Goal: Task Accomplishment & Management: Manage account settings

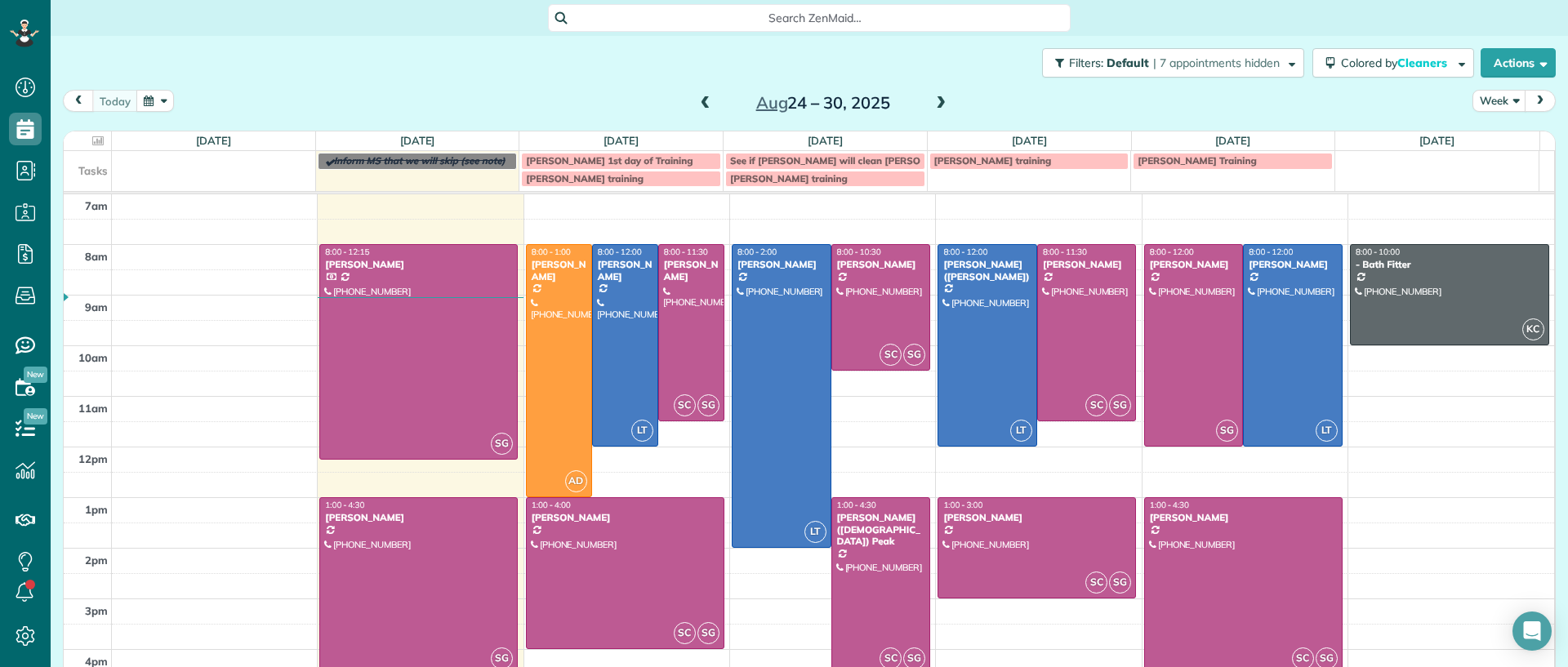
scroll to position [7, 7]
click at [1404, 456] on div "7am 8am 9am 10am 11am 12pm 1pm 2pm 3pm 4pm 5pm SG 8:00 - 12:15 Lauren Sides (80…" at bounding box center [809, 473] width 1490 height 557
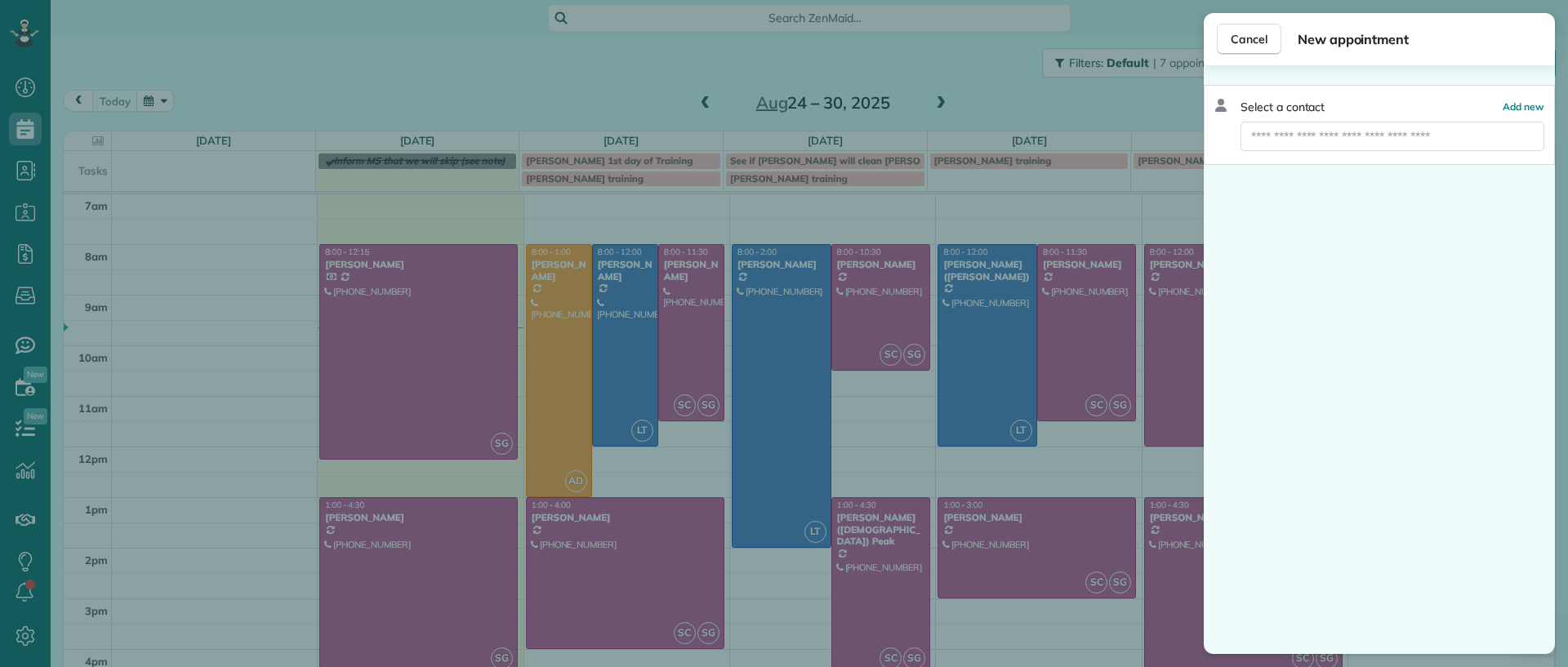
click at [991, 81] on div "Cancel New appointment Select a contact Add new" at bounding box center [784, 333] width 1568 height 667
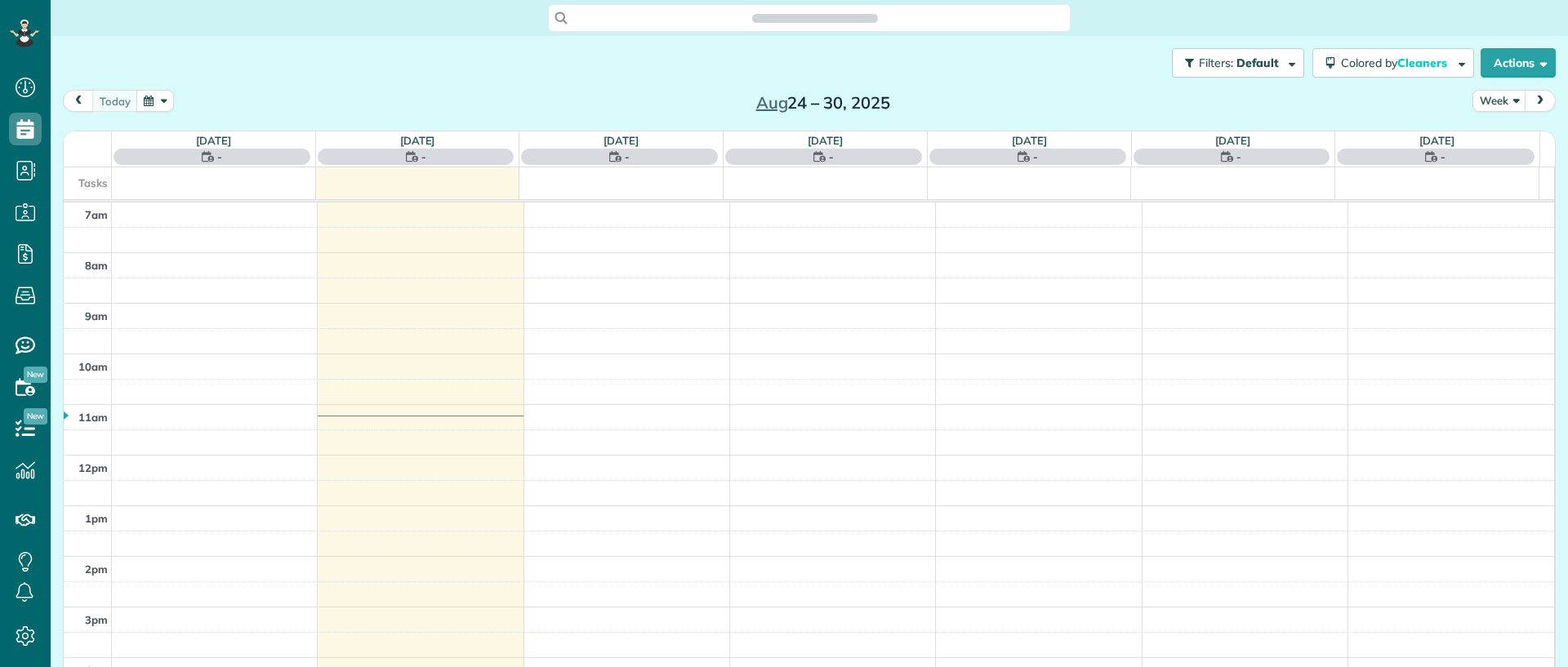
scroll to position [7, 7]
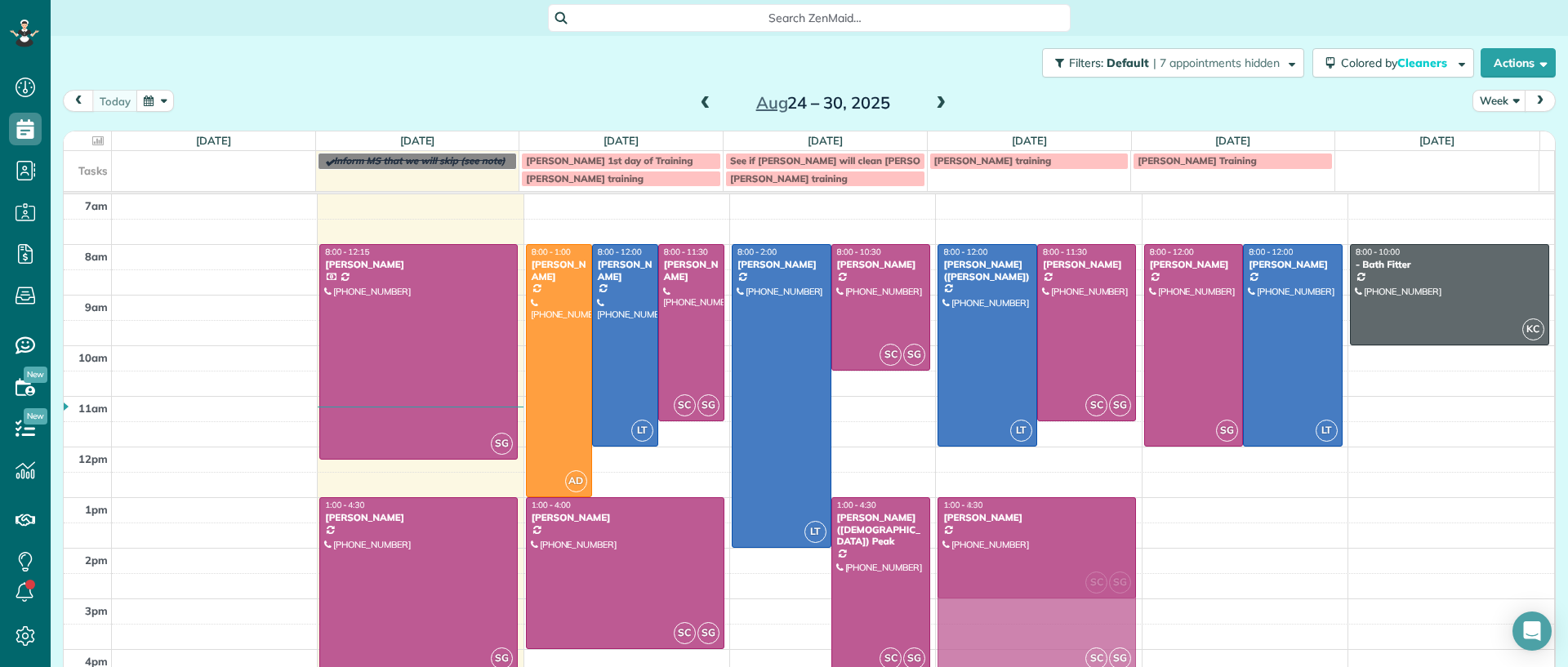
drag, startPoint x: 1197, startPoint y: 502, endPoint x: 1019, endPoint y: 497, distance: 178.1
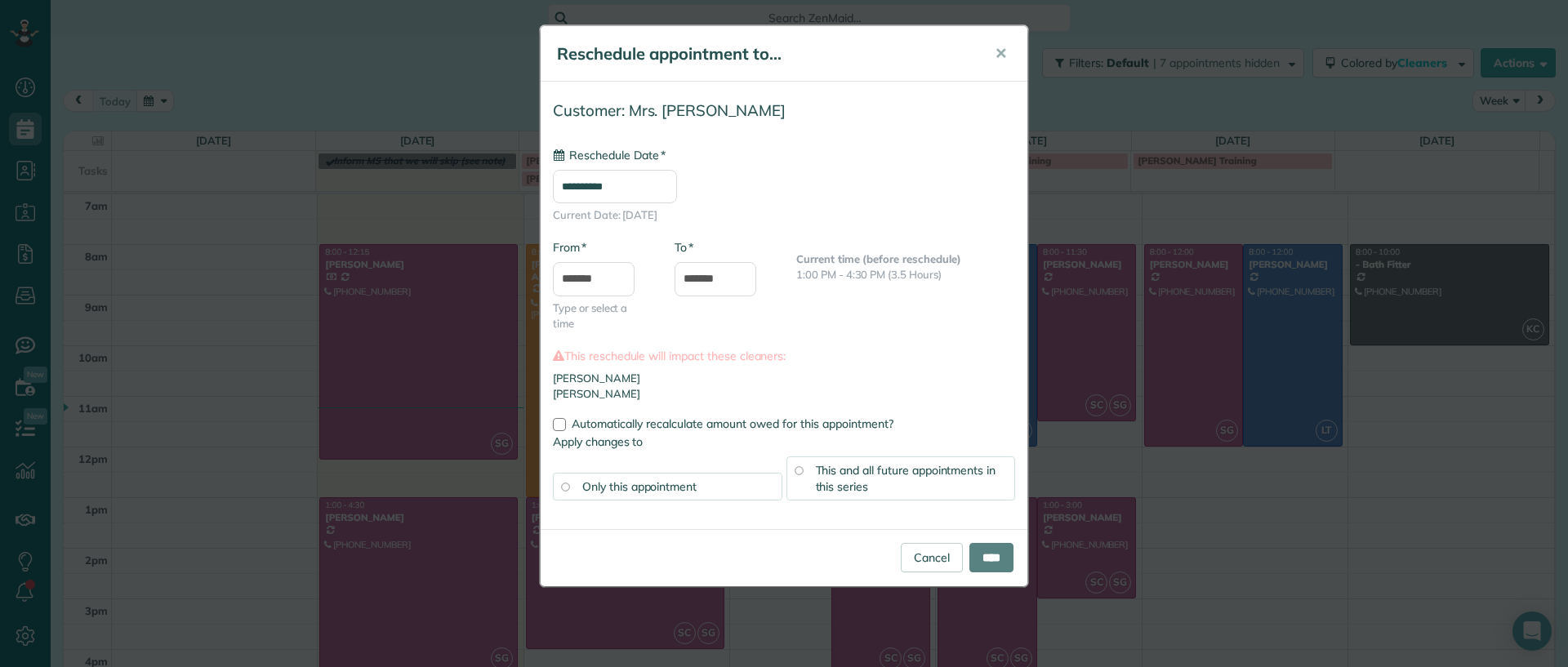
type input "**********"
click at [1013, 557] on input "****" at bounding box center [991, 558] width 44 height 30
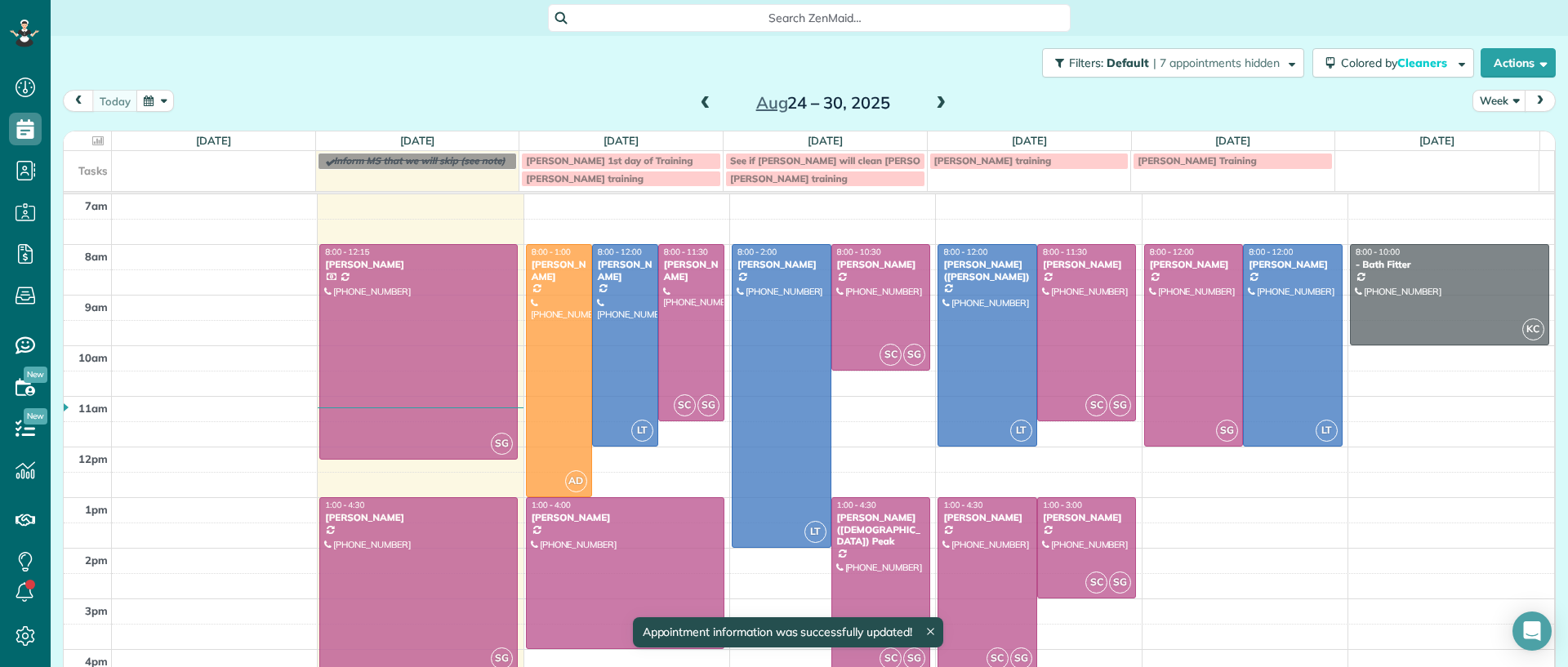
click at [1203, 489] on td at bounding box center [834, 484] width 1443 height 25
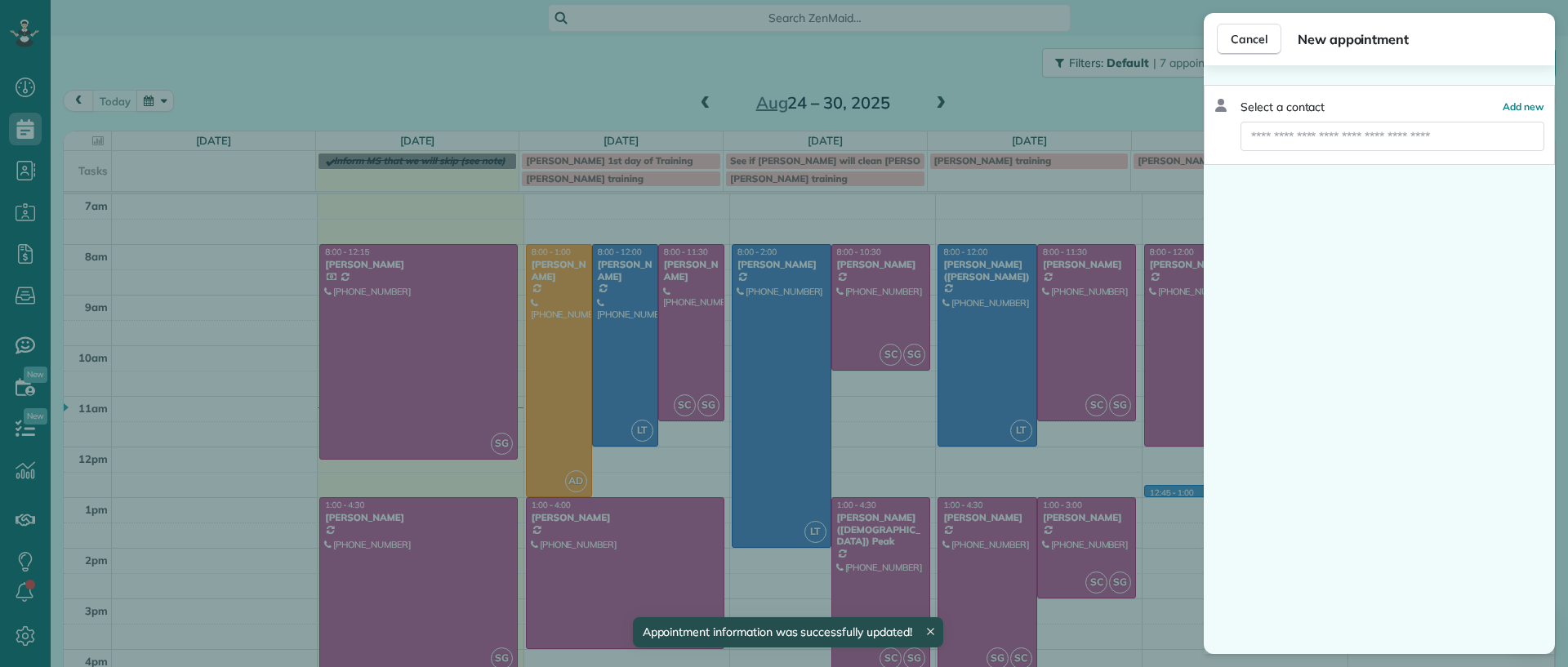
click at [1161, 588] on div "Cancel New appointment Select a contact Add new" at bounding box center [784, 333] width 1568 height 667
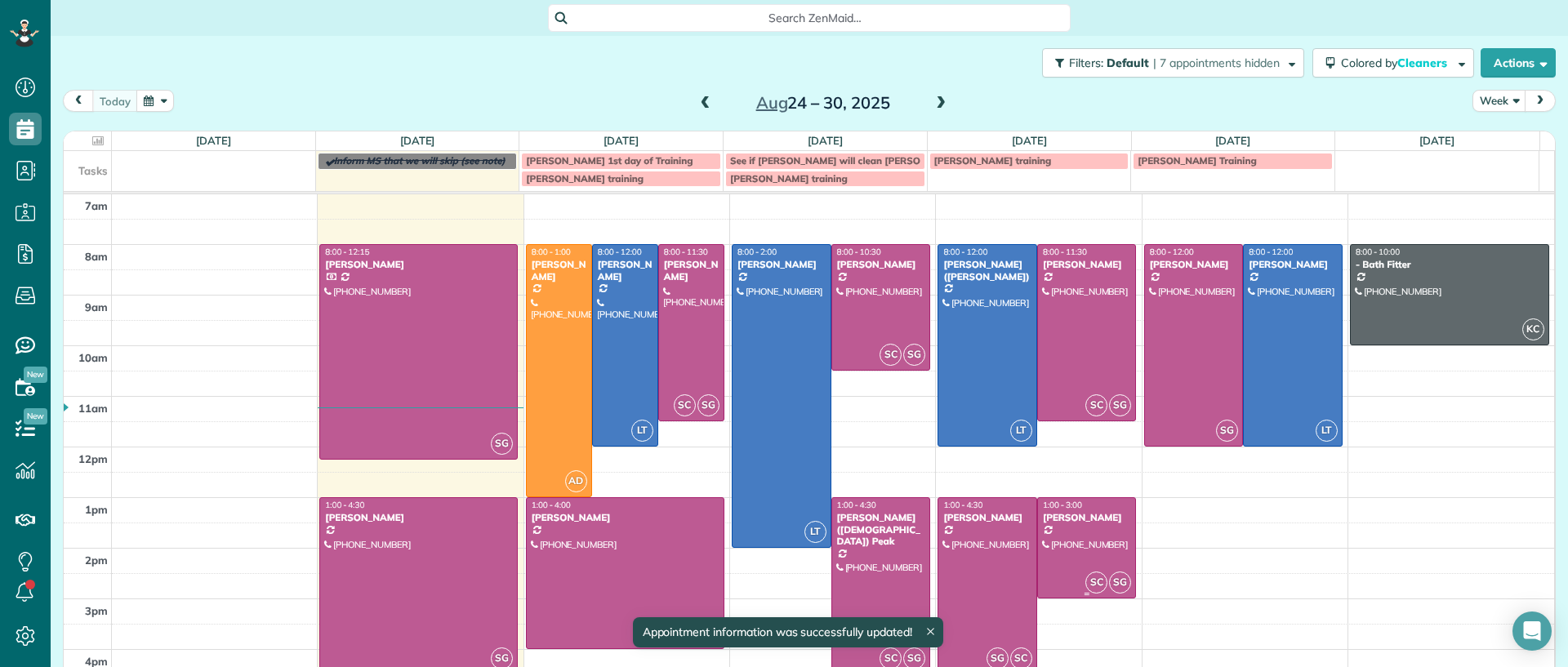
click at [1073, 540] on div at bounding box center [1086, 548] width 98 height 99
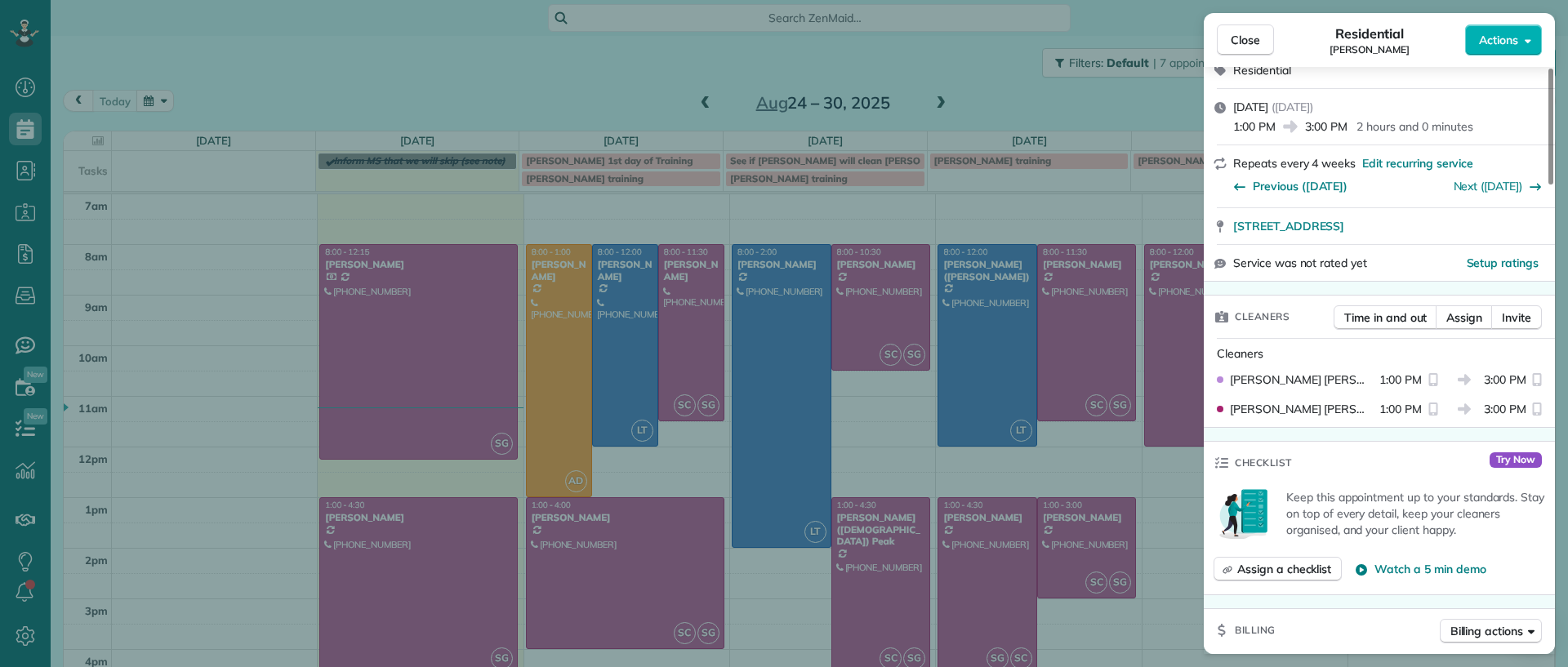
scroll to position [201, 0]
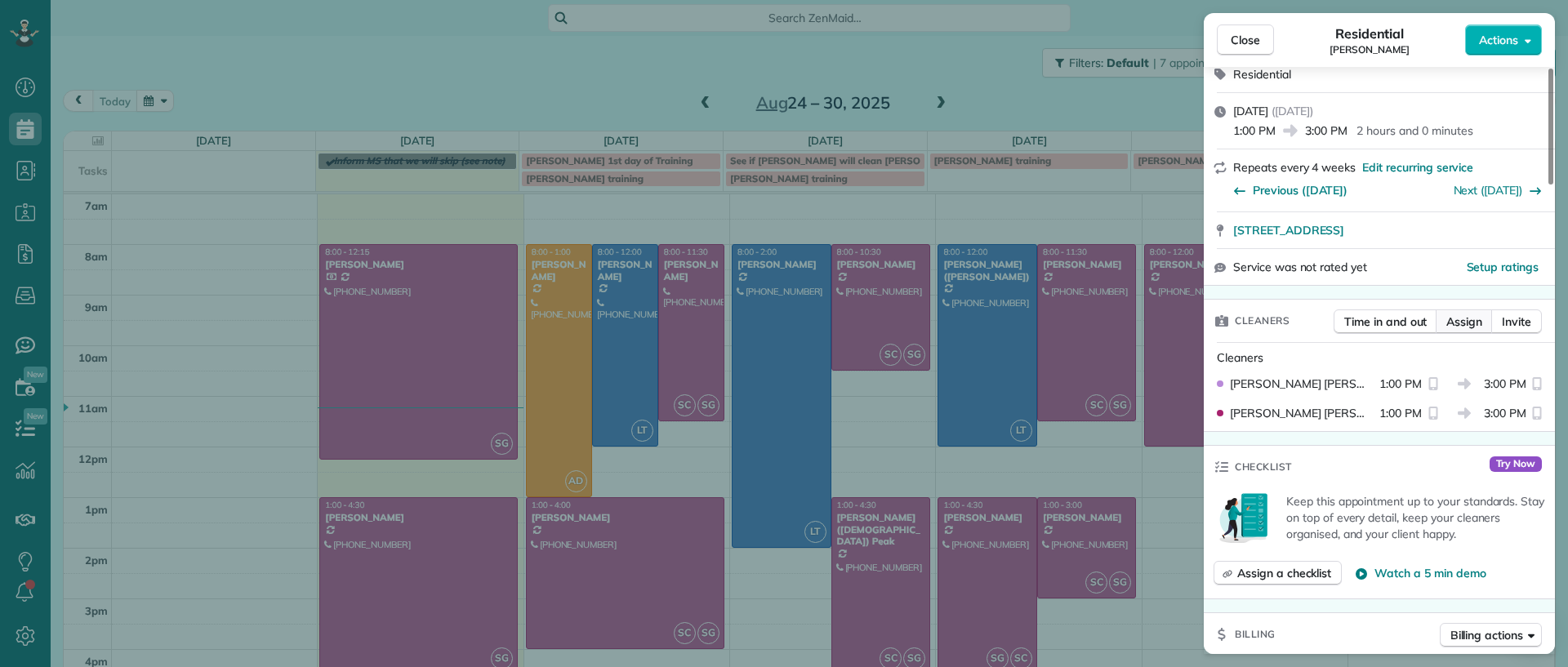
click at [1472, 322] on span "Assign" at bounding box center [1464, 322] width 36 height 16
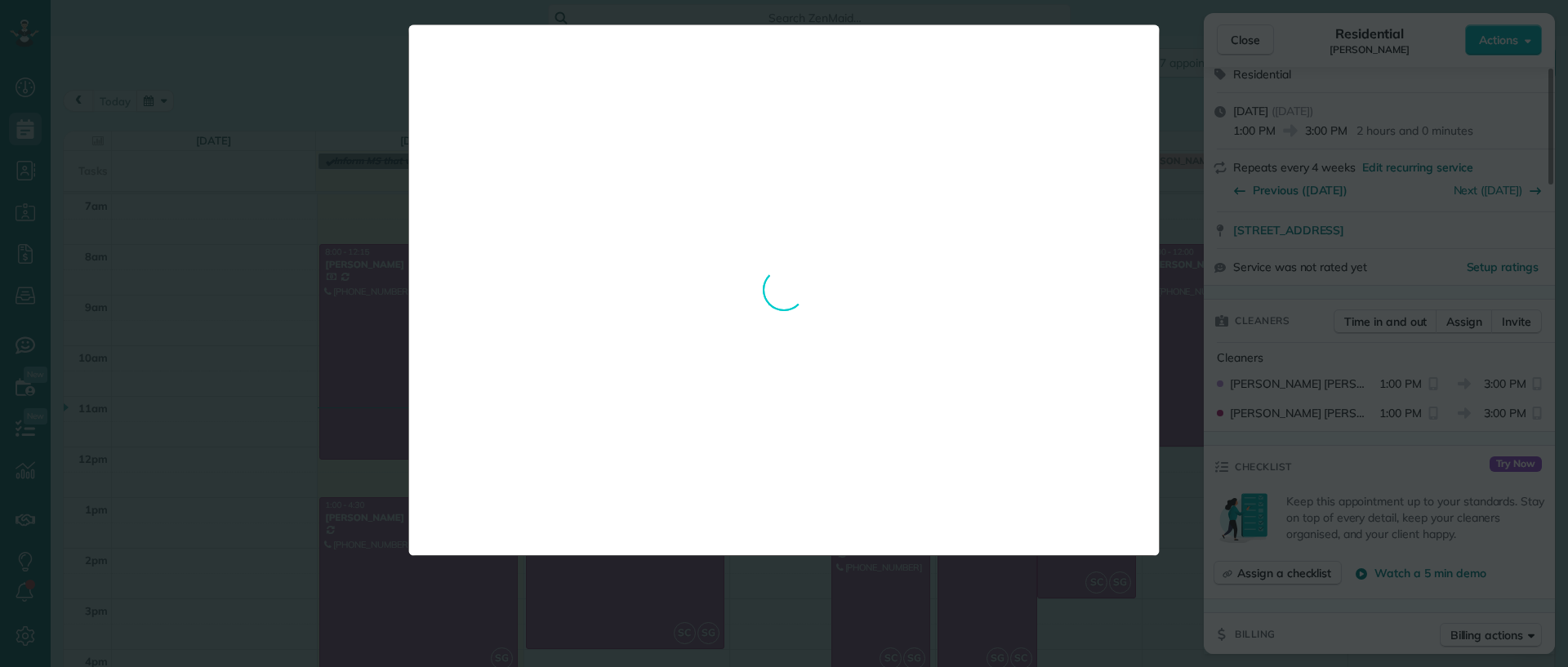
click at [1129, 619] on div "**********" at bounding box center [784, 333] width 1568 height 667
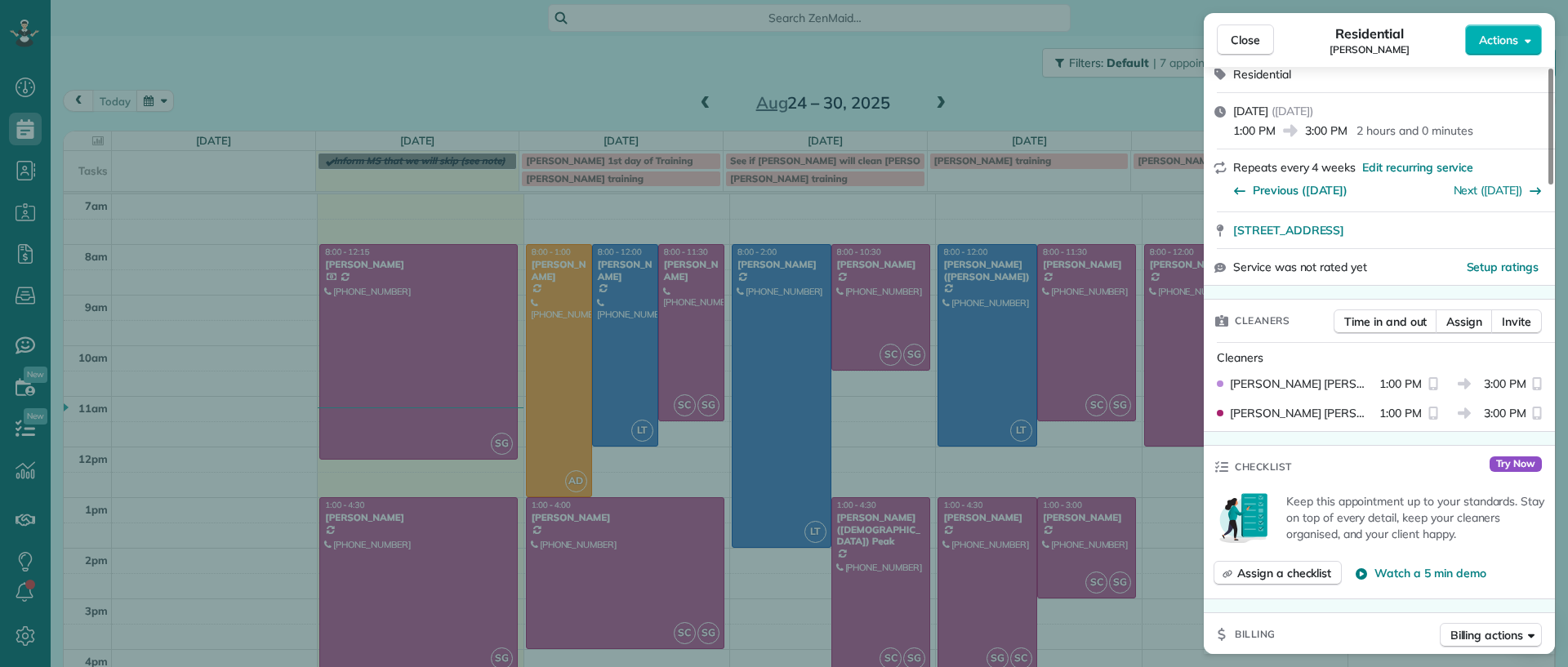
click at [983, 606] on div "Close Residential [PERSON_NAME][MEDICAL_DATA] Actions Status Active [PERSON_NAM…" at bounding box center [784, 333] width 1568 height 667
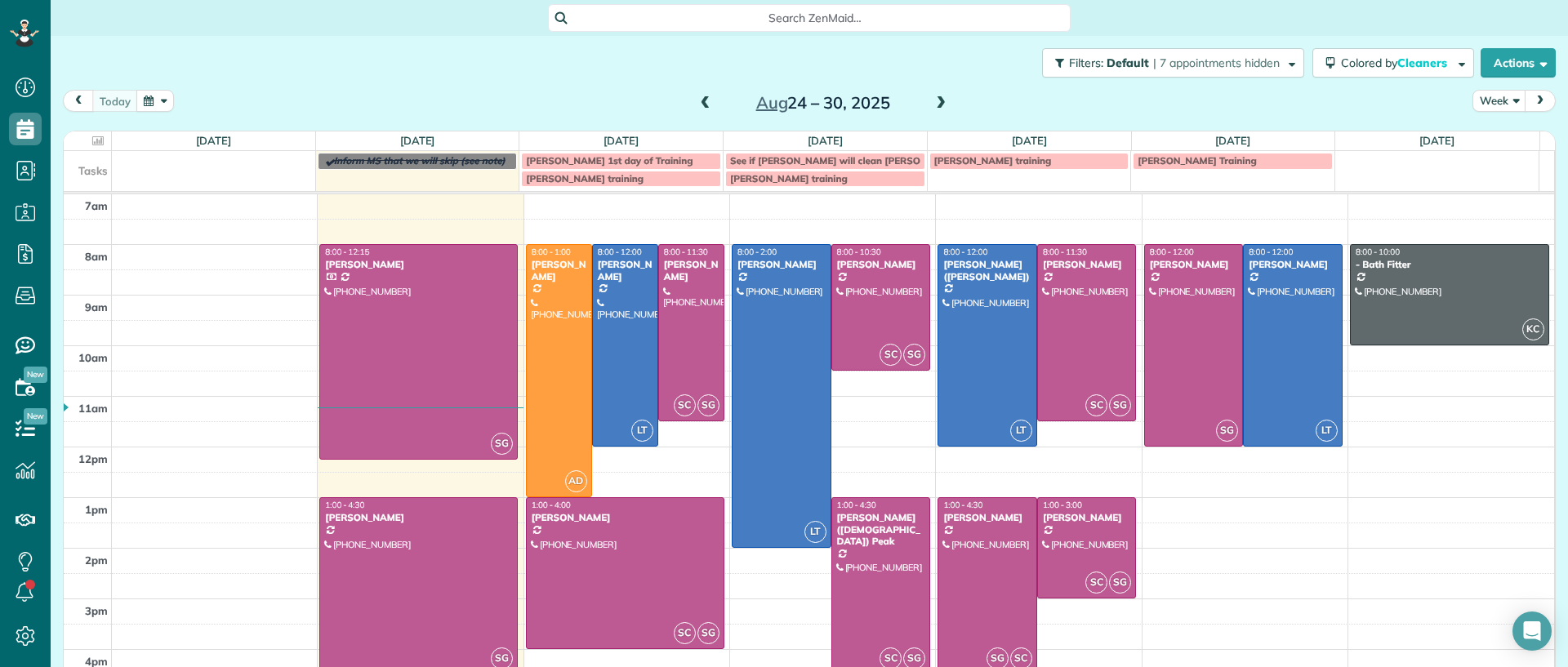
click at [972, 580] on div at bounding box center [987, 585] width 98 height 176
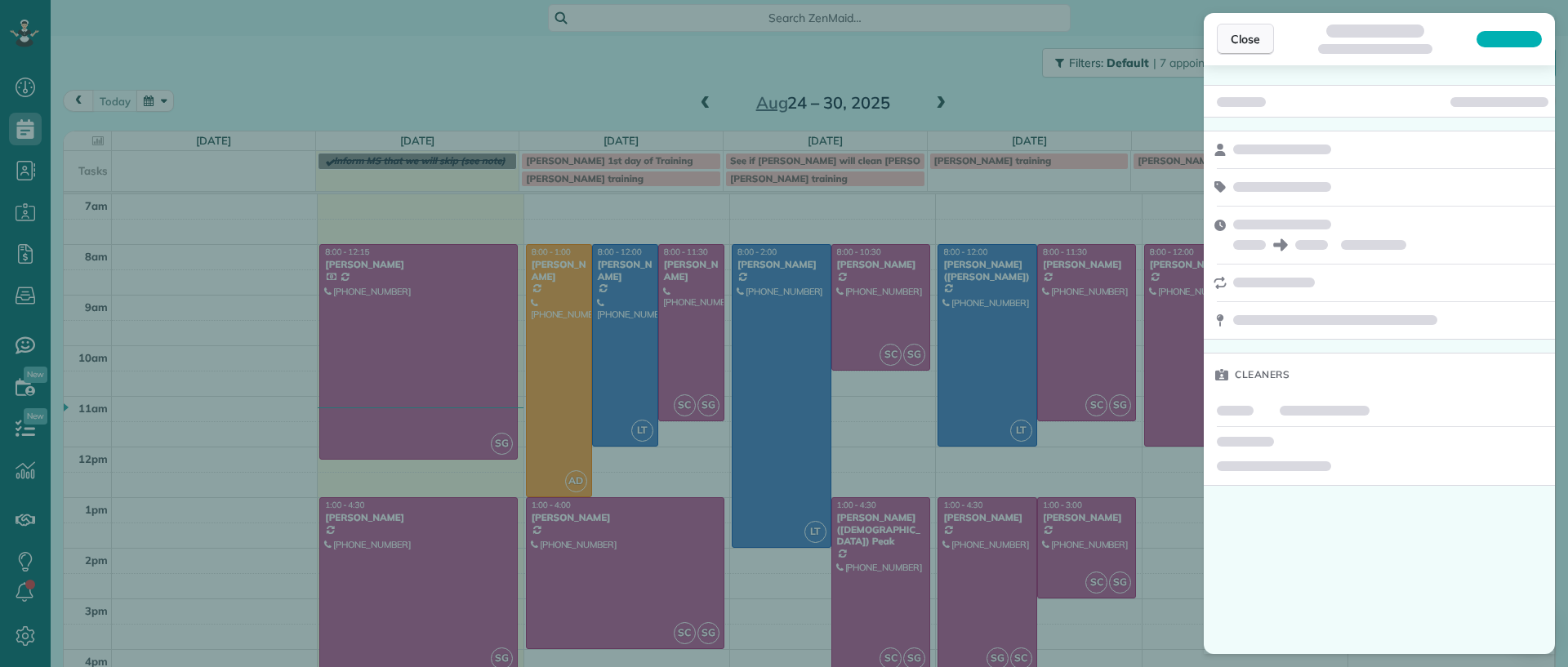
click at [1244, 48] on button "Close" at bounding box center [1245, 39] width 58 height 31
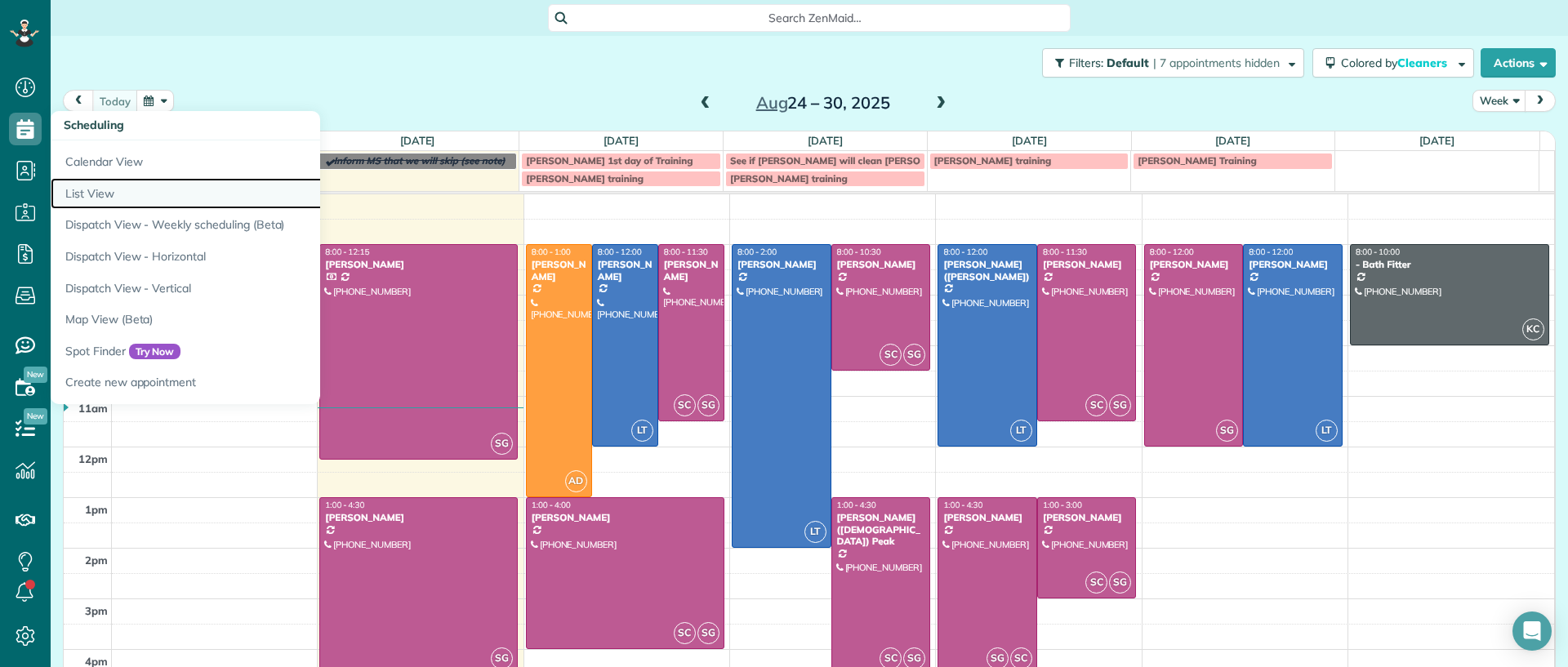
click at [98, 183] on link "List View" at bounding box center [254, 194] width 408 height 32
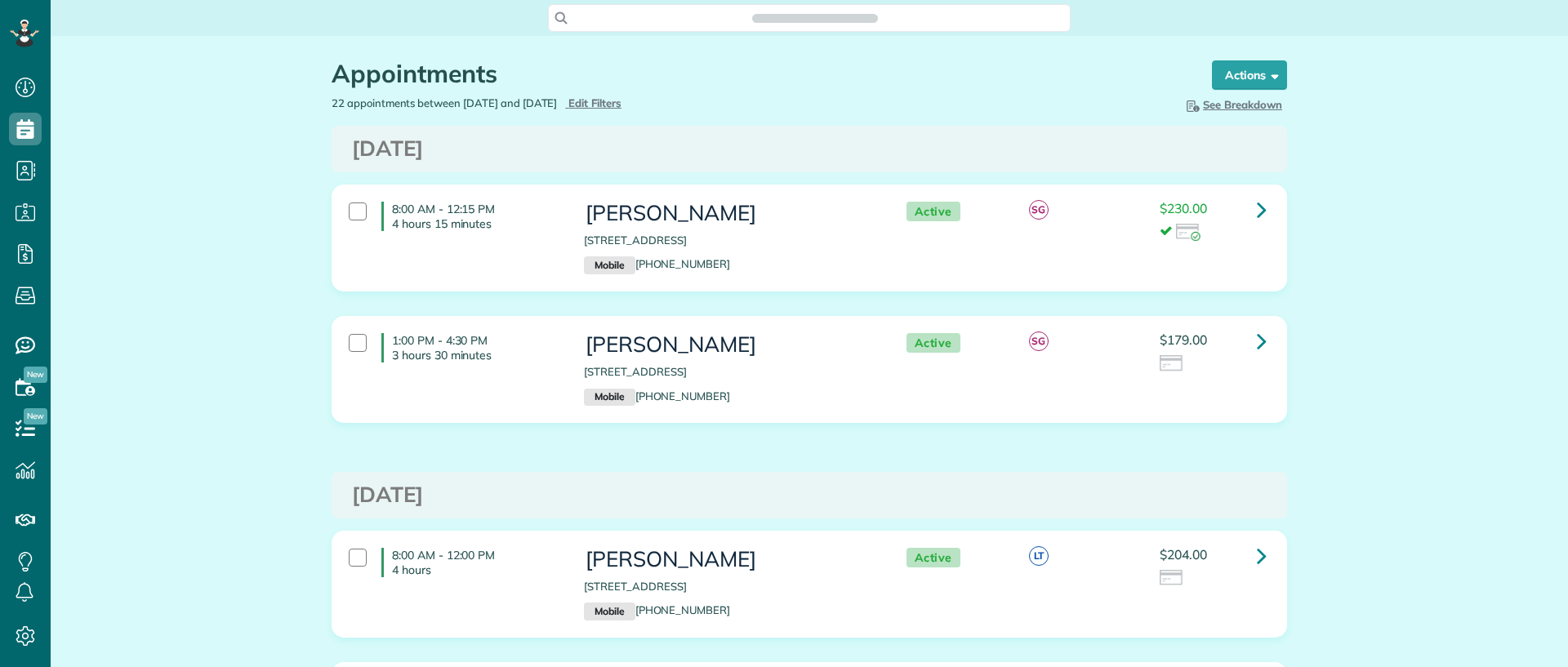
scroll to position [7, 7]
type input "**********"
click at [1256, 83] on button "Actions" at bounding box center [1249, 76] width 76 height 30
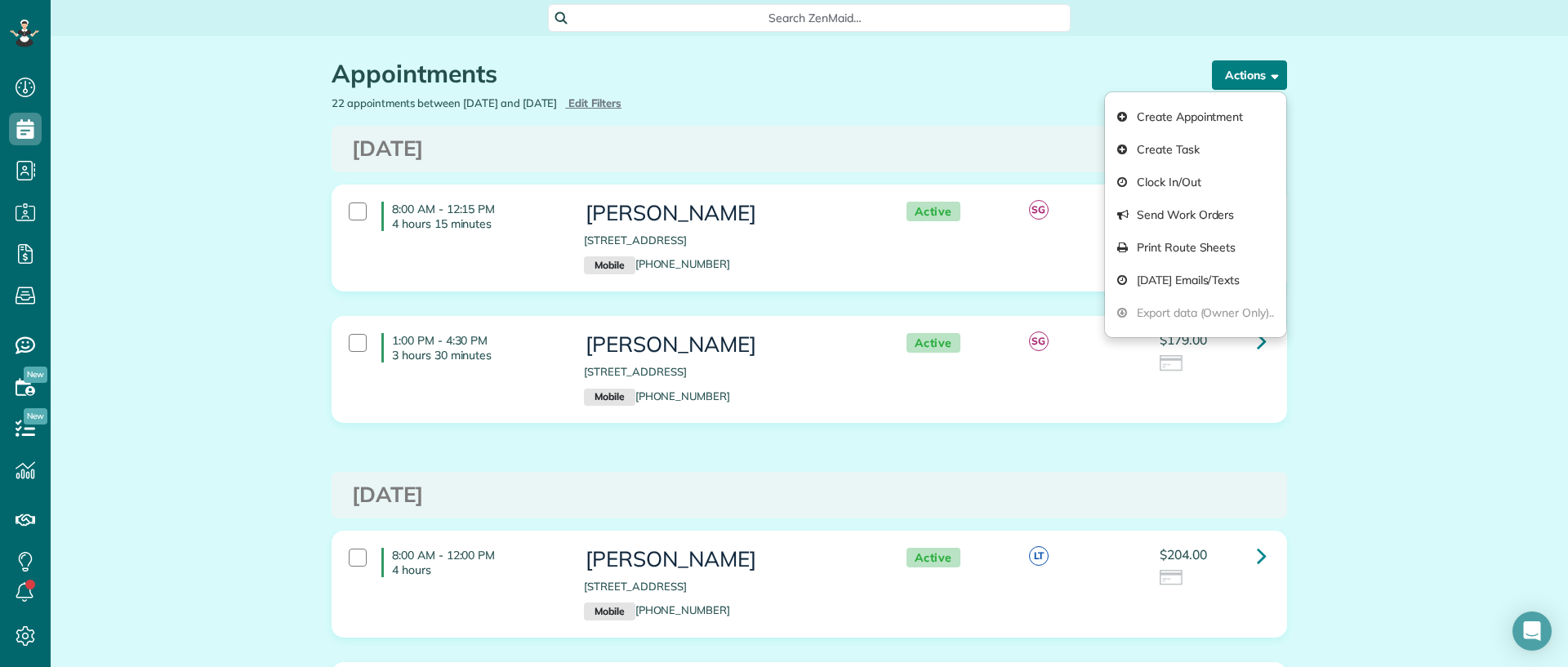
click at [1256, 83] on button "Actions" at bounding box center [1249, 76] width 76 height 30
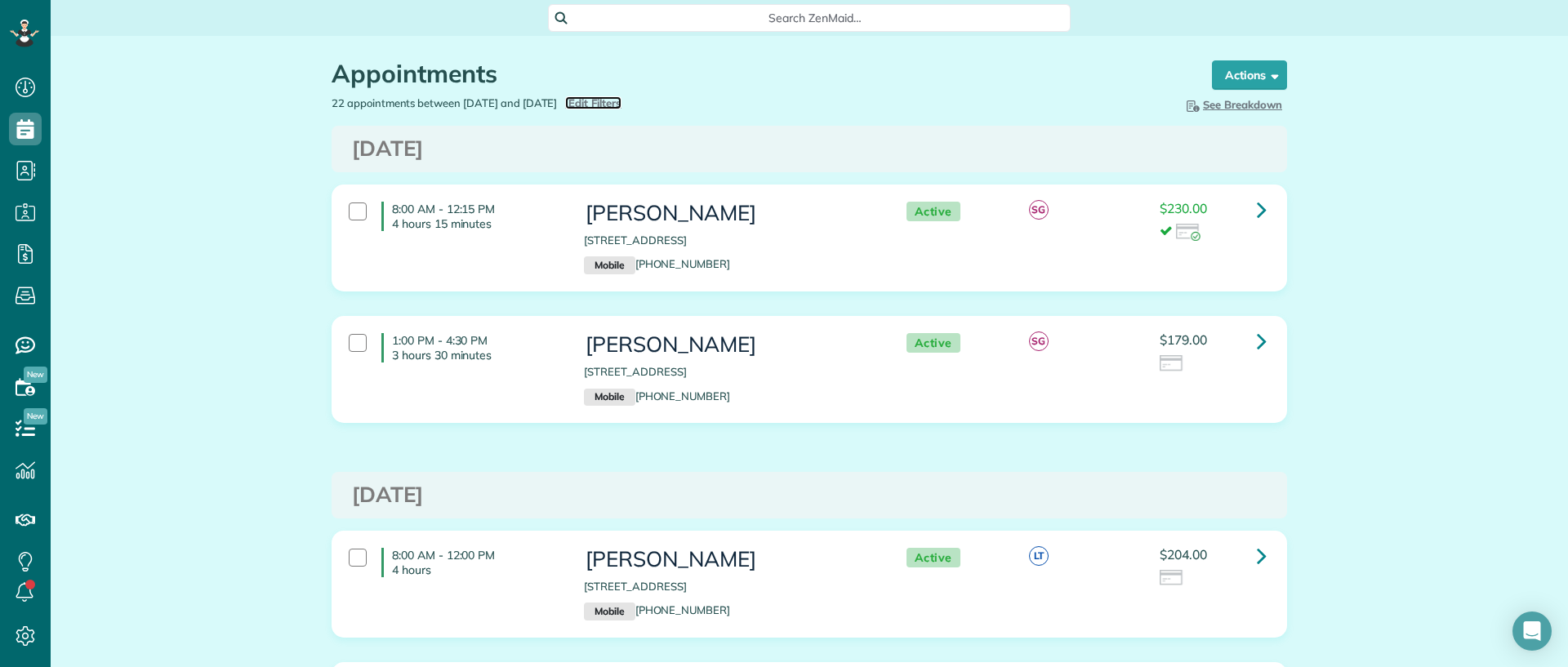
click at [621, 105] on span "Edit Filters" at bounding box center [594, 102] width 53 height 13
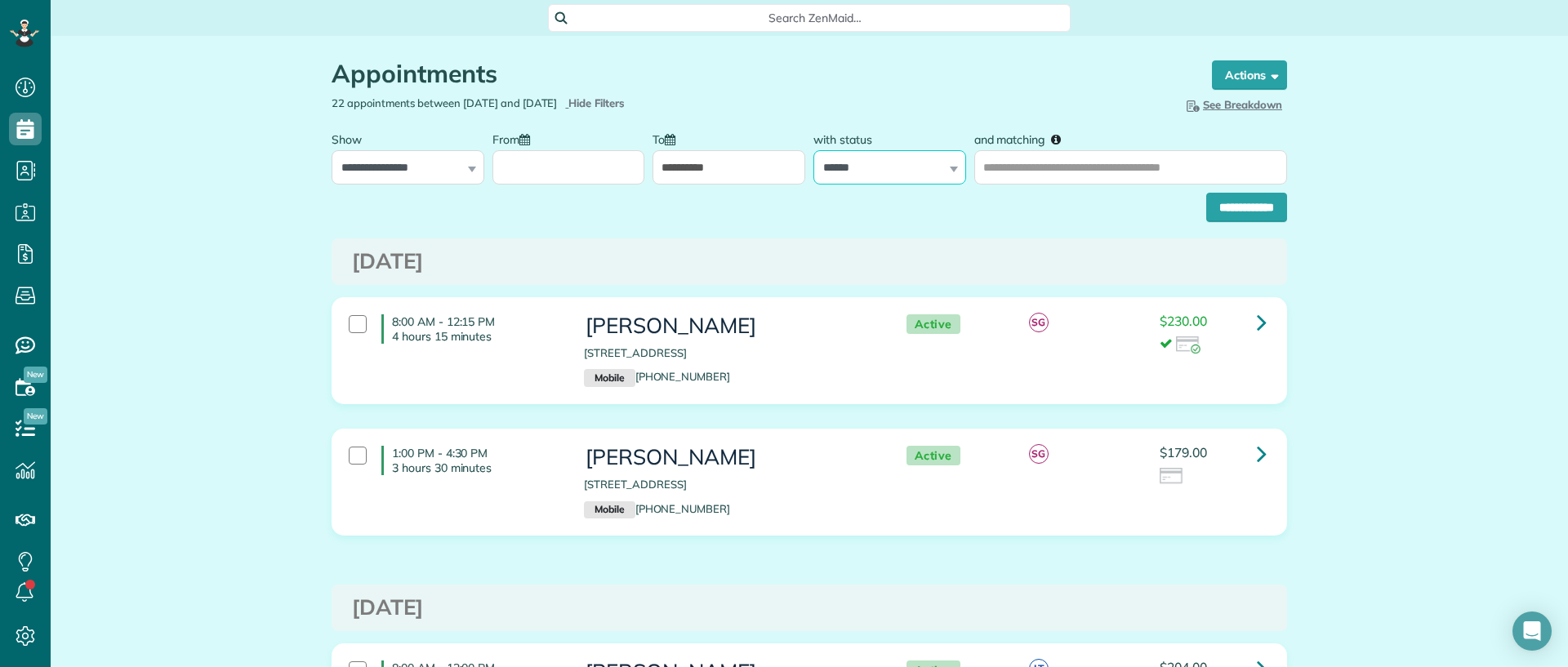
click at [937, 151] on select "**********" at bounding box center [889, 167] width 153 height 35
select select "***"
click at [813, 150] on select "**********" at bounding box center [889, 167] width 153 height 35
click at [1240, 208] on input "**********" at bounding box center [1246, 208] width 80 height 30
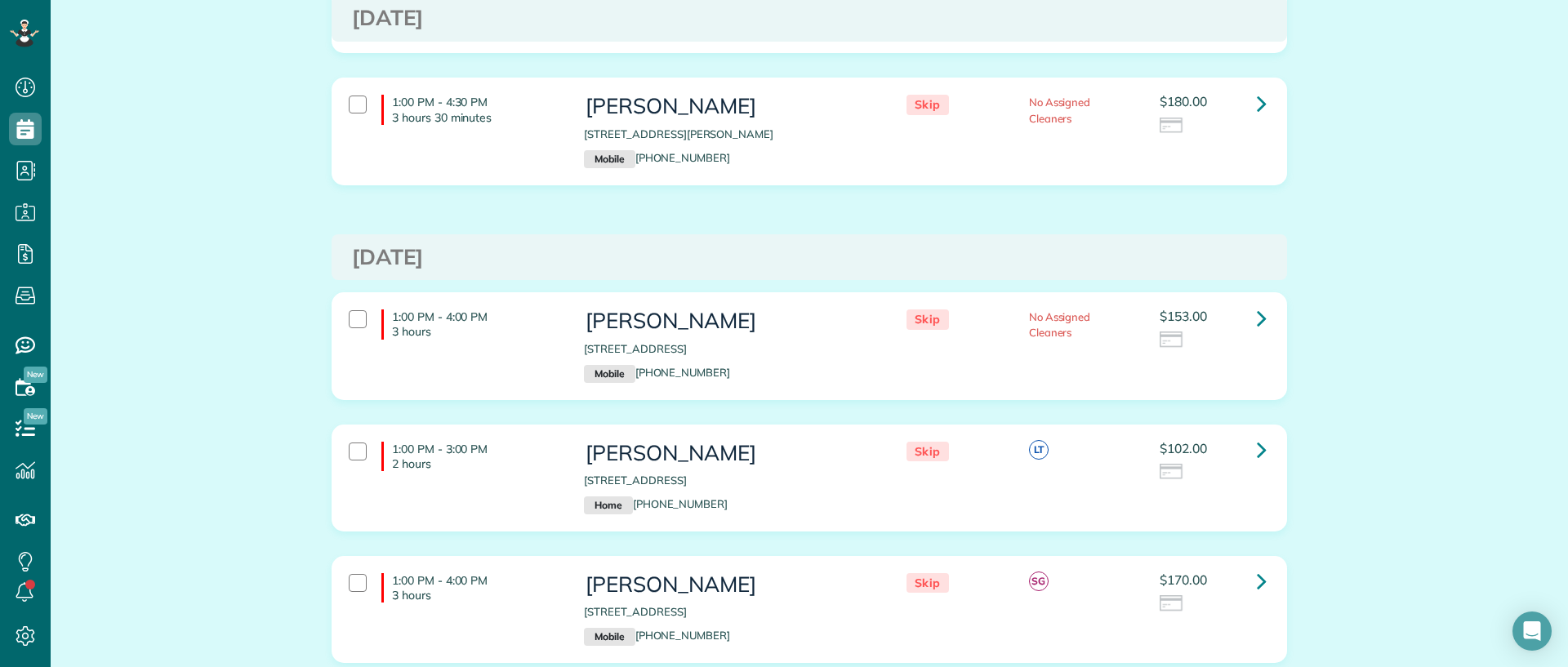
scroll to position [306, 0]
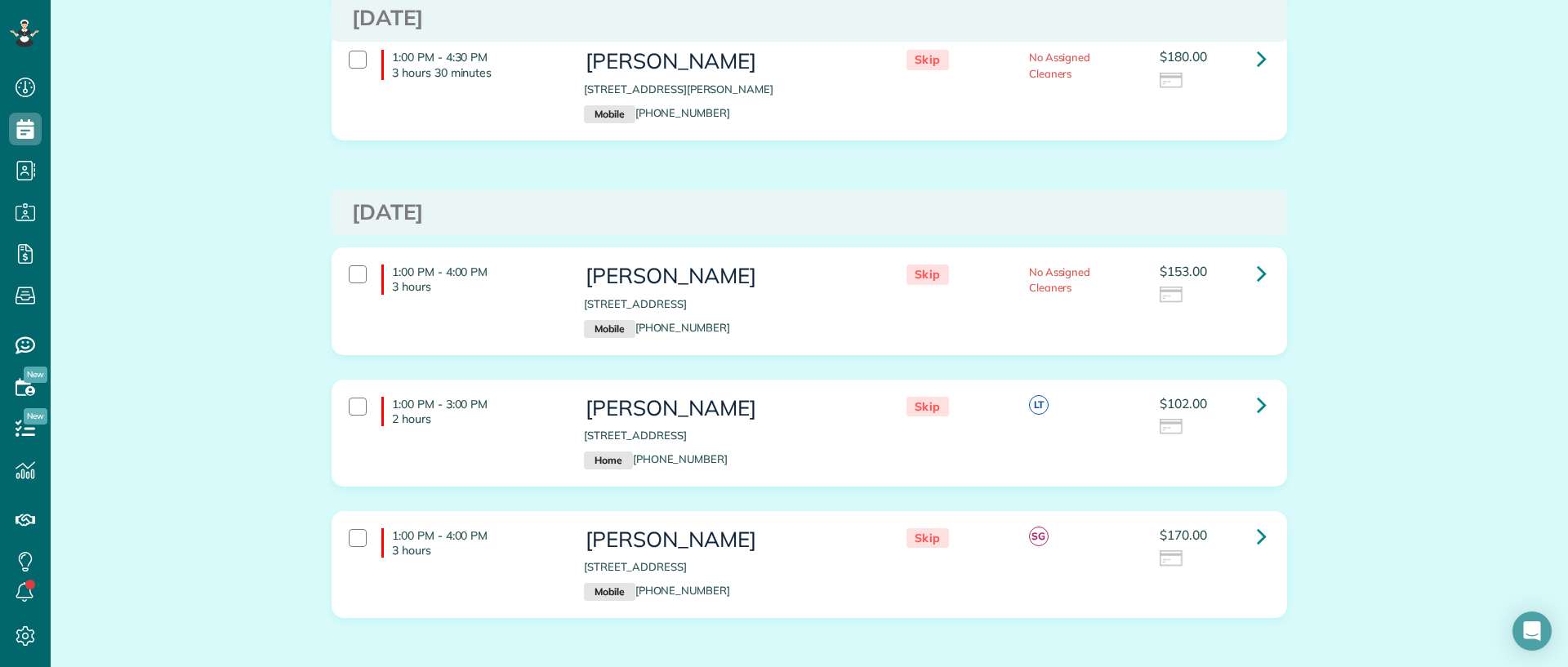
click at [350, 259] on div "1:00 PM - 4:00 PM 3 hours" at bounding box center [454, 279] width 235 height 46
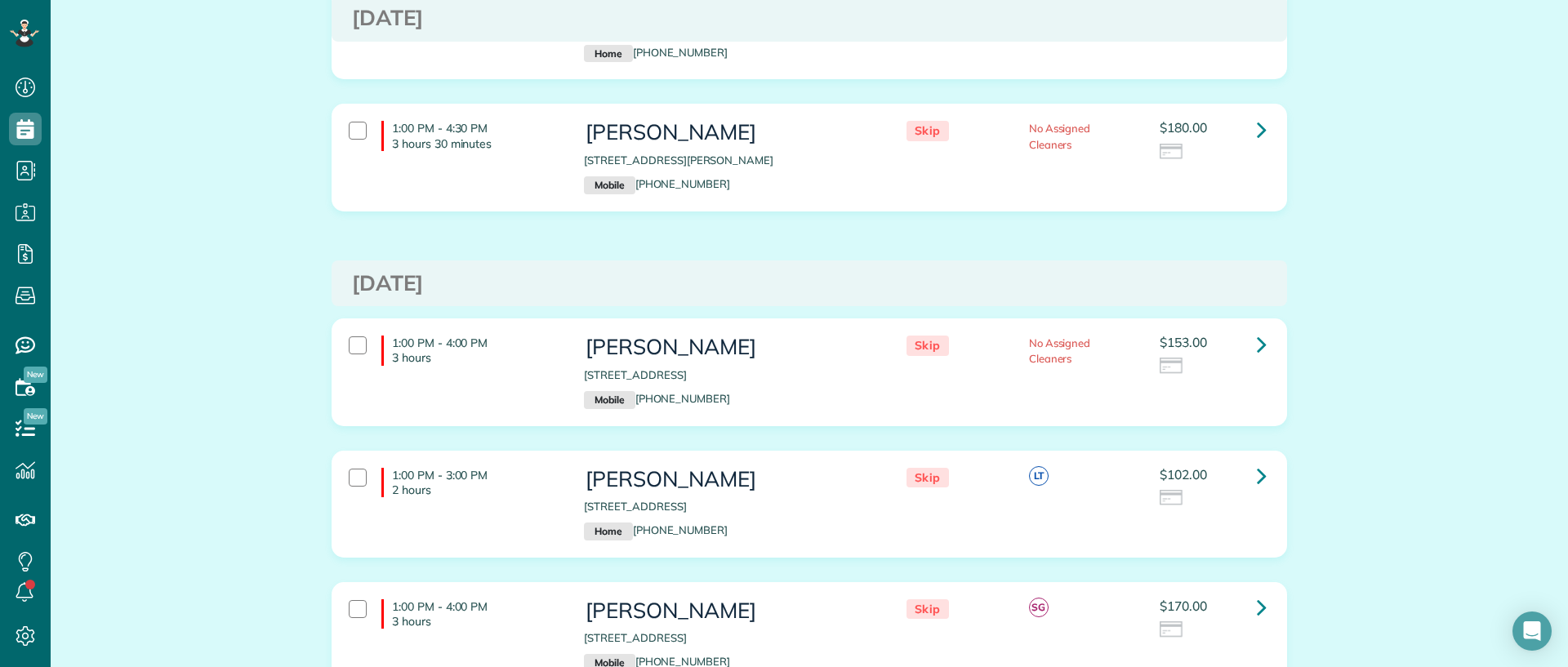
scroll to position [0, 0]
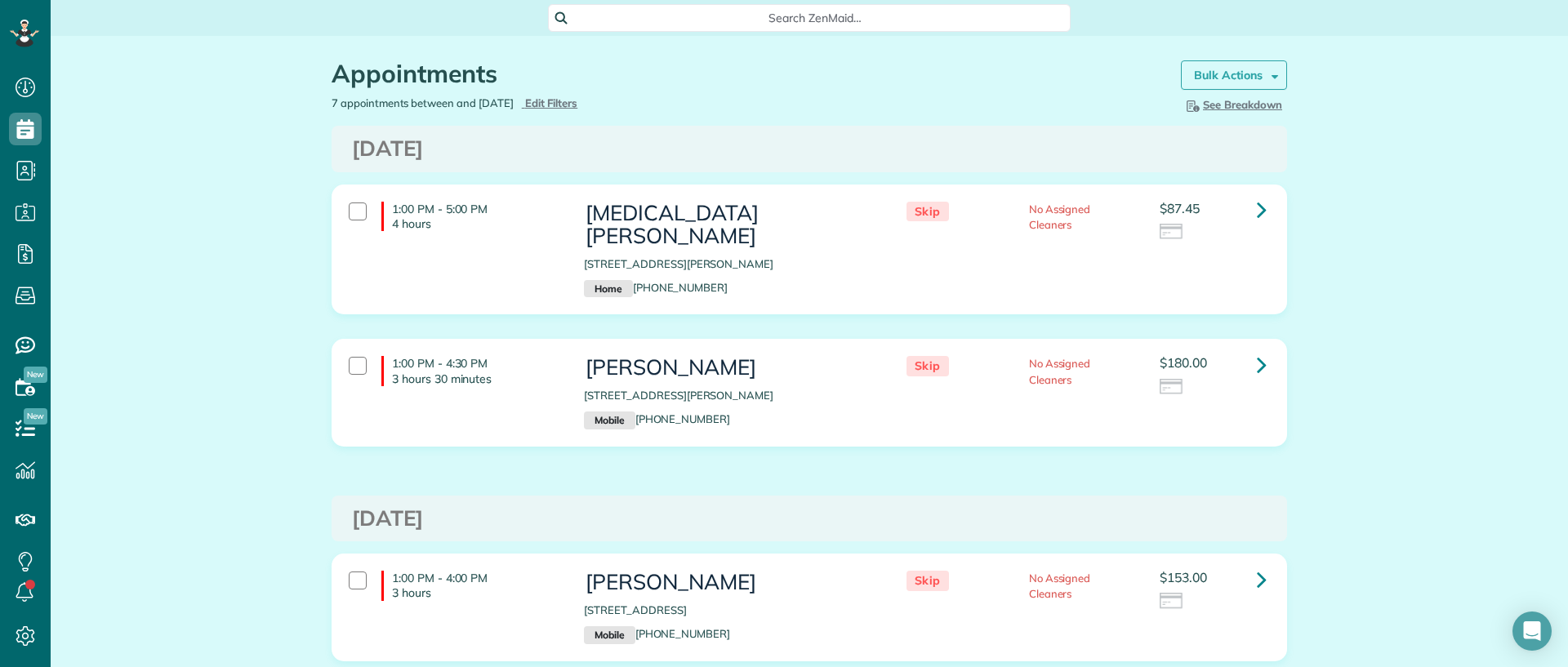
click at [1243, 63] on link "Bulk Actions" at bounding box center [1233, 76] width 106 height 30
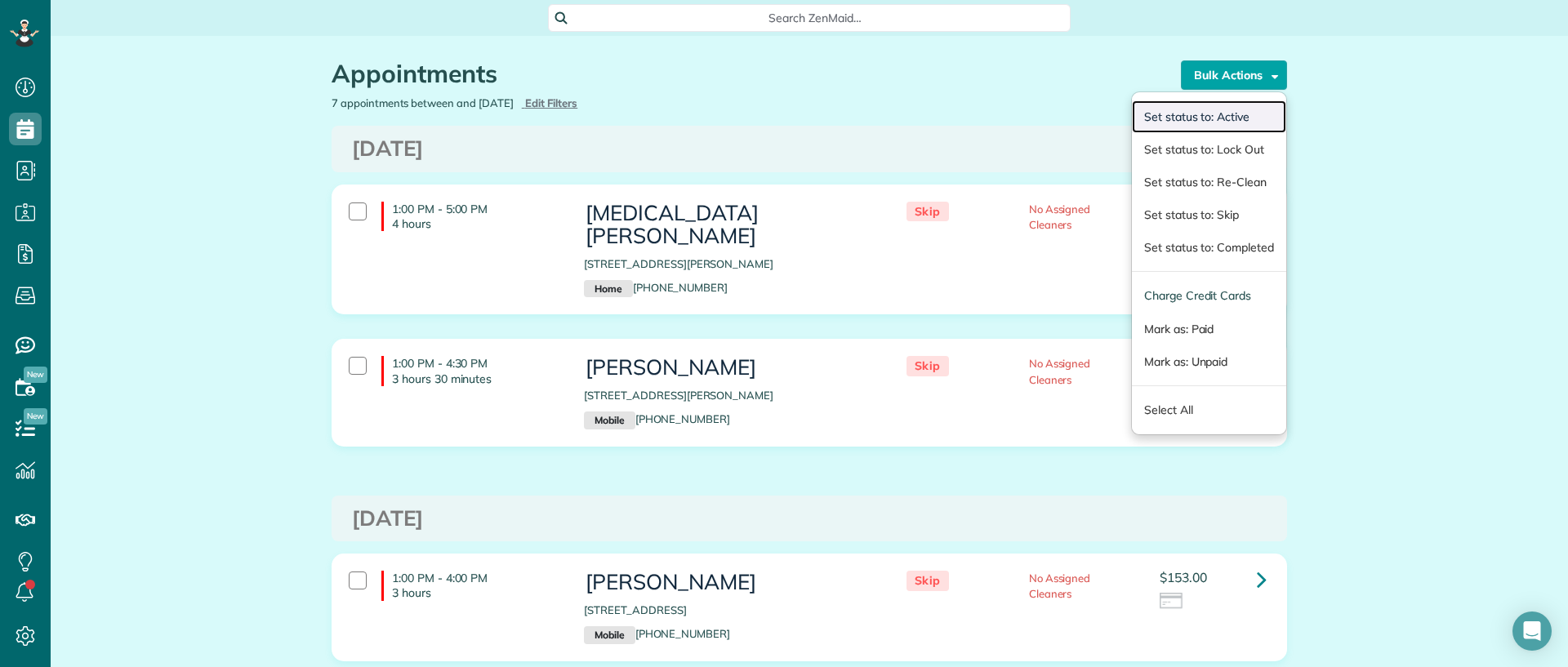
click at [1221, 103] on link "Set status to: Active" at bounding box center [1208, 116] width 154 height 33
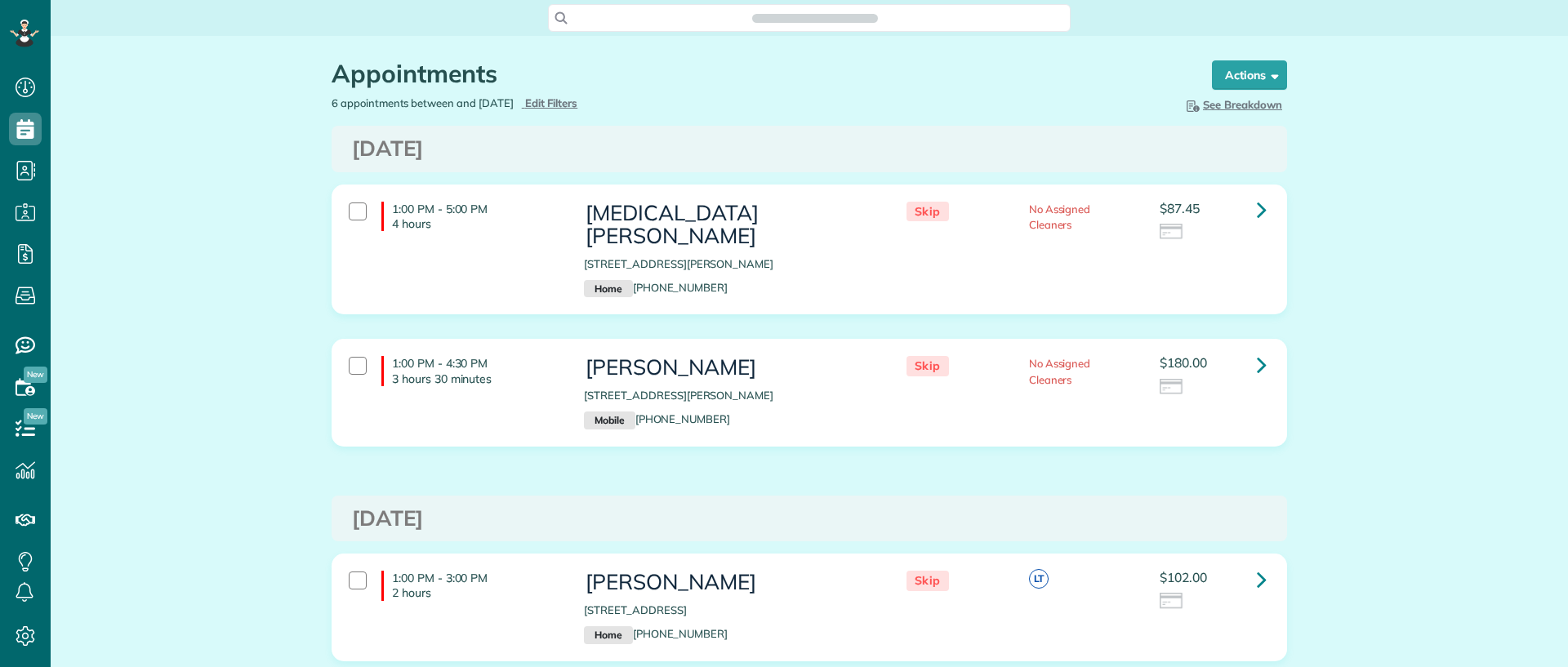
scroll to position [7, 7]
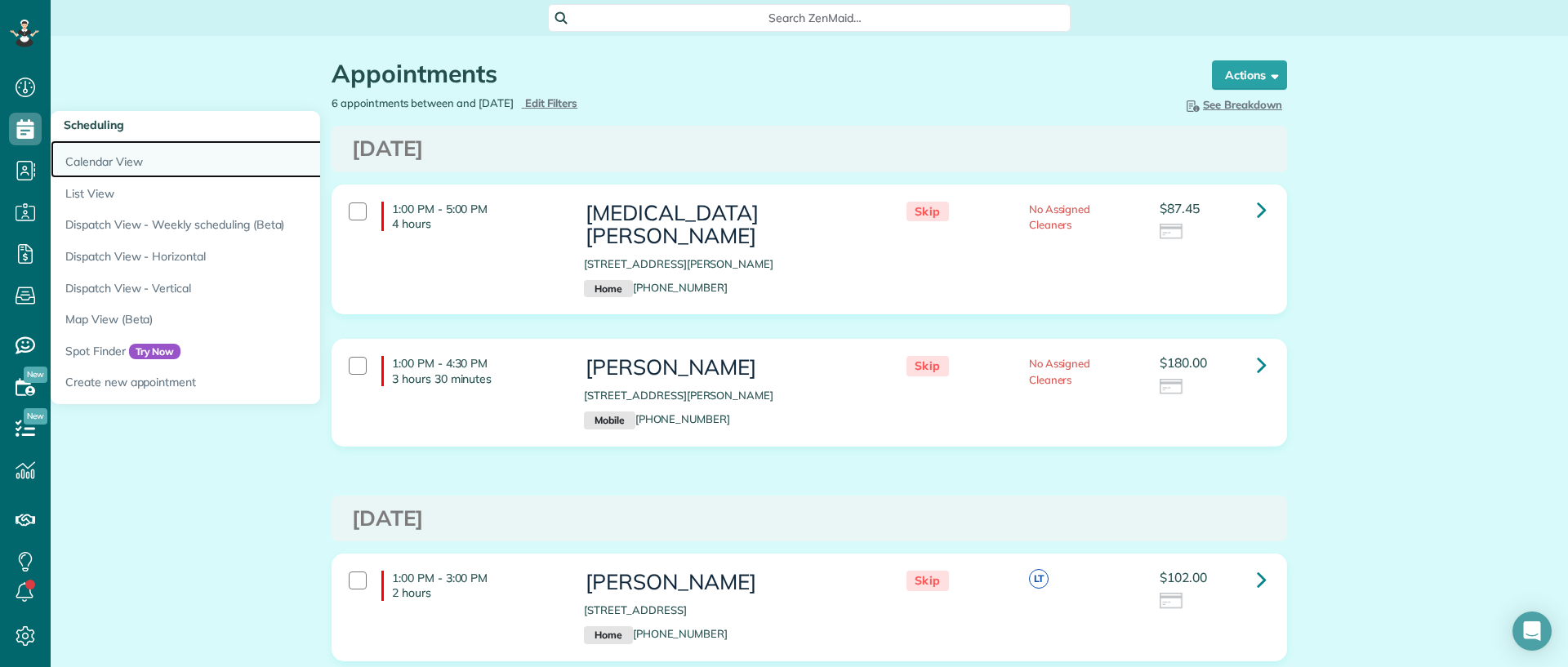
click at [82, 165] on link "Calendar View" at bounding box center [254, 159] width 408 height 38
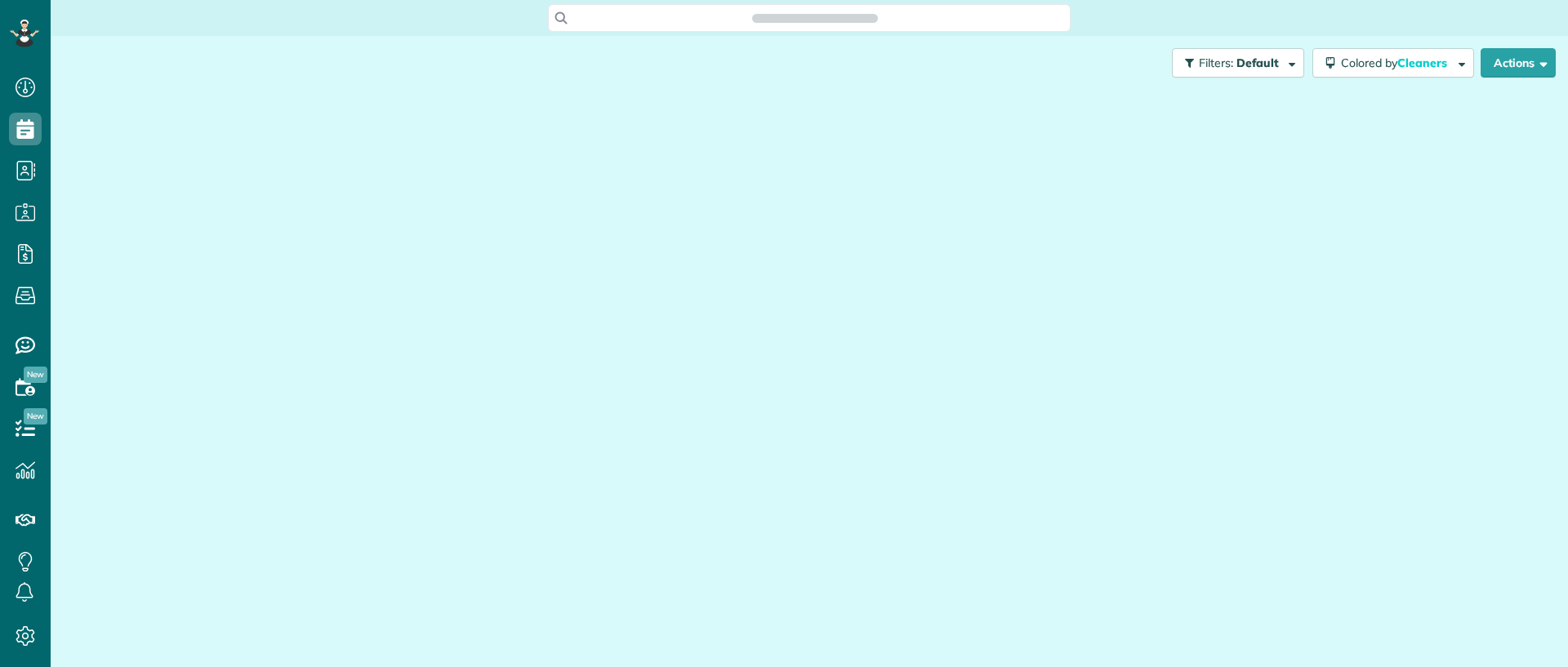
scroll to position [7, 7]
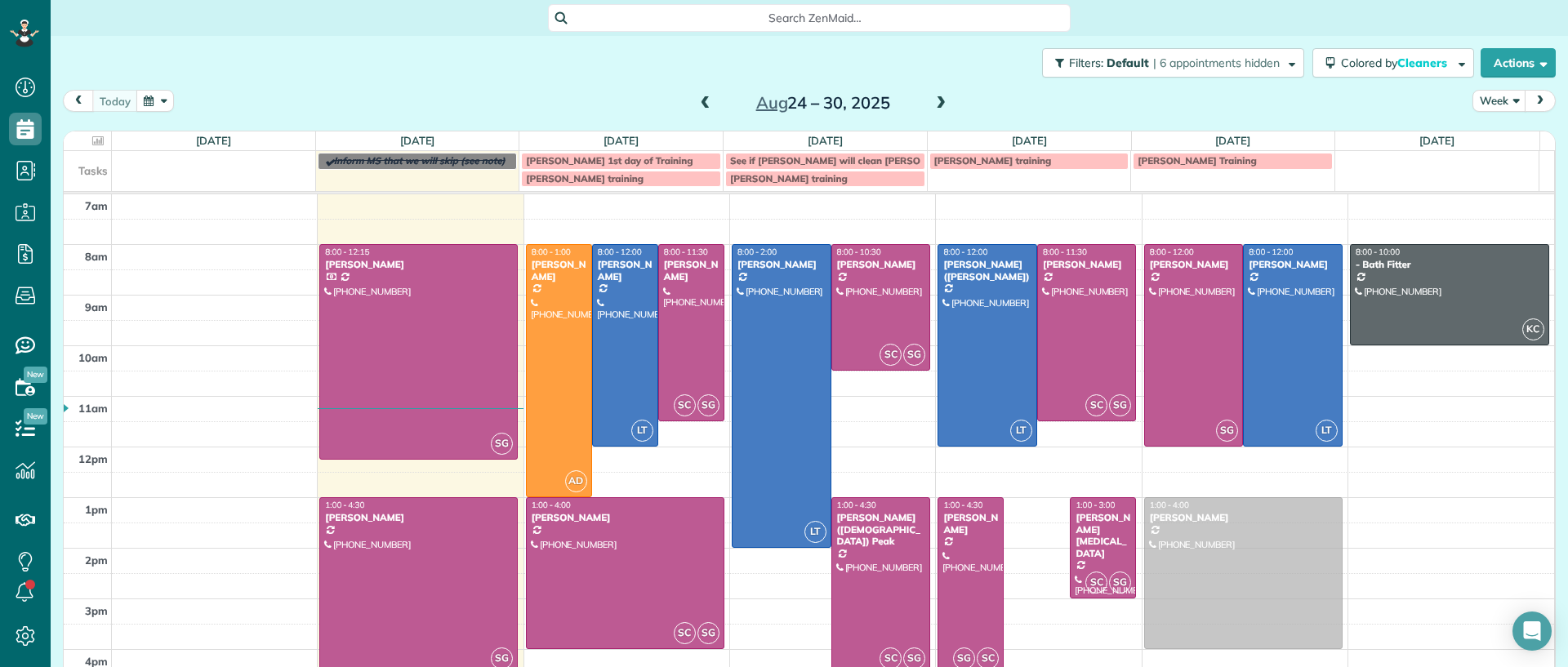
drag, startPoint x: 1013, startPoint y: 539, endPoint x: 1151, endPoint y: 536, distance: 138.0
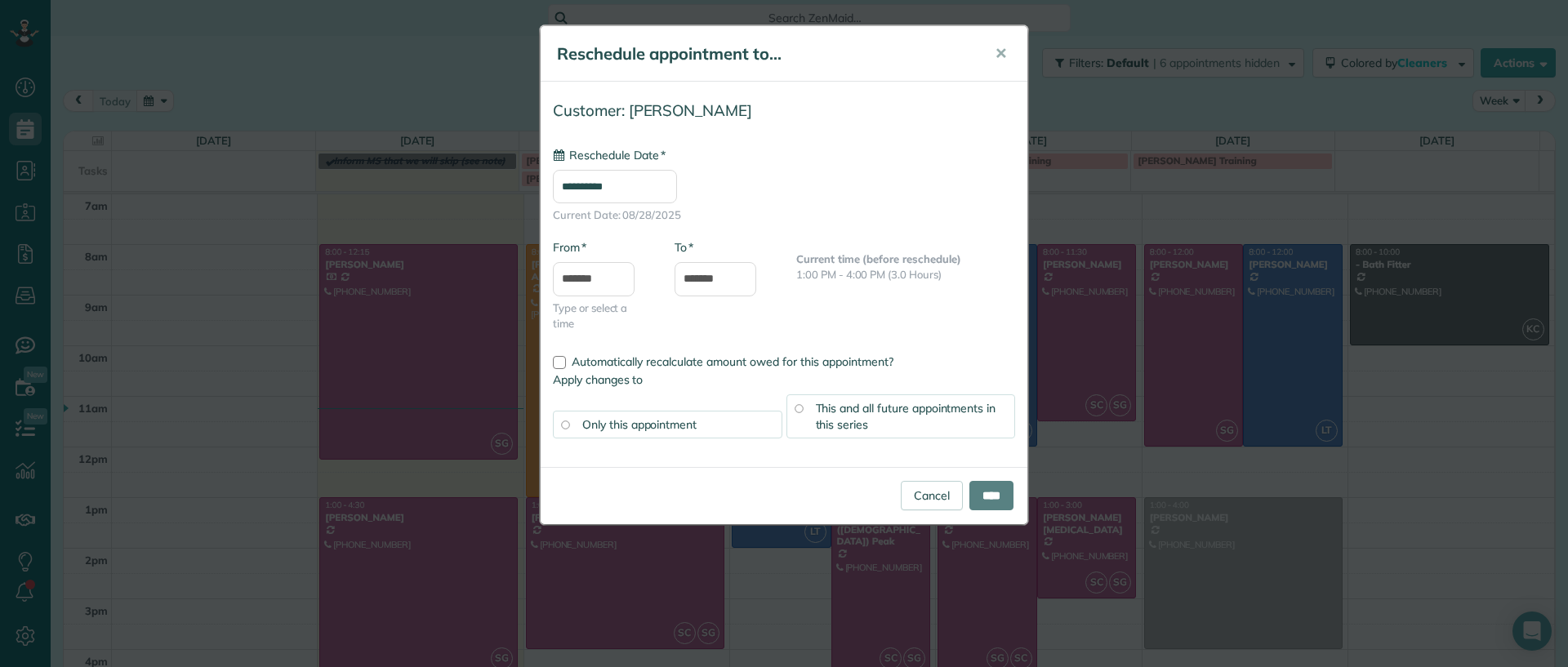
type input "**********"
click at [988, 502] on input "****" at bounding box center [991, 496] width 44 height 30
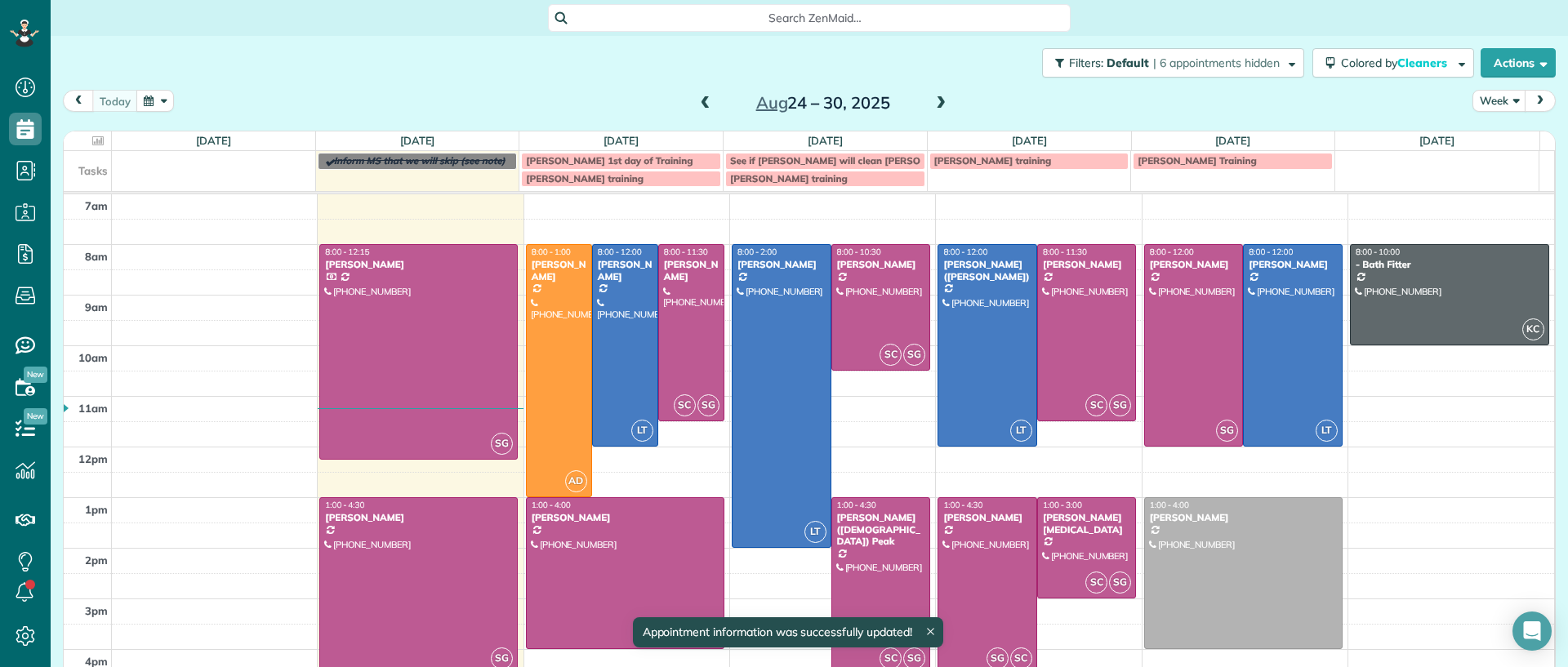
click at [1010, 532] on div at bounding box center [987, 585] width 98 height 176
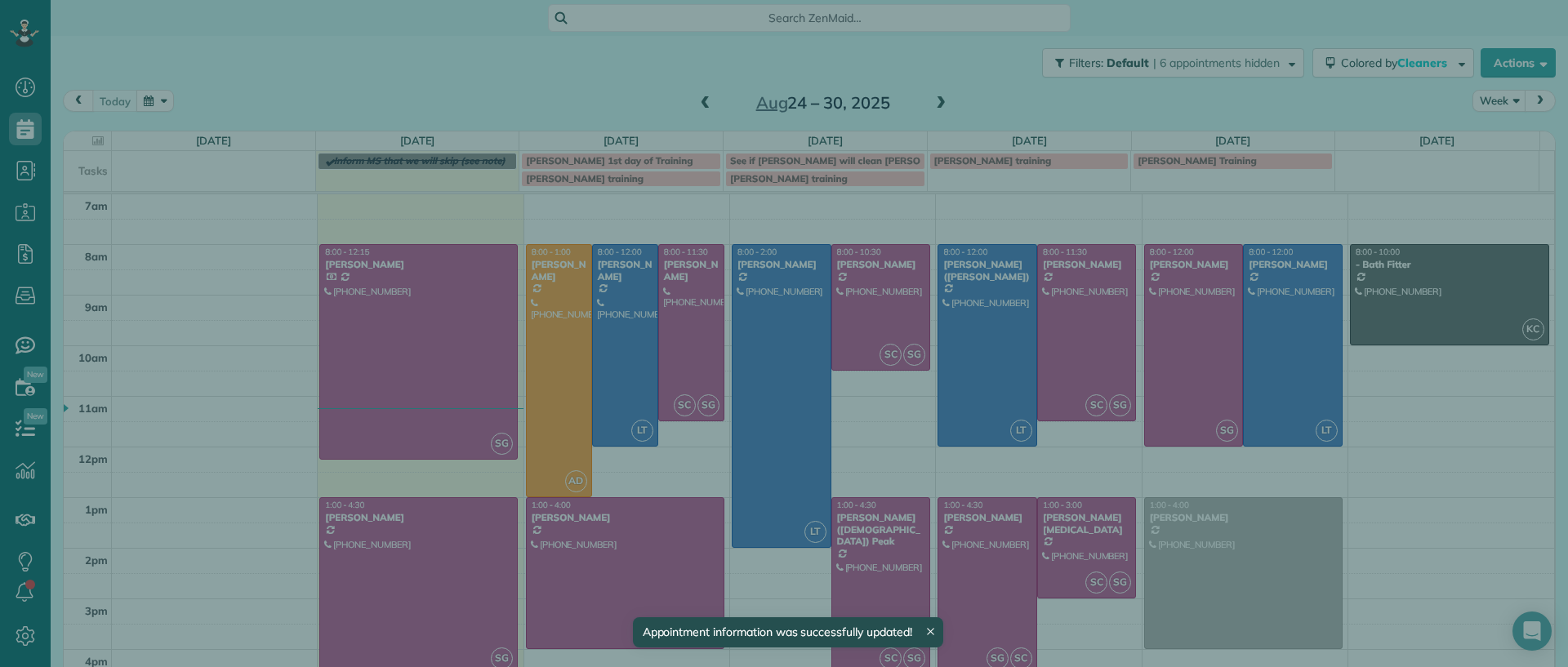
click at [1076, 531] on div "Close Cleaners" at bounding box center [784, 333] width 1568 height 667
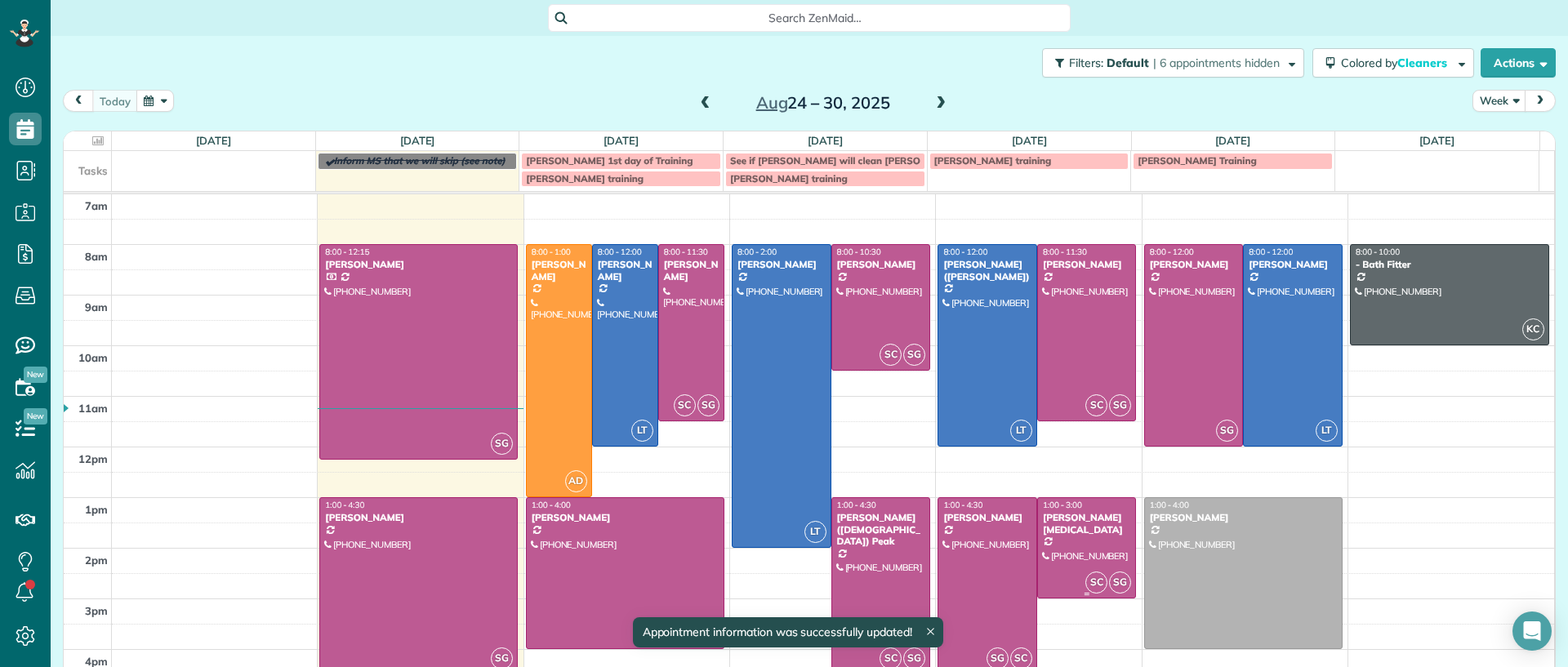
click at [1074, 535] on body "Dashboard Scheduling Calendar View List View Dispatch View - Weekly scheduling …" at bounding box center [784, 333] width 1568 height 667
click at [1066, 546] on div at bounding box center [1086, 548] width 98 height 99
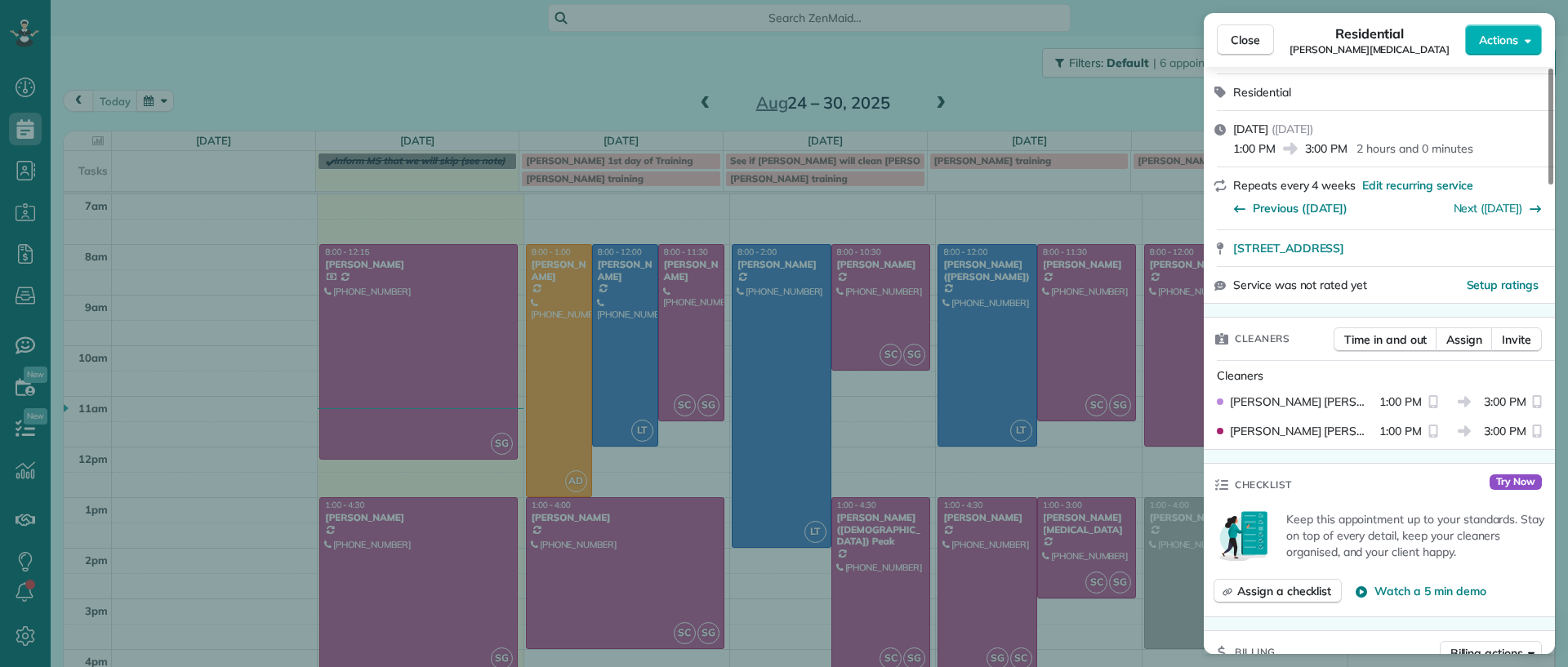
scroll to position [204, 0]
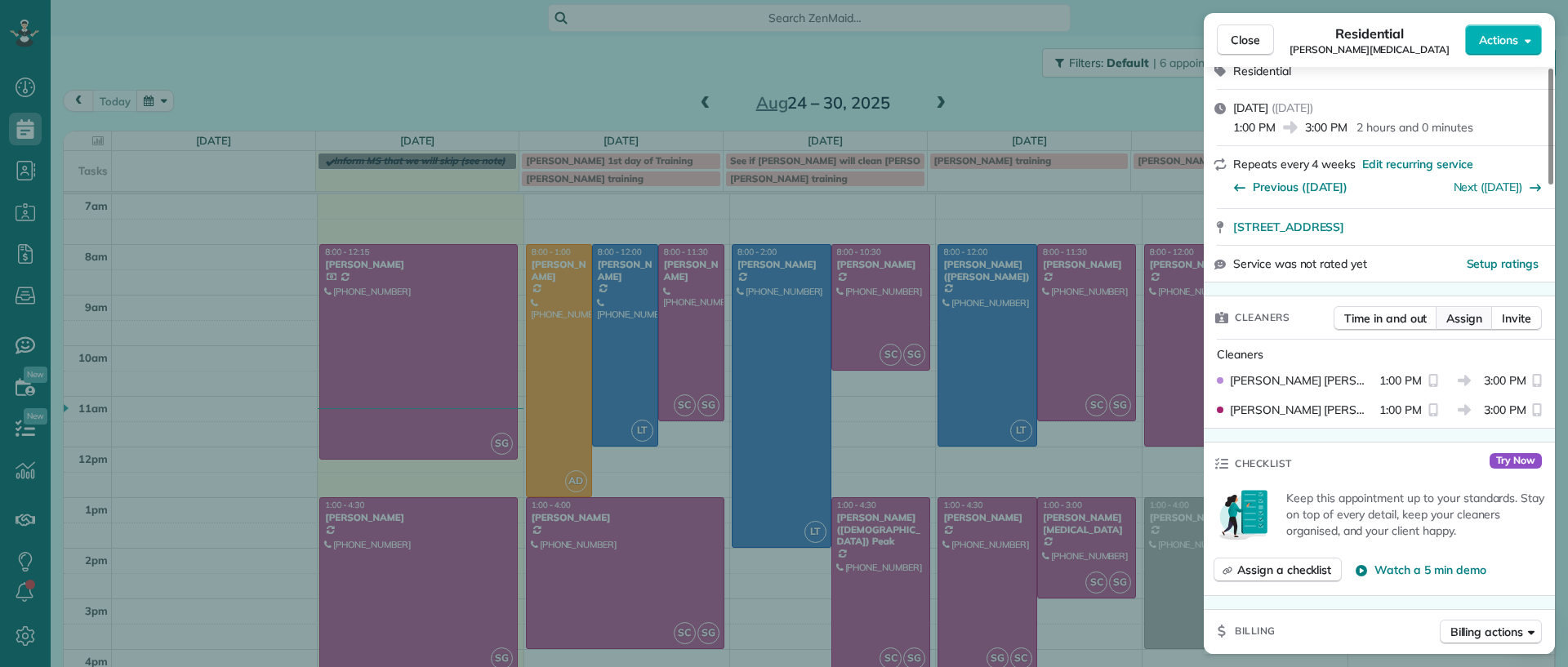
click at [1459, 319] on span "Assign" at bounding box center [1464, 318] width 36 height 16
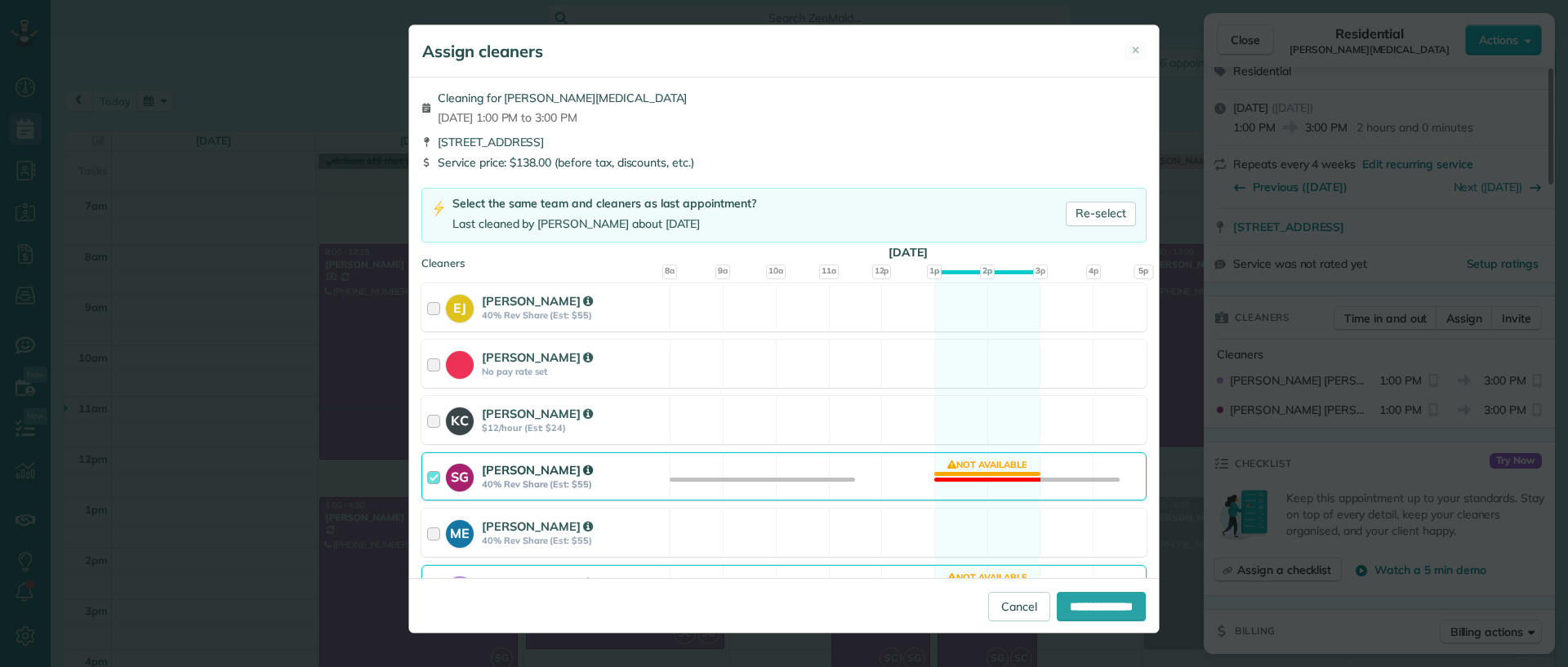
click at [971, 474] on div "SG [PERSON_NAME] 40% Rev Share (Est: $55) Not available" at bounding box center [784, 476] width 725 height 48
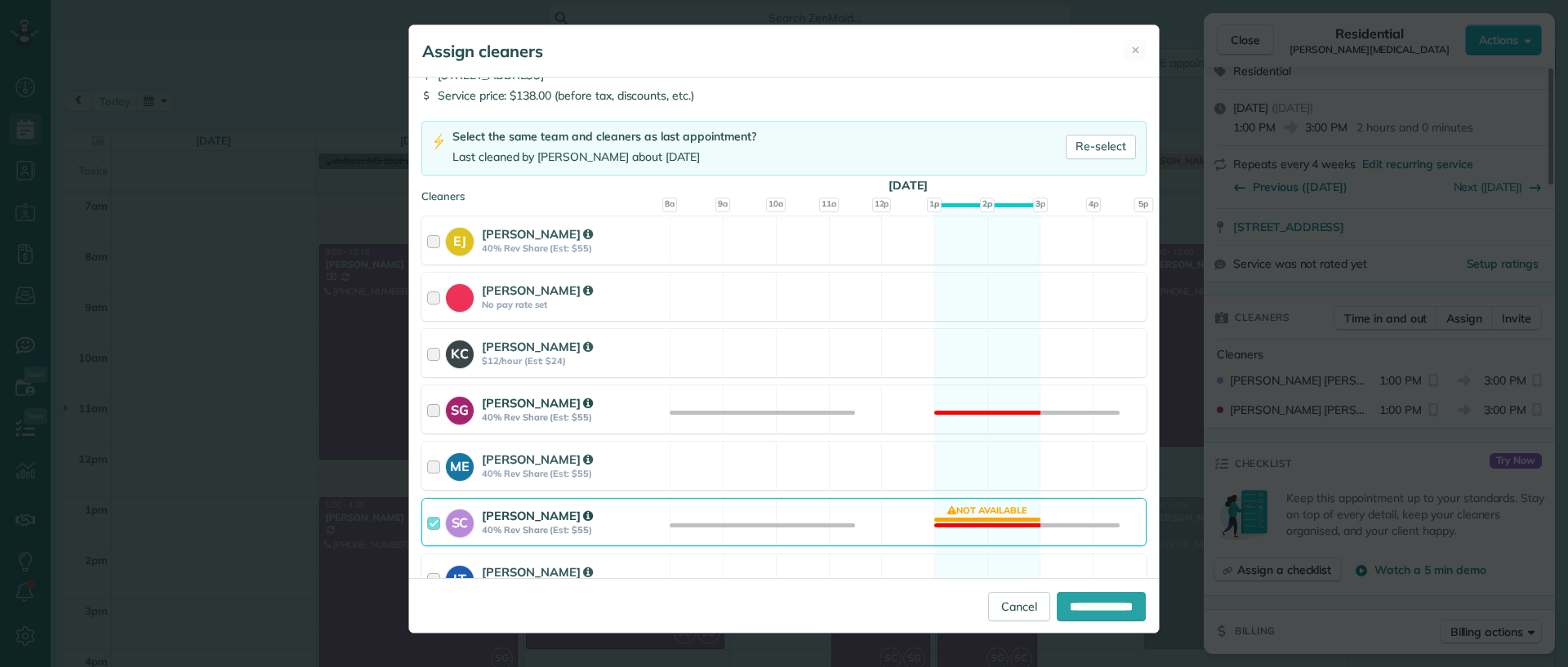
scroll to position [102, 0]
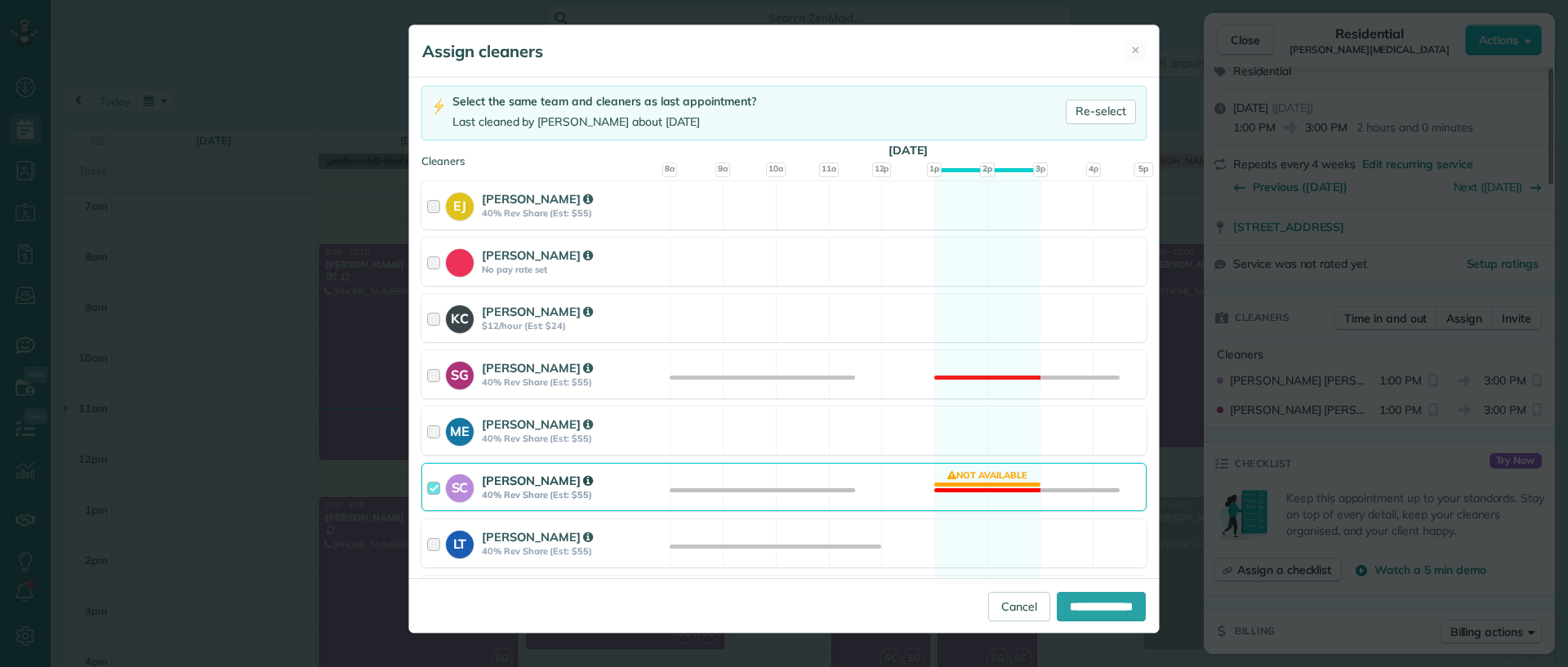
click at [971, 492] on div "SC [PERSON_NAME] 40% Rev Share (Est: $55) Not available" at bounding box center [784, 487] width 725 height 48
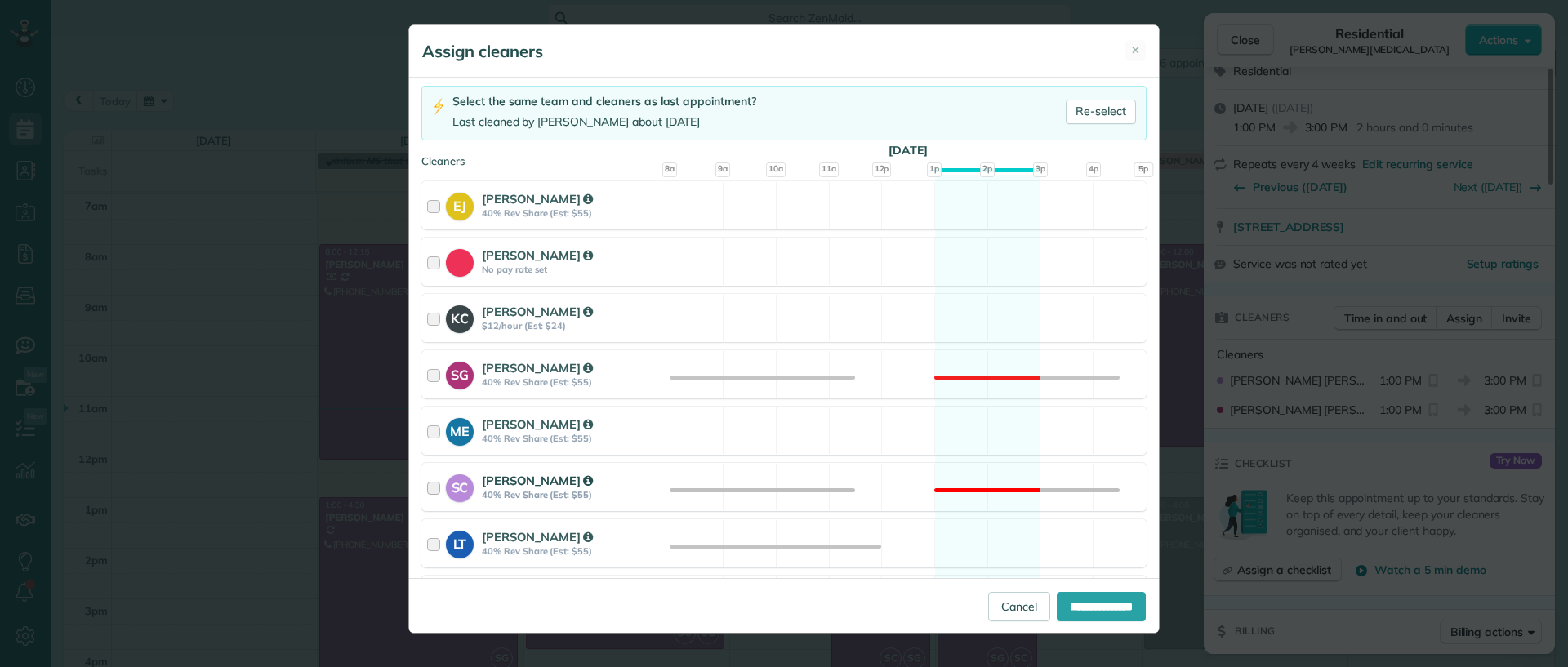
click at [1009, 500] on div "SC [PERSON_NAME] 40% Rev Share (Est: $55) Not available" at bounding box center [784, 487] width 725 height 48
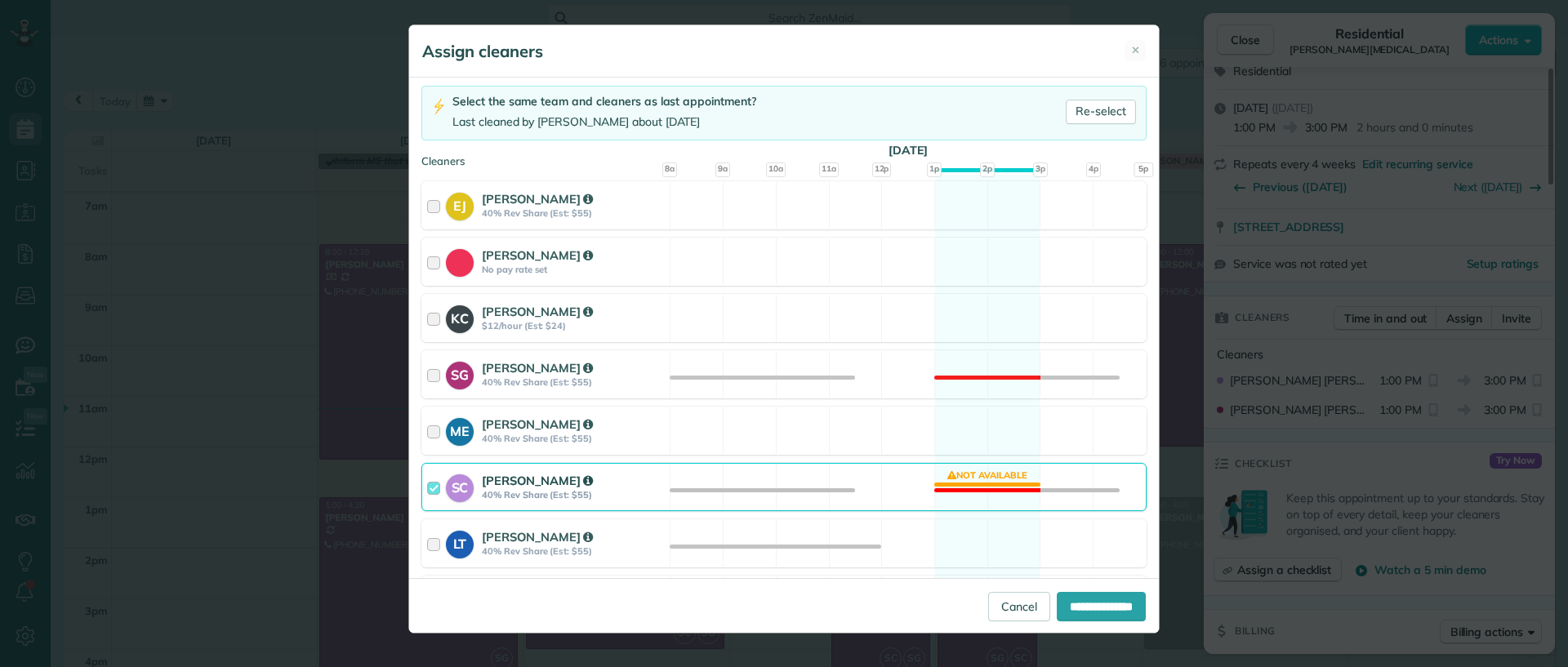
click at [1009, 500] on div "SC [PERSON_NAME] 40% Rev Share (Est: $55) Not available" at bounding box center [784, 487] width 725 height 48
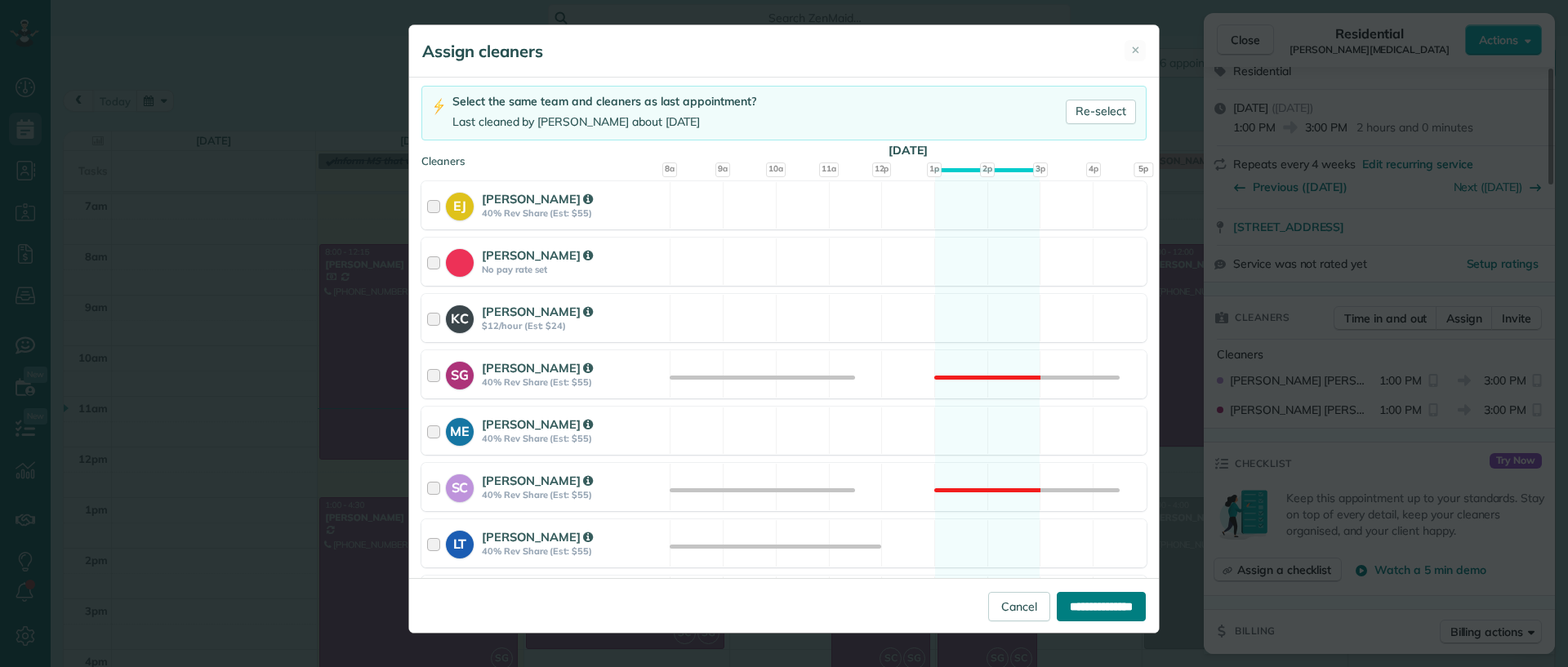
click at [1091, 606] on input "**********" at bounding box center [1101, 607] width 89 height 30
type input "**********"
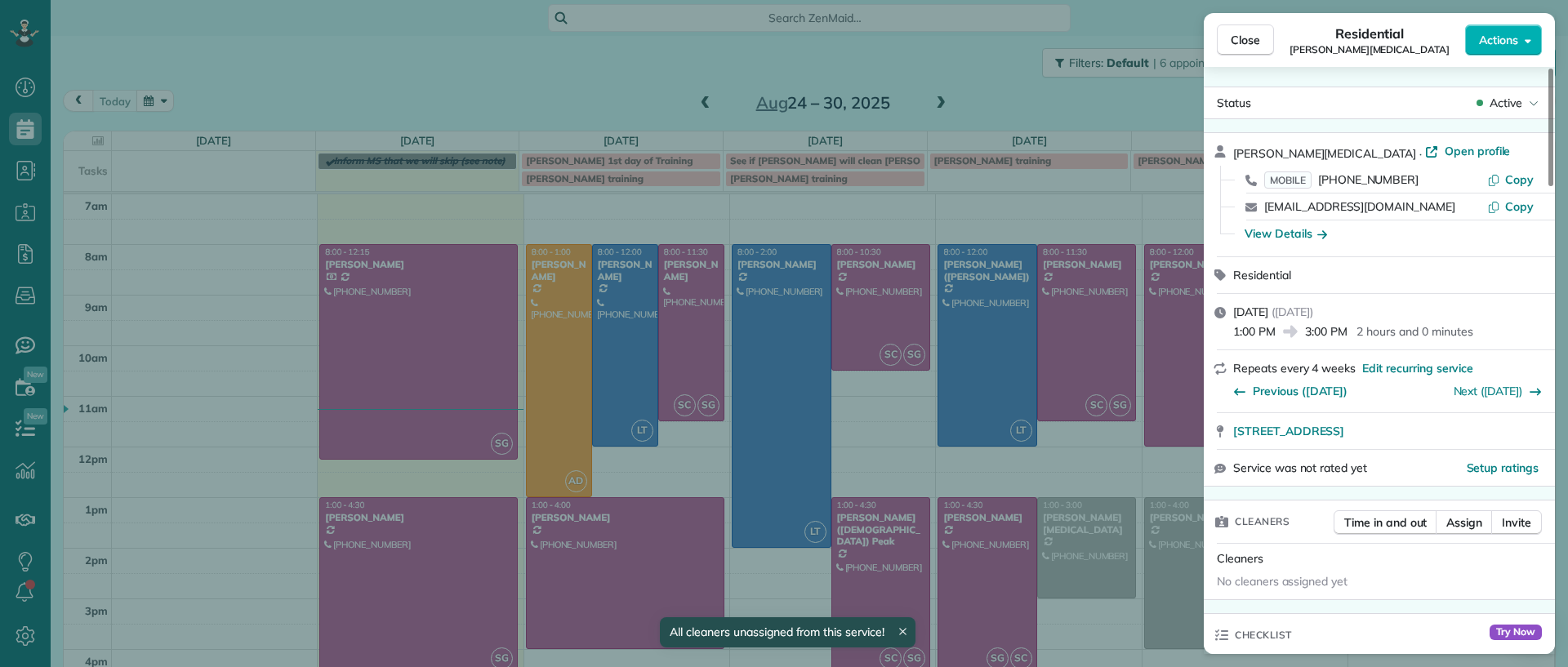
click at [1069, 539] on div "Close Residential [PERSON_NAME][MEDICAL_DATA] Actions Status Active [PERSON_NAM…" at bounding box center [784, 333] width 1568 height 667
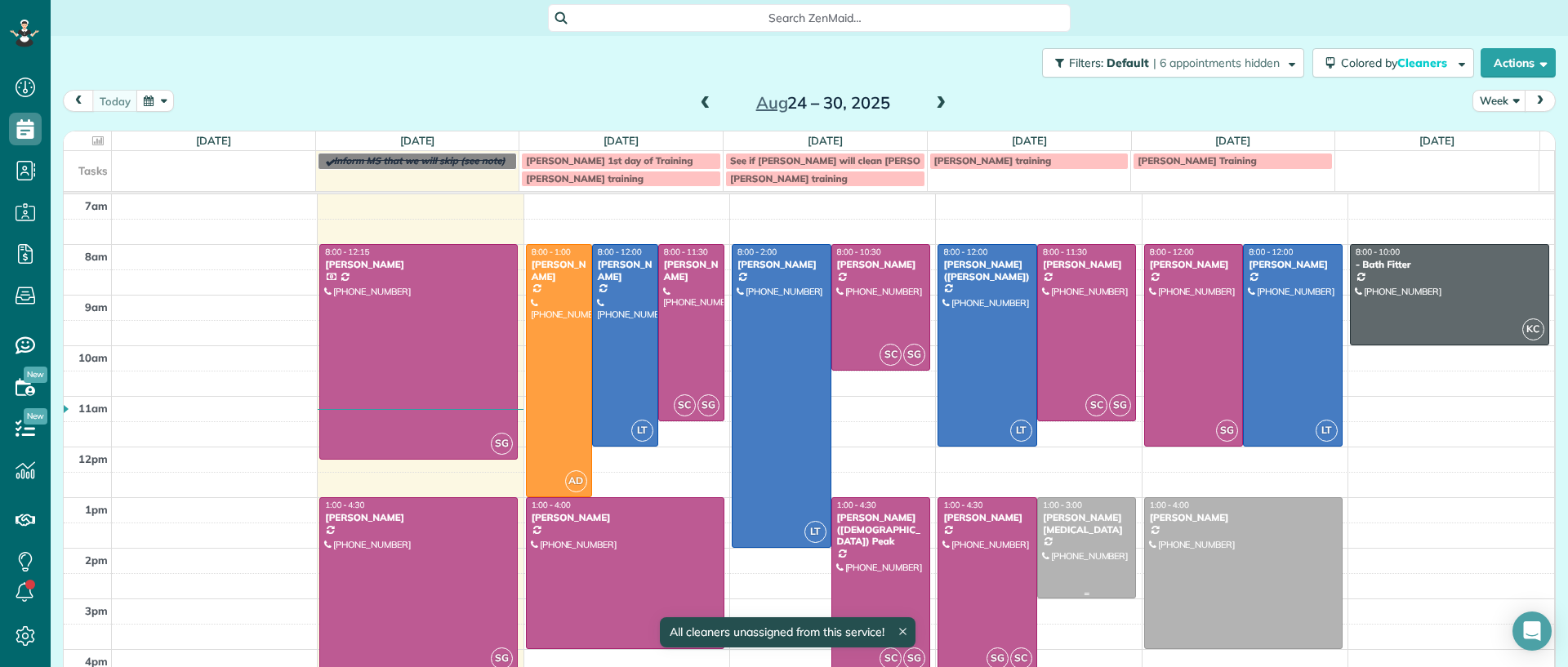
click at [1069, 540] on div at bounding box center [1086, 548] width 98 height 99
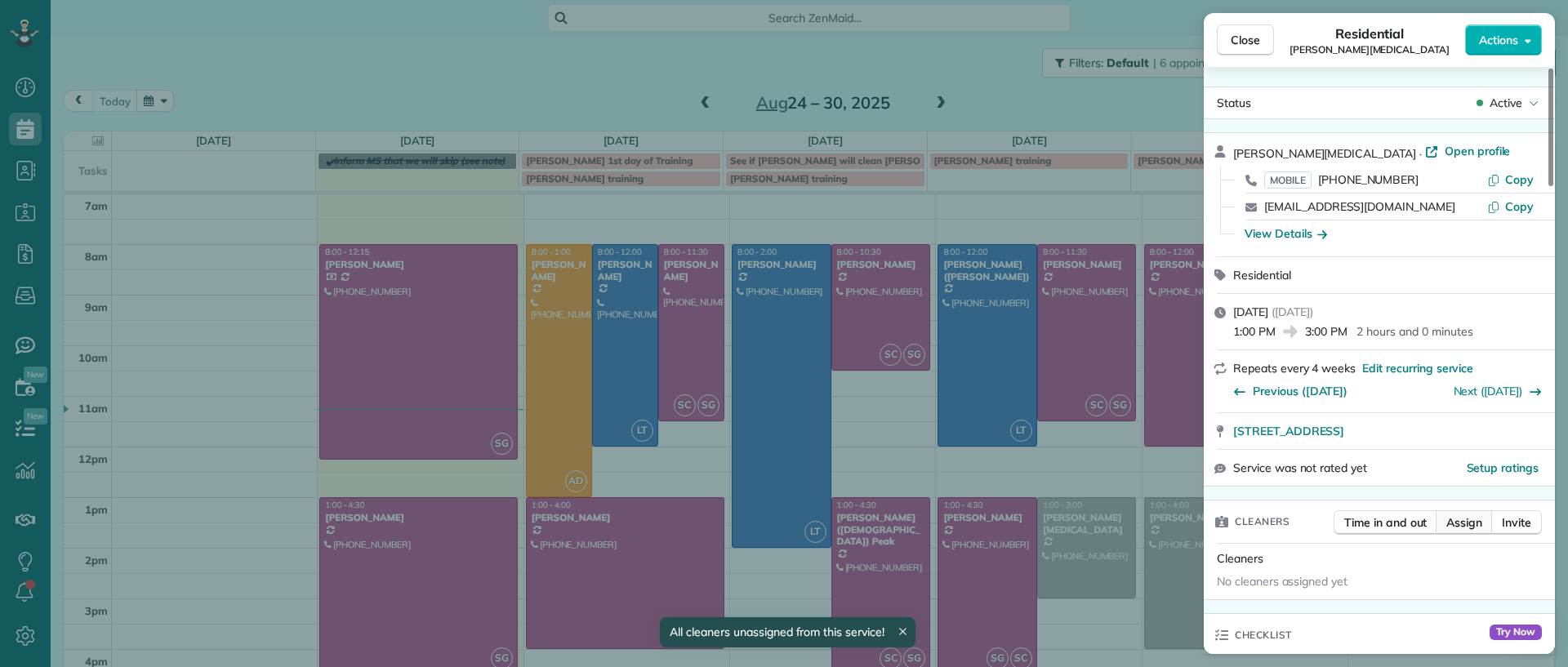
click at [1460, 521] on span "Assign" at bounding box center [1464, 523] width 36 height 16
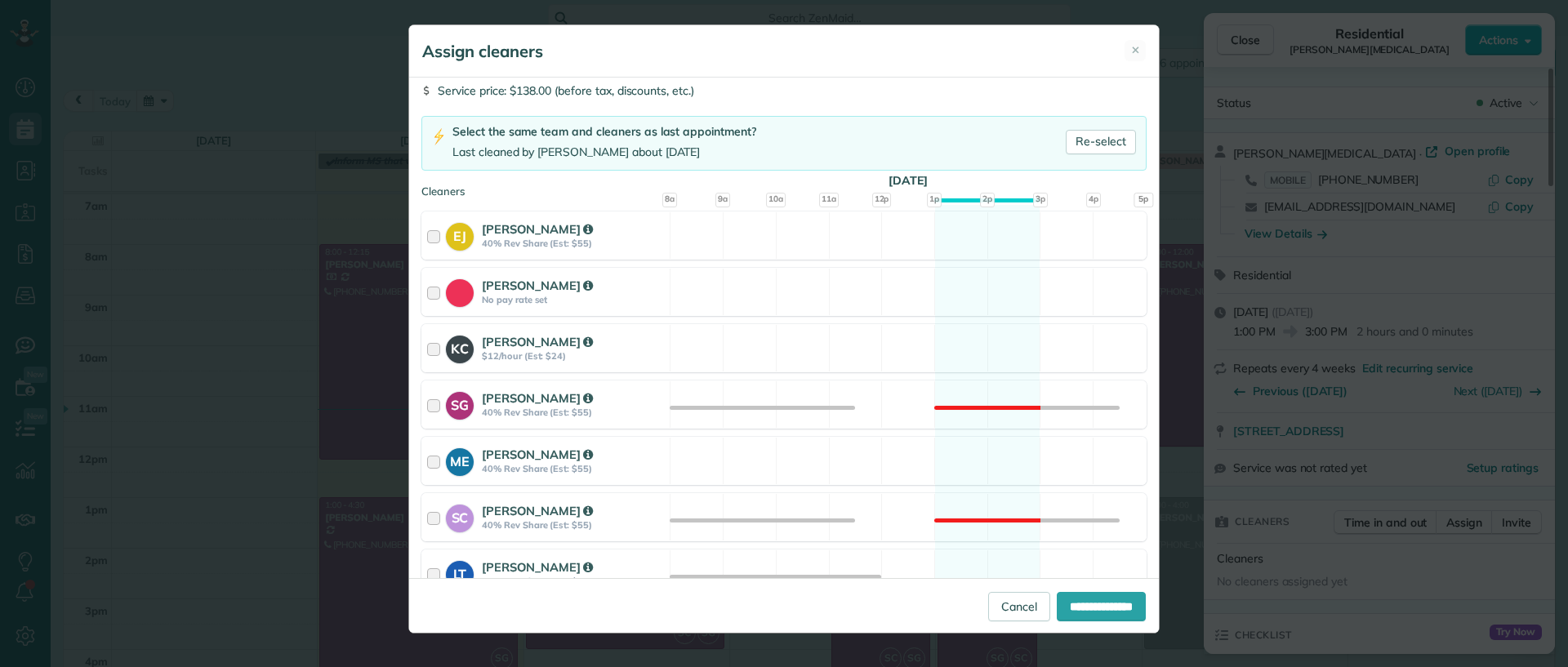
scroll to position [102, 0]
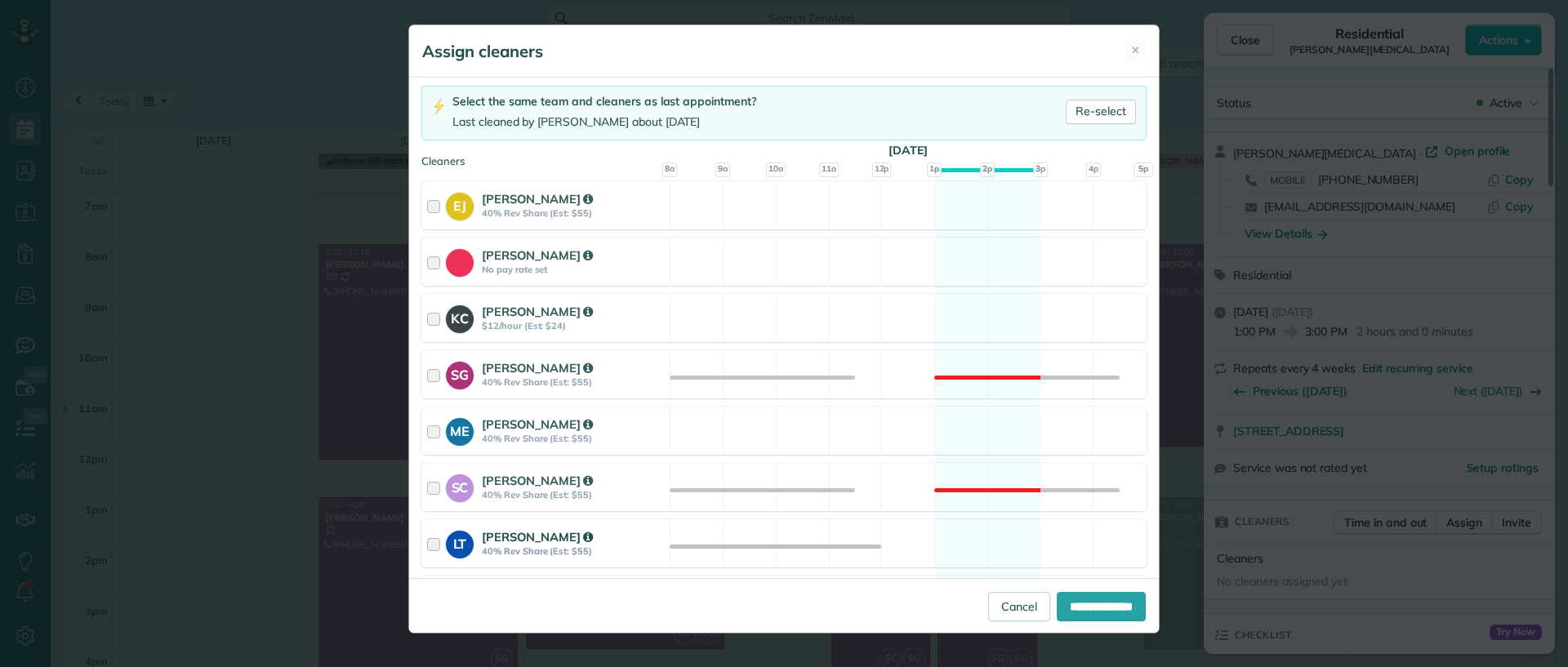
click at [987, 543] on div "LT [PERSON_NAME] 40% Rev Share (Est: $55) Available" at bounding box center [784, 544] width 725 height 48
click at [1088, 611] on input "**********" at bounding box center [1101, 607] width 89 height 30
type input "**********"
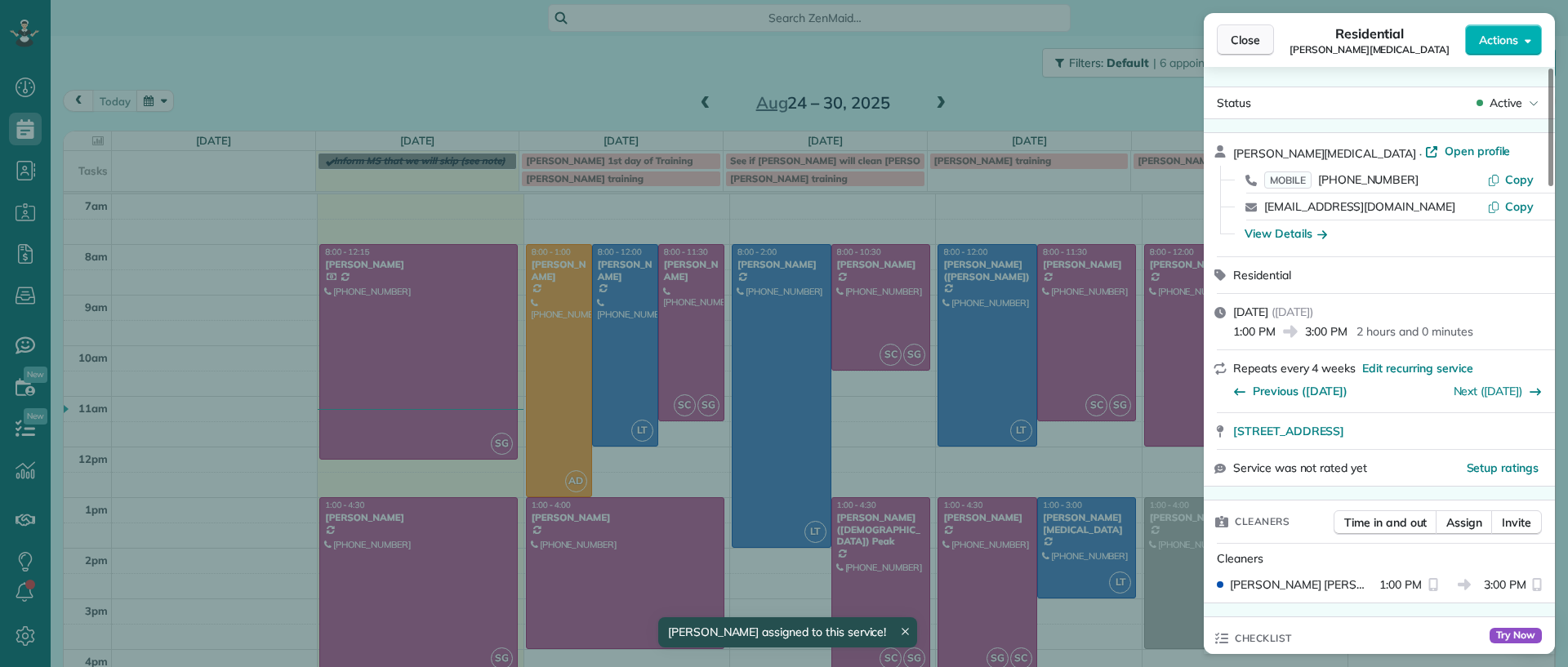
click at [1260, 31] on button "Close" at bounding box center [1245, 40] width 58 height 31
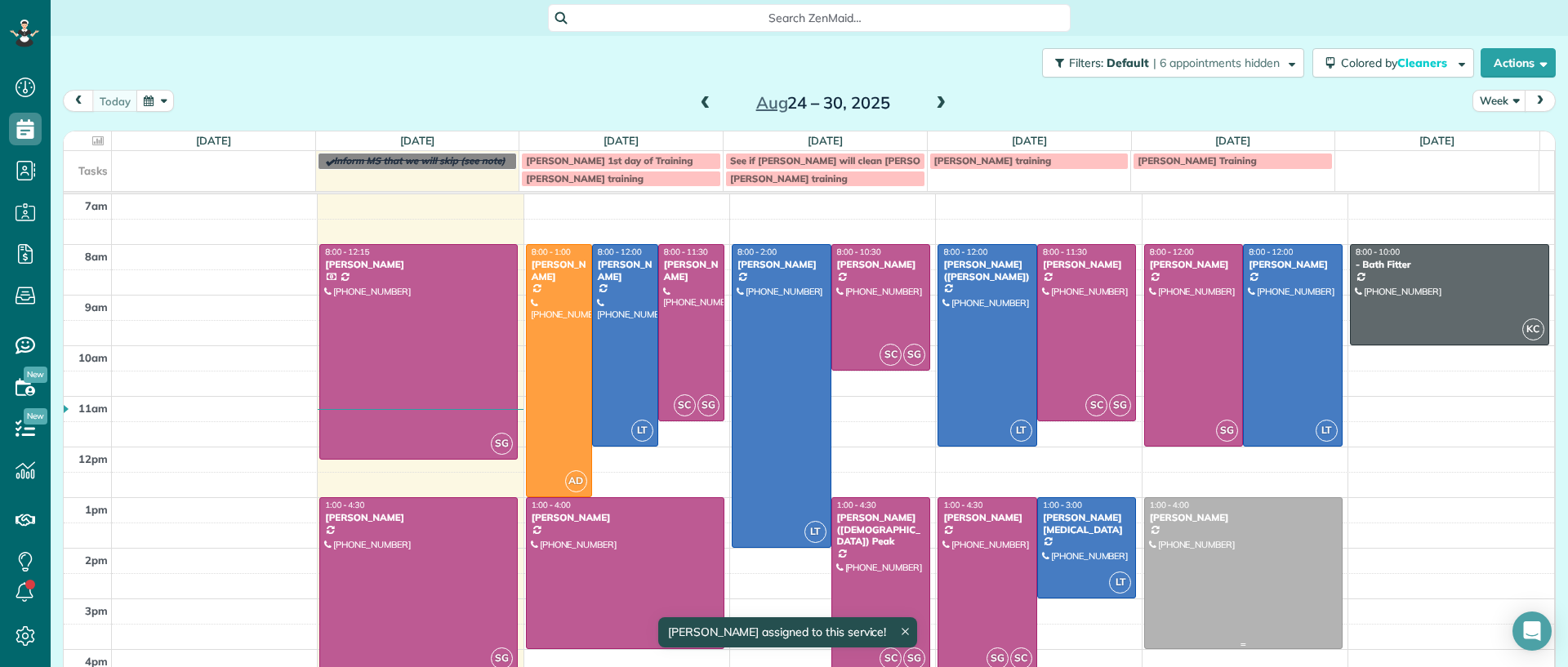
click at [1209, 517] on div "[PERSON_NAME]" at bounding box center [1243, 518] width 189 height 12
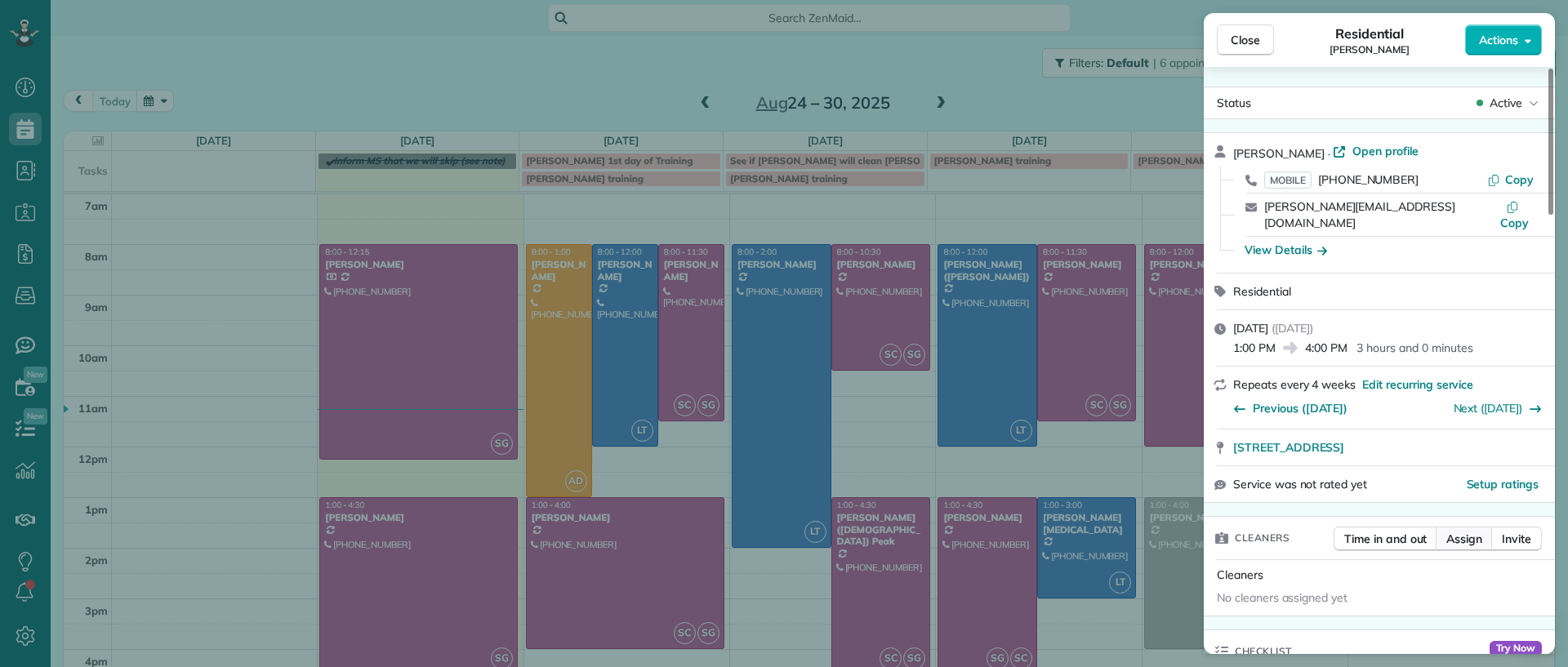
click at [1474, 531] on span "Assign" at bounding box center [1464, 539] width 36 height 16
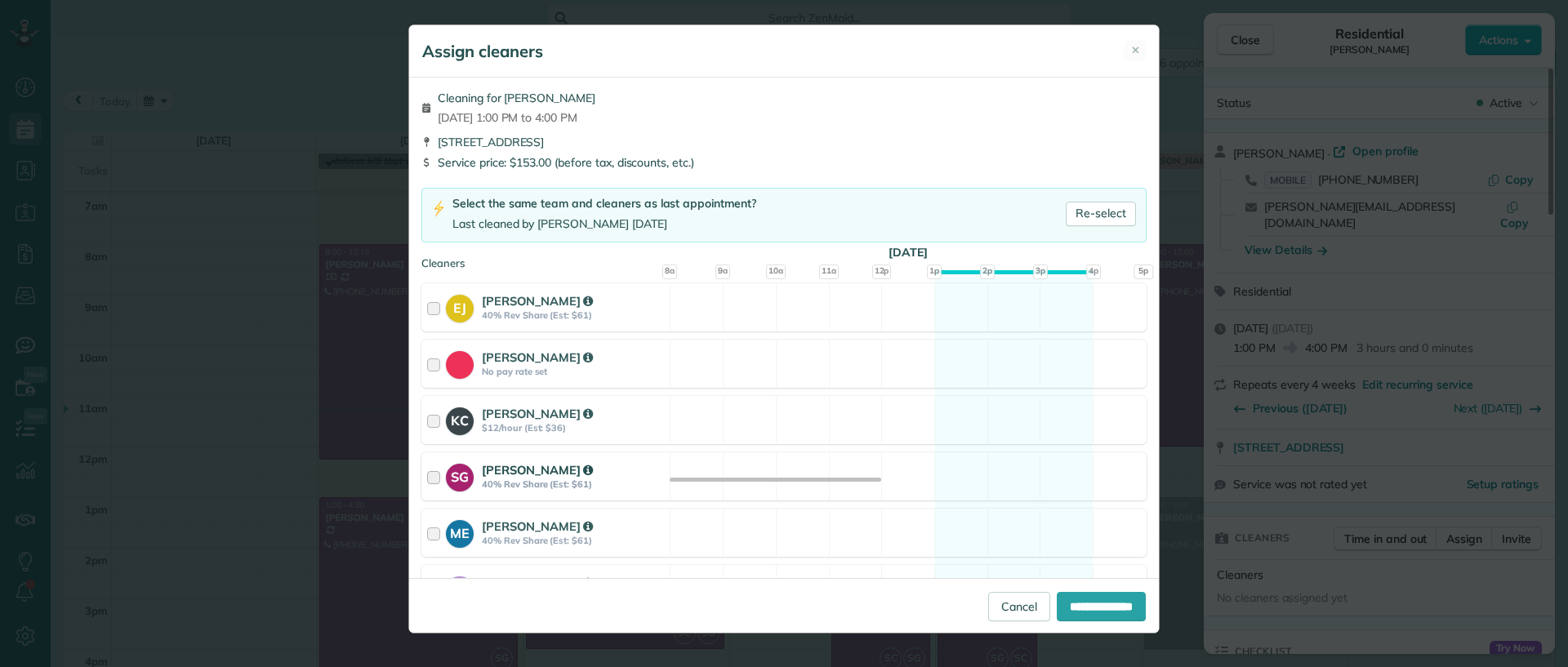
click at [1011, 479] on div "SG [PERSON_NAME] 40% Rev Share (Est: $61) Available" at bounding box center [784, 476] width 725 height 48
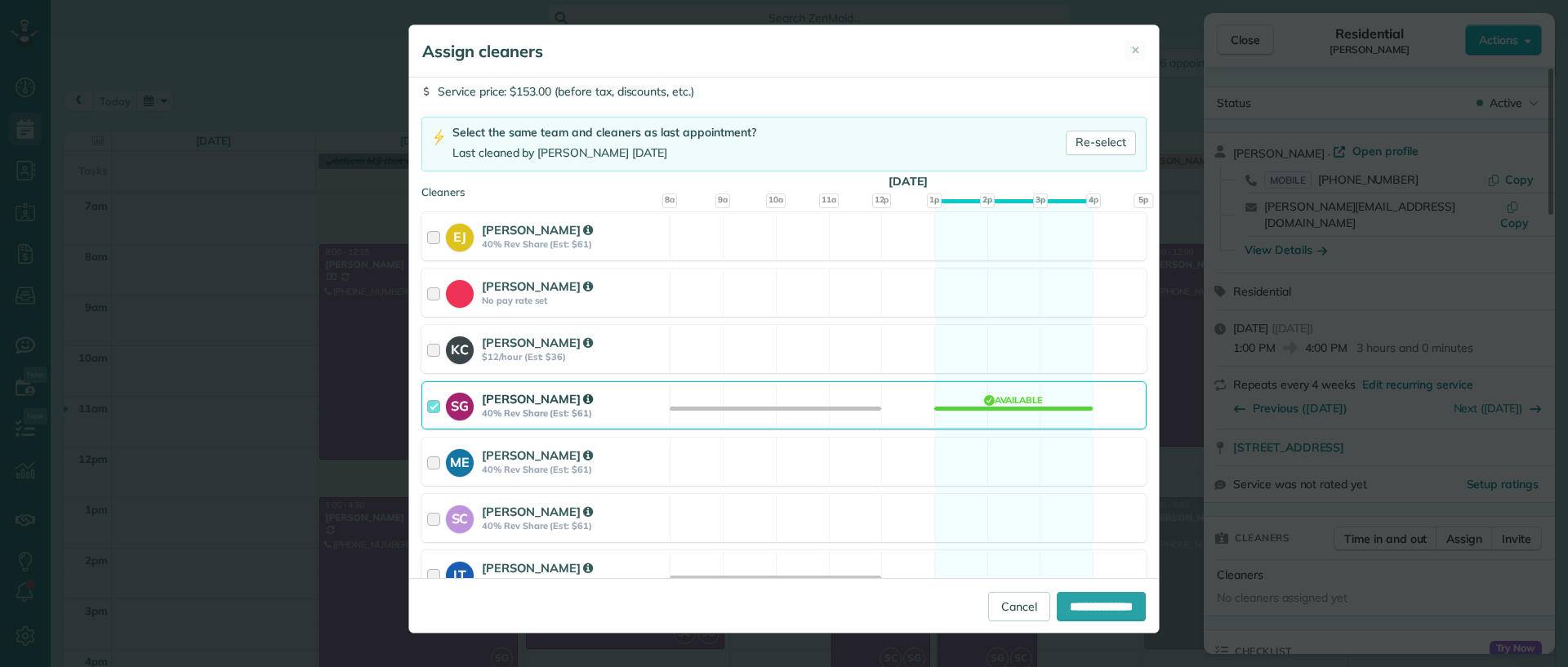
scroll to position [102, 0]
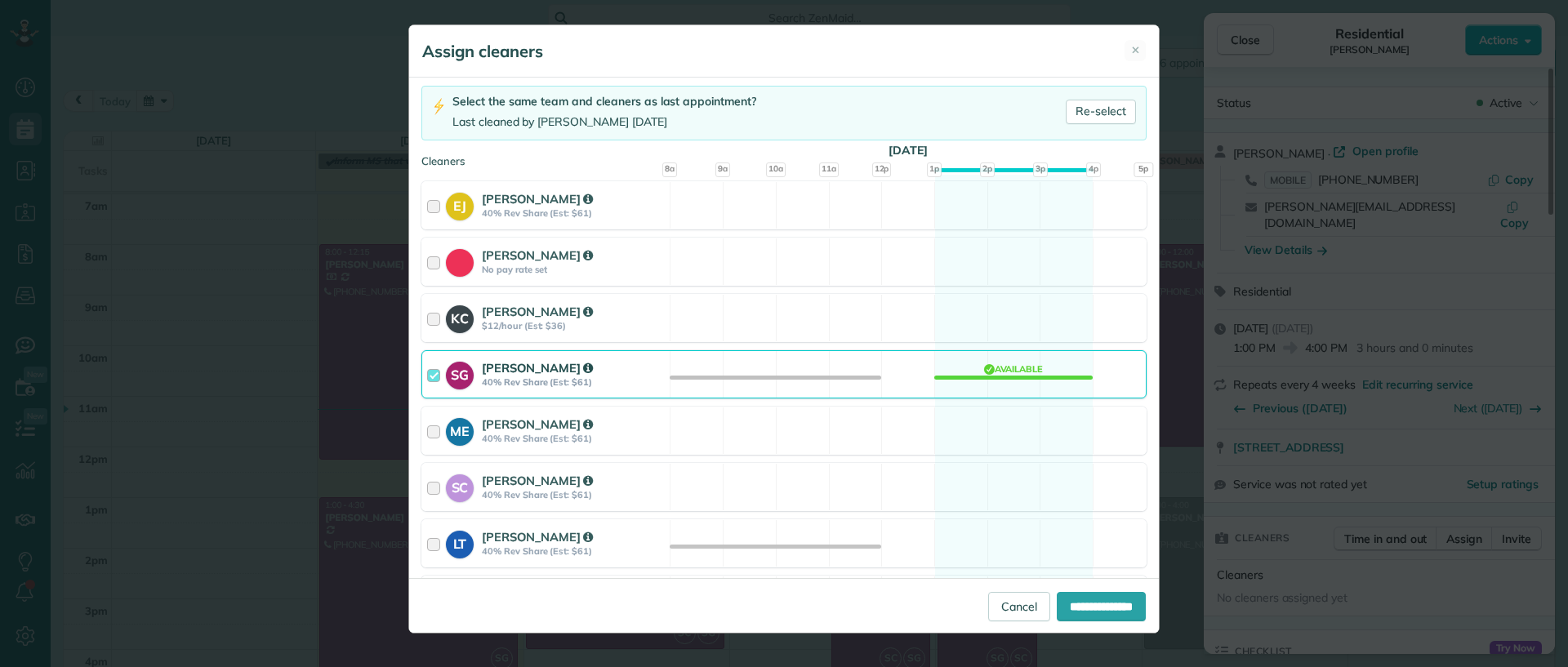
drag, startPoint x: 1028, startPoint y: 480, endPoint x: 1106, endPoint y: 568, distance: 117.6
click at [1033, 483] on div "SC [PERSON_NAME] 40% Rev Share (Est: $61) Available" at bounding box center [784, 487] width 725 height 48
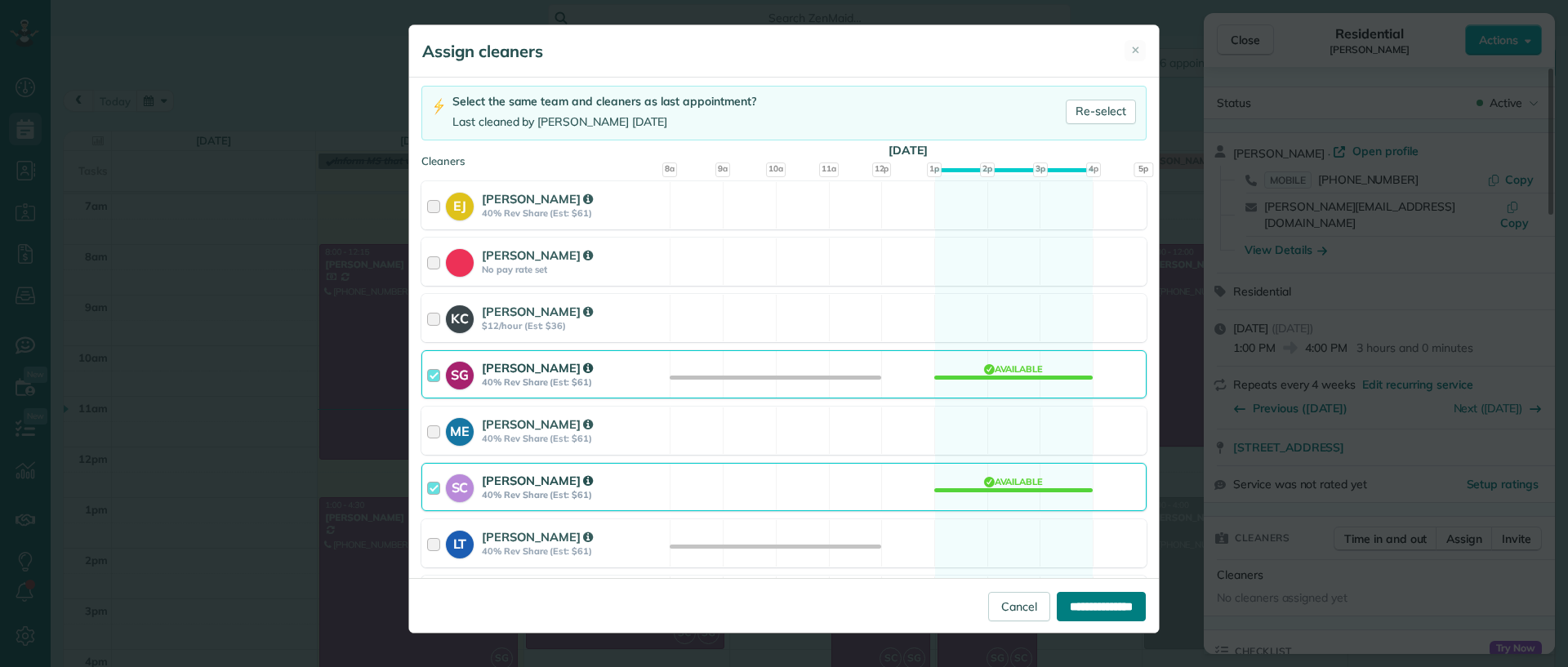
click at [1085, 617] on input "**********" at bounding box center [1101, 607] width 89 height 30
type input "**********"
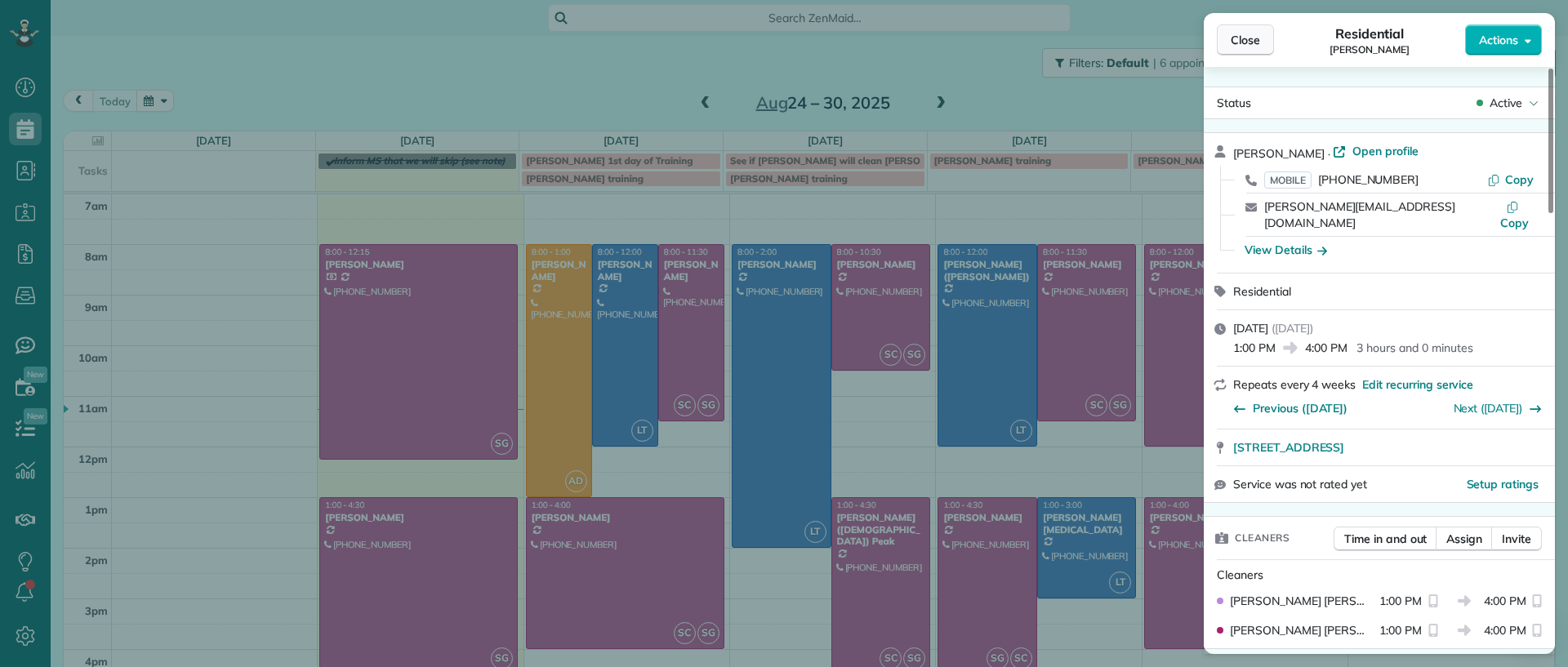
click at [1250, 35] on span "Close" at bounding box center [1245, 40] width 30 height 16
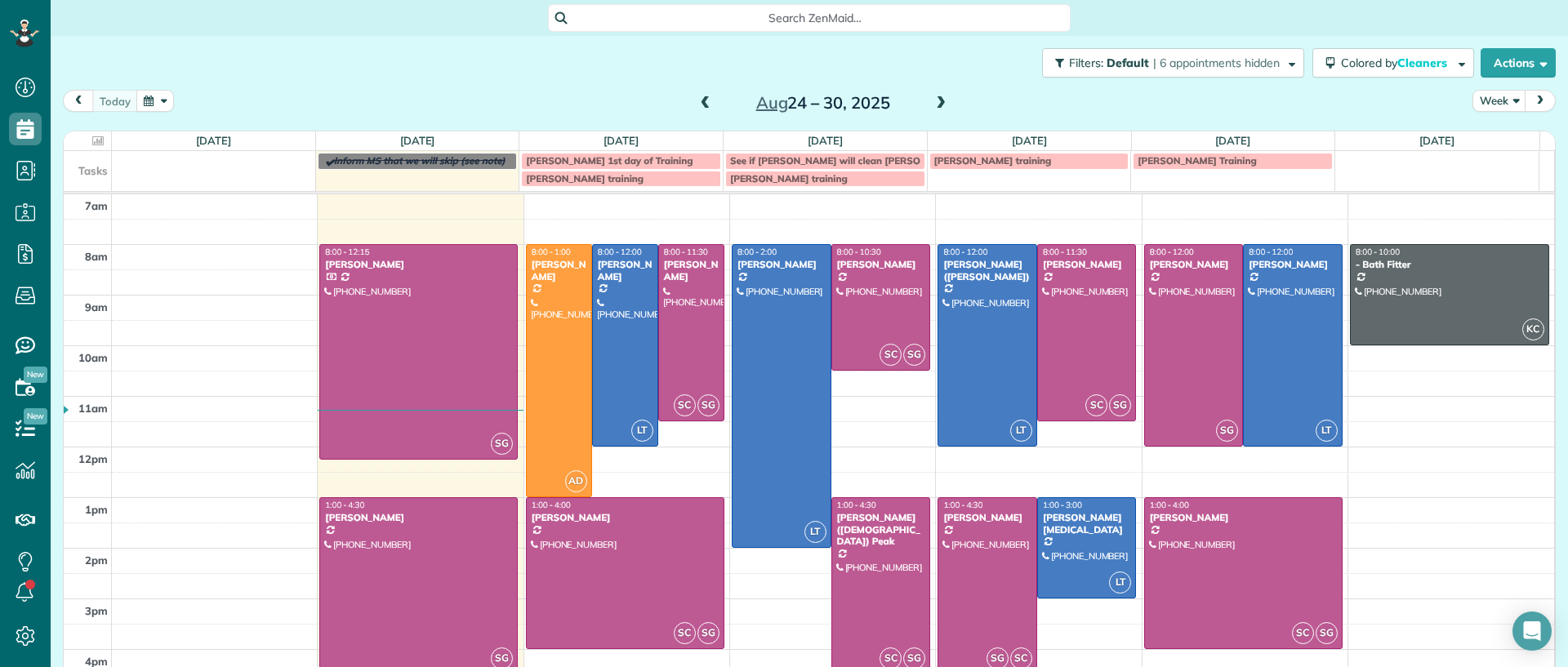
click at [1436, 514] on div "7am 8am 9am 10am 11am 12pm 1pm 2pm 3pm 4pm 5pm SG 8:00 - 12:15 [PERSON_NAME] [P…" at bounding box center [809, 473] width 1490 height 557
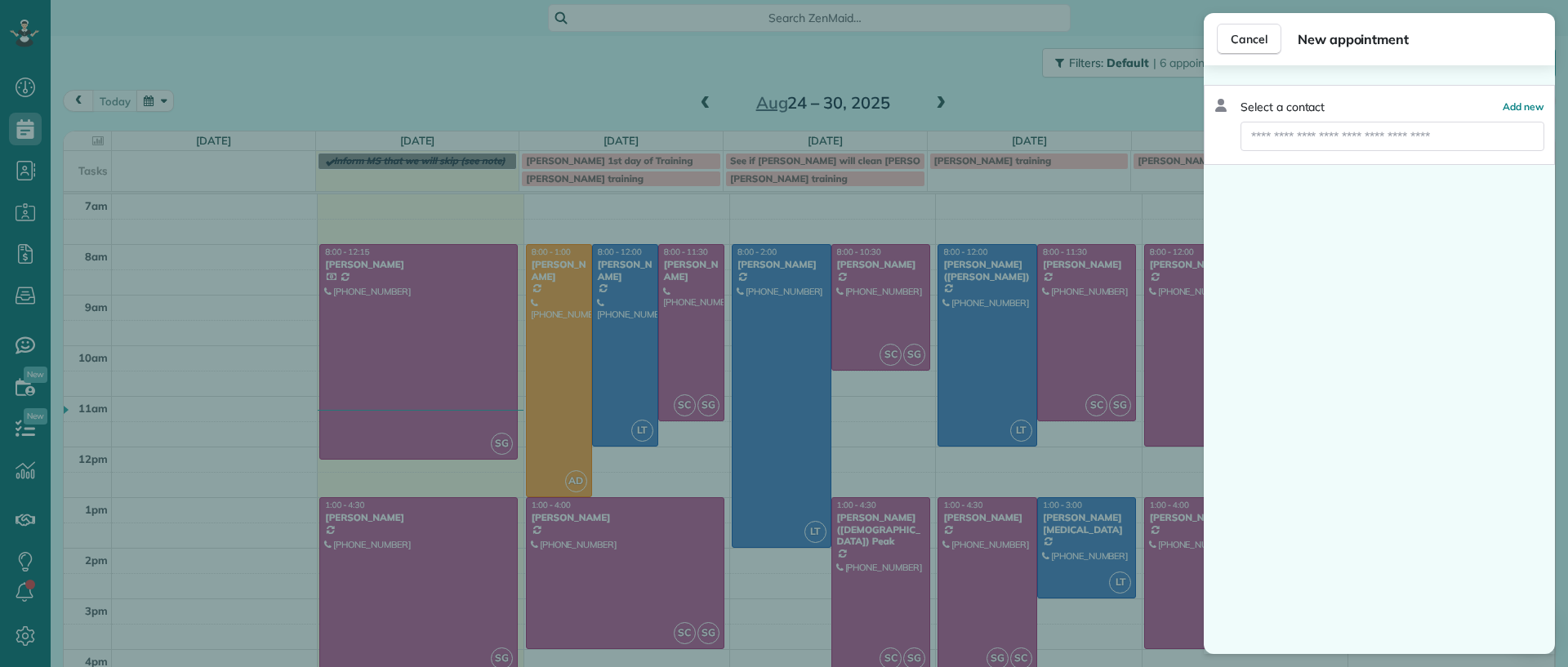
click at [905, 660] on div "Cancel New appointment Select a contact Add new" at bounding box center [784, 333] width 1568 height 667
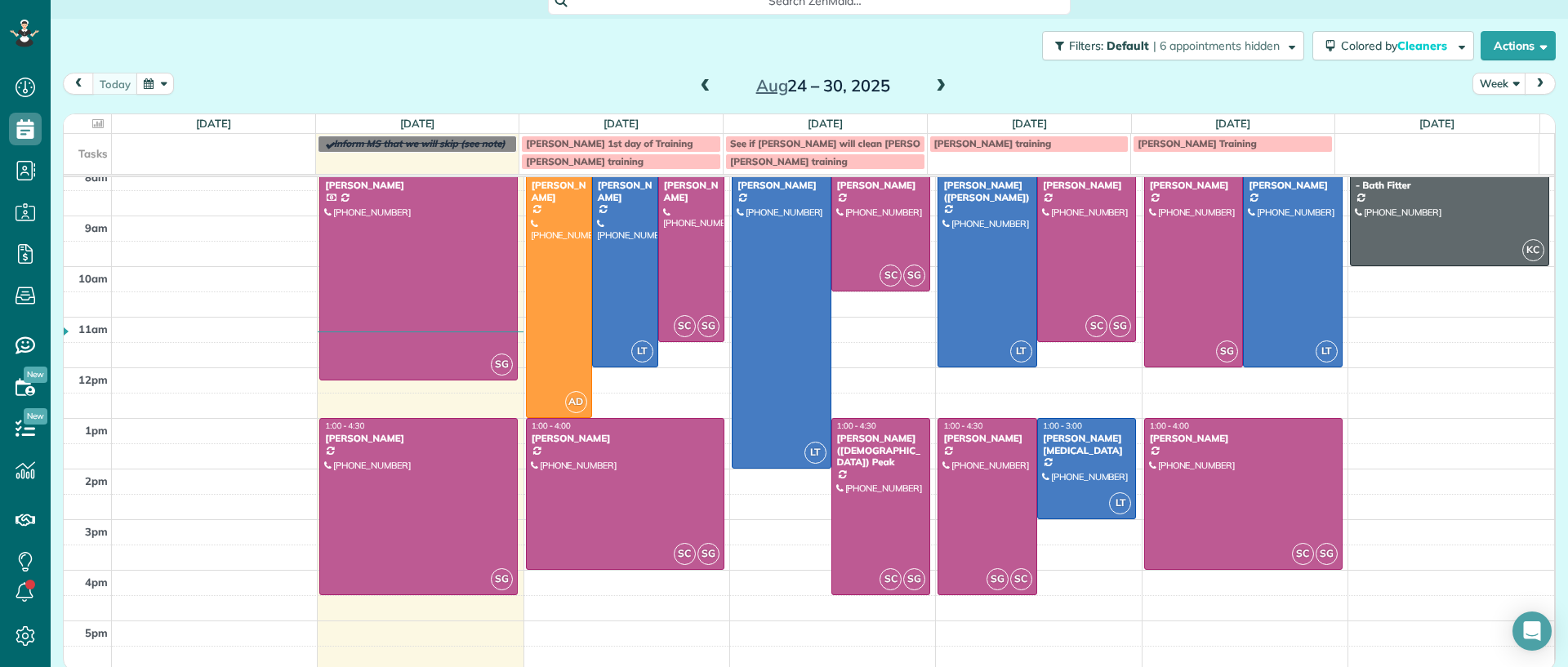
scroll to position [21, 0]
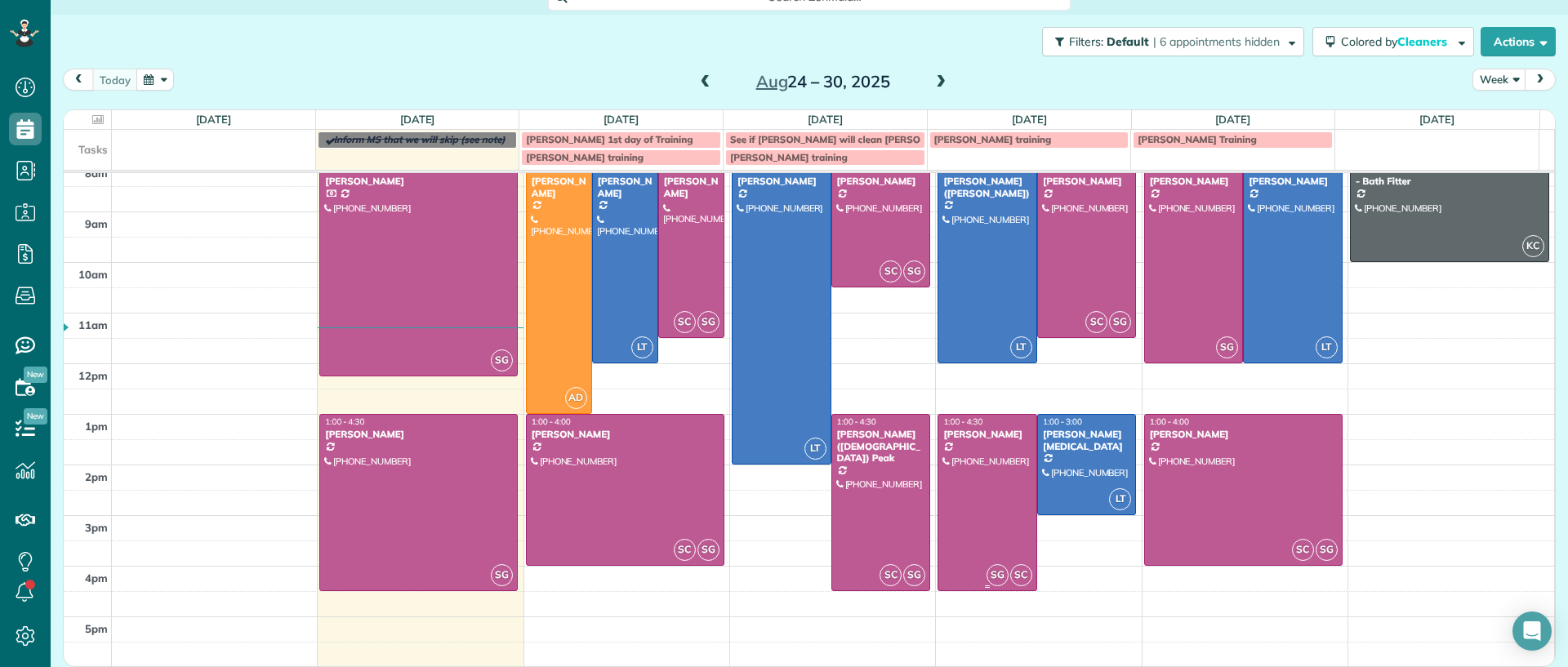
click at [955, 433] on div "[PERSON_NAME]" at bounding box center [987, 434] width 89 height 12
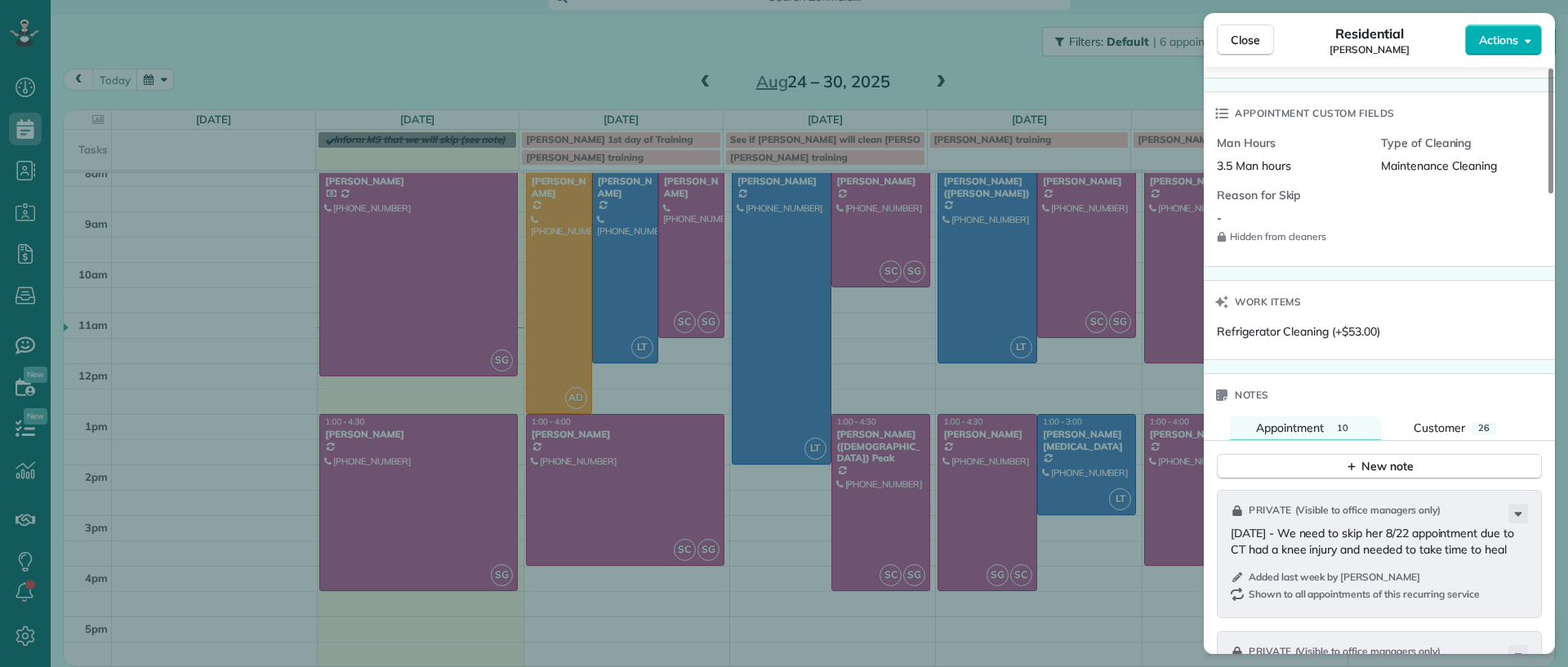
scroll to position [1335, 0]
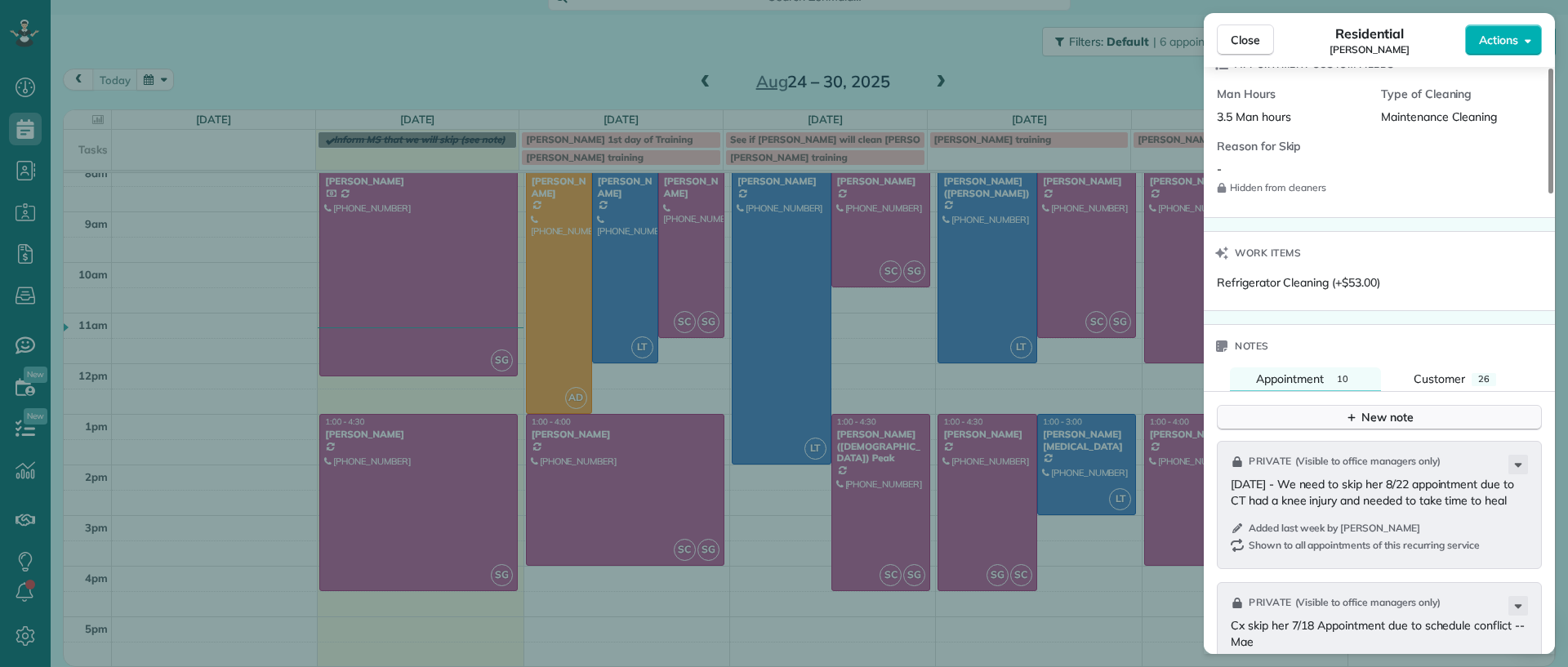
click at [1357, 411] on icon "button" at bounding box center [1350, 417] width 13 height 13
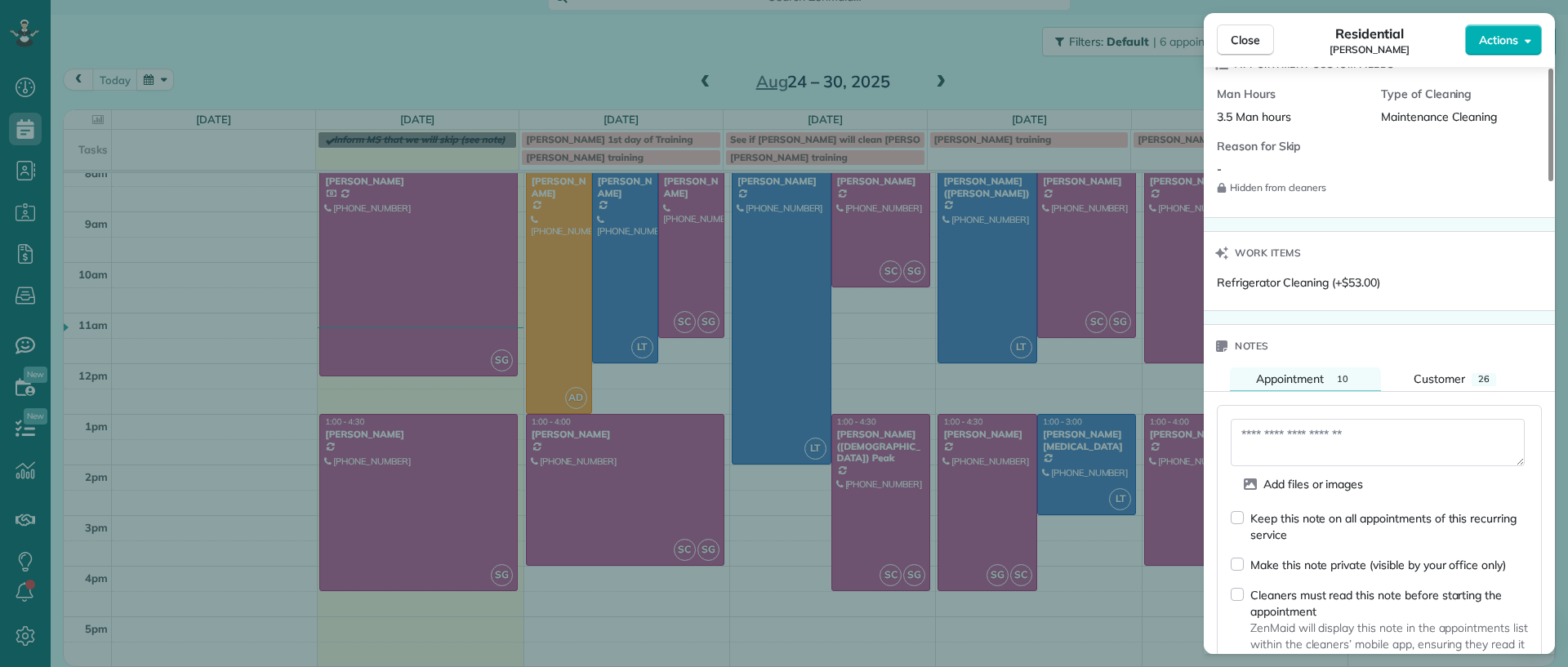
click at [1232, 550] on div "Add files or images Keep this note on all appointments of this recurring servic…" at bounding box center [1378, 563] width 325 height 315
drag, startPoint x: 1271, startPoint y: 425, endPoint x: 1268, endPoint y: 440, distance: 15.3
click at [1268, 429] on textarea at bounding box center [1377, 443] width 294 height 48
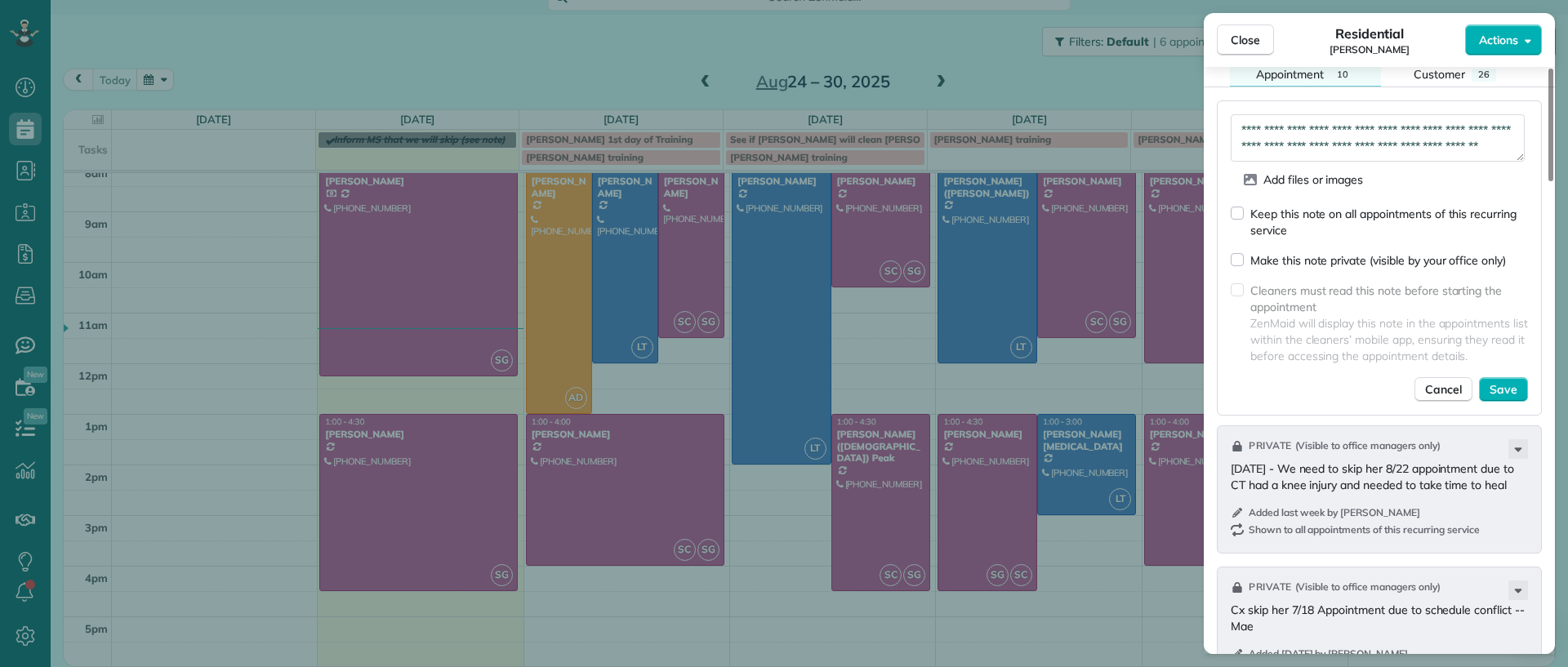
scroll to position [1643, 0]
type textarea "**********"
click at [1502, 378] on span "Save" at bounding box center [1503, 386] width 28 height 16
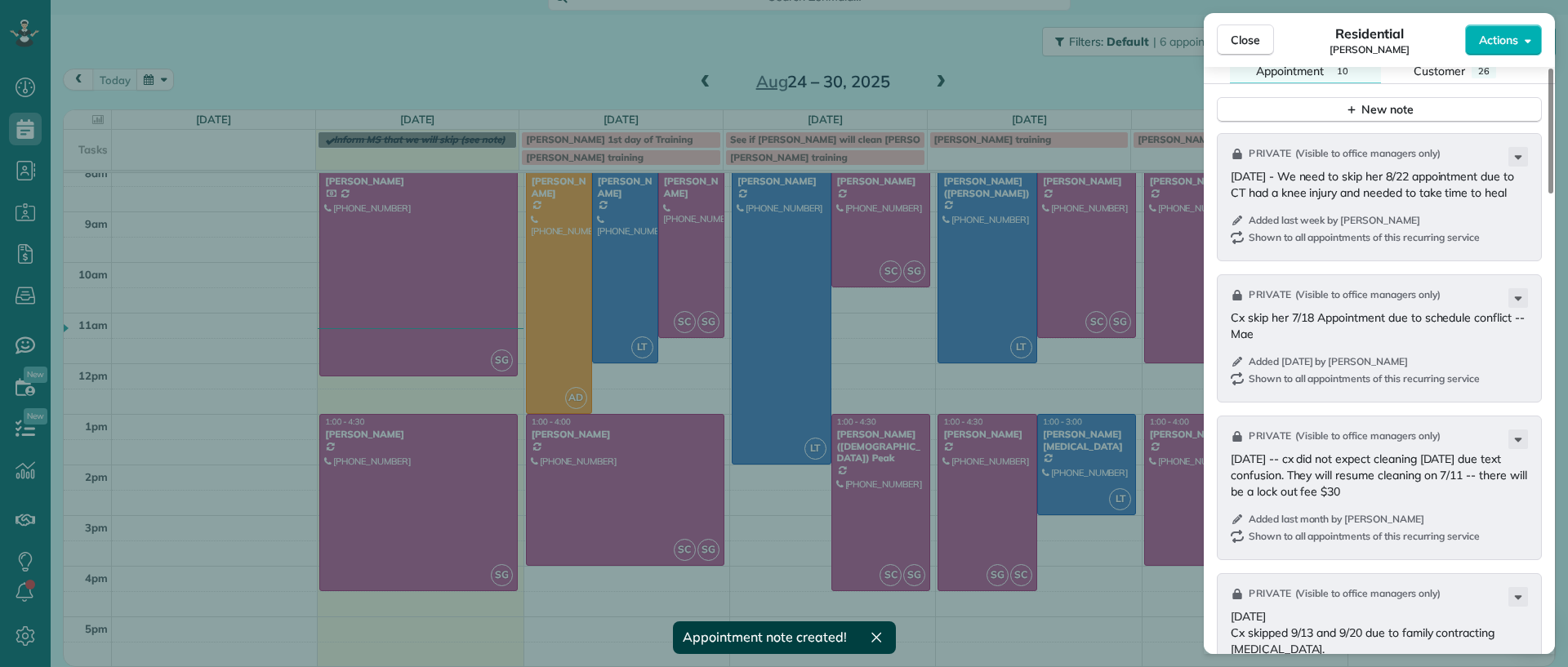
click at [1081, 626] on div "Close Residential [PERSON_NAME] Actions Status Active [PERSON_NAME] · Open prof…" at bounding box center [784, 333] width 1568 height 667
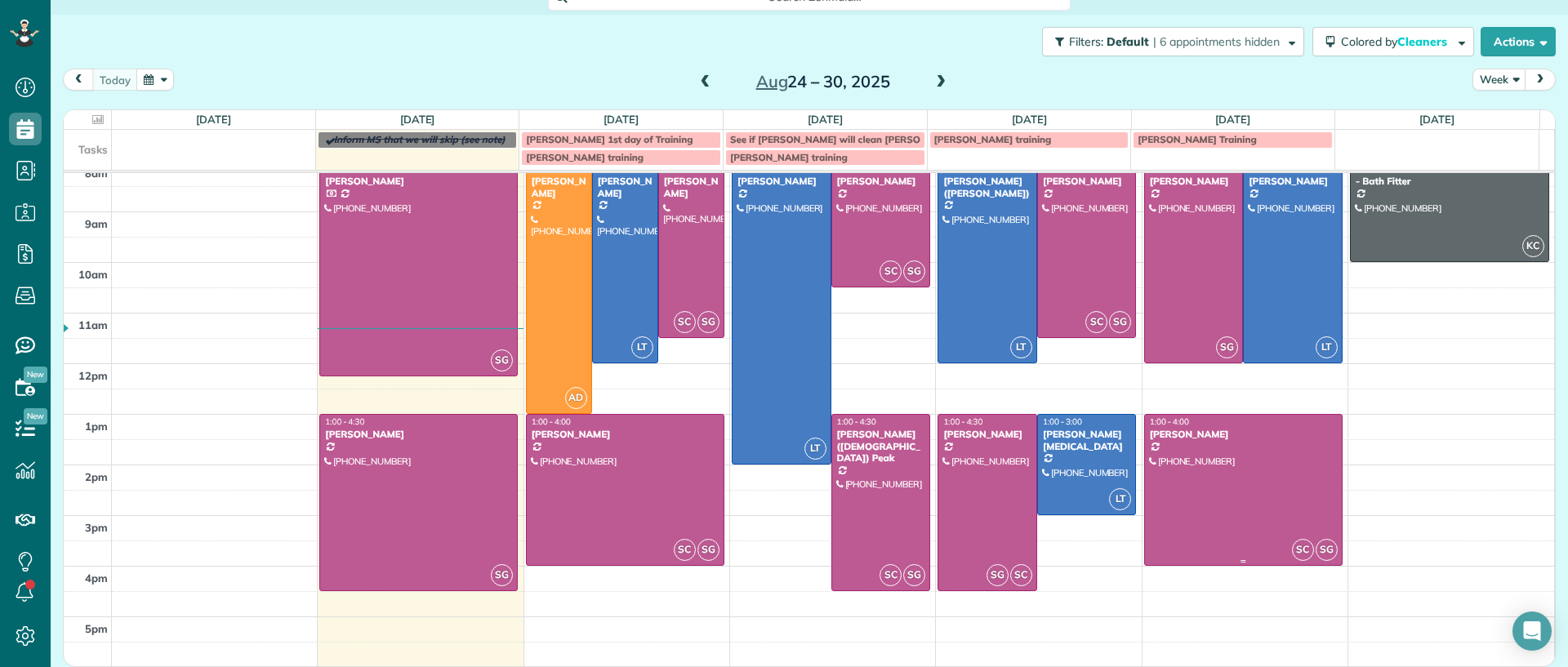
click at [1177, 539] on div at bounding box center [1243, 489] width 197 height 150
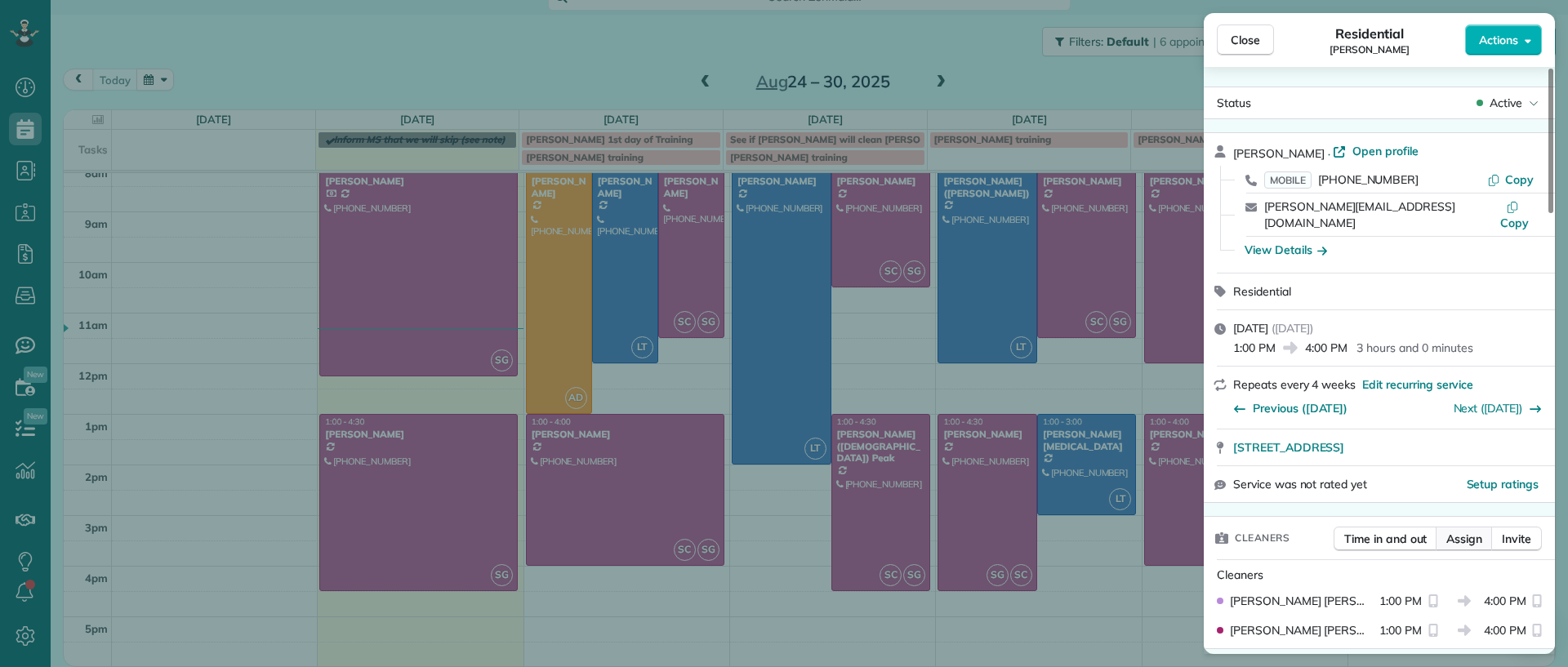
click at [1463, 531] on span "Assign" at bounding box center [1464, 539] width 36 height 16
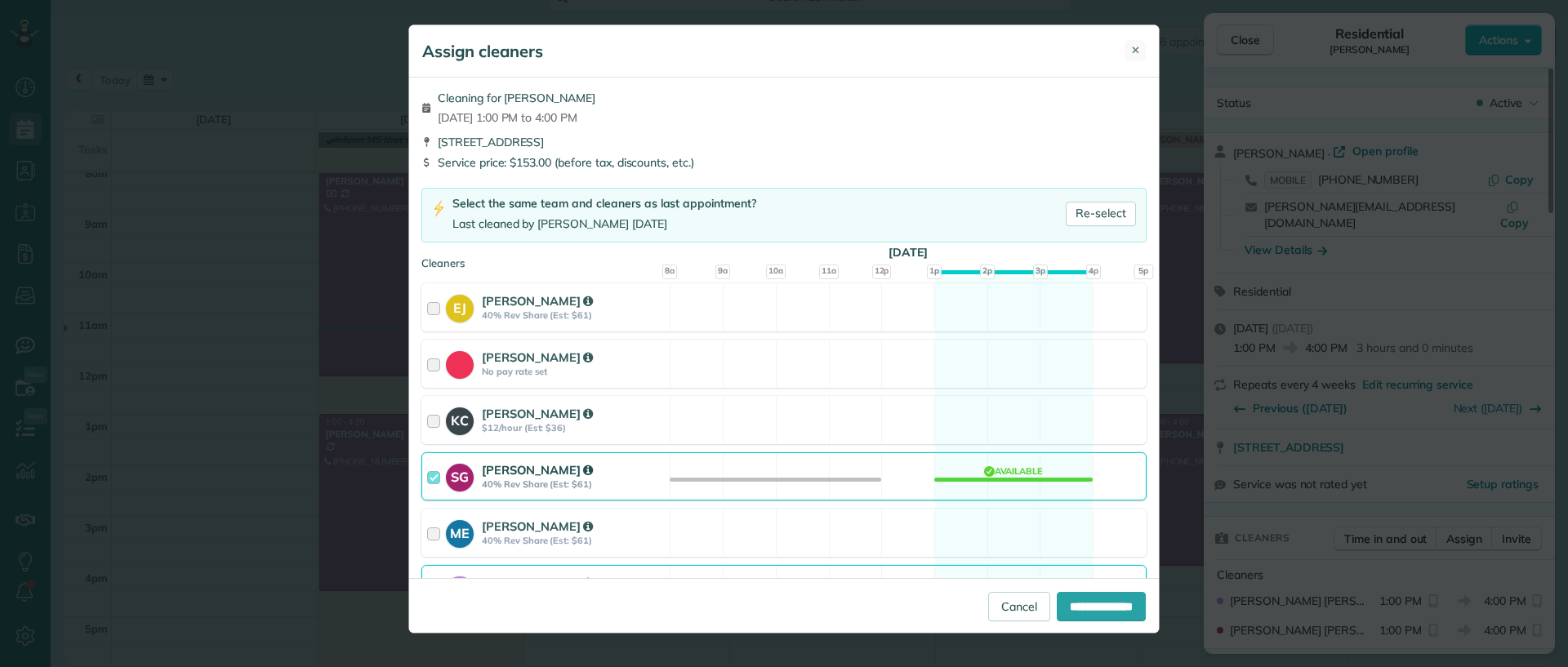
click at [1133, 50] on span "✕" at bounding box center [1135, 51] width 9 height 16
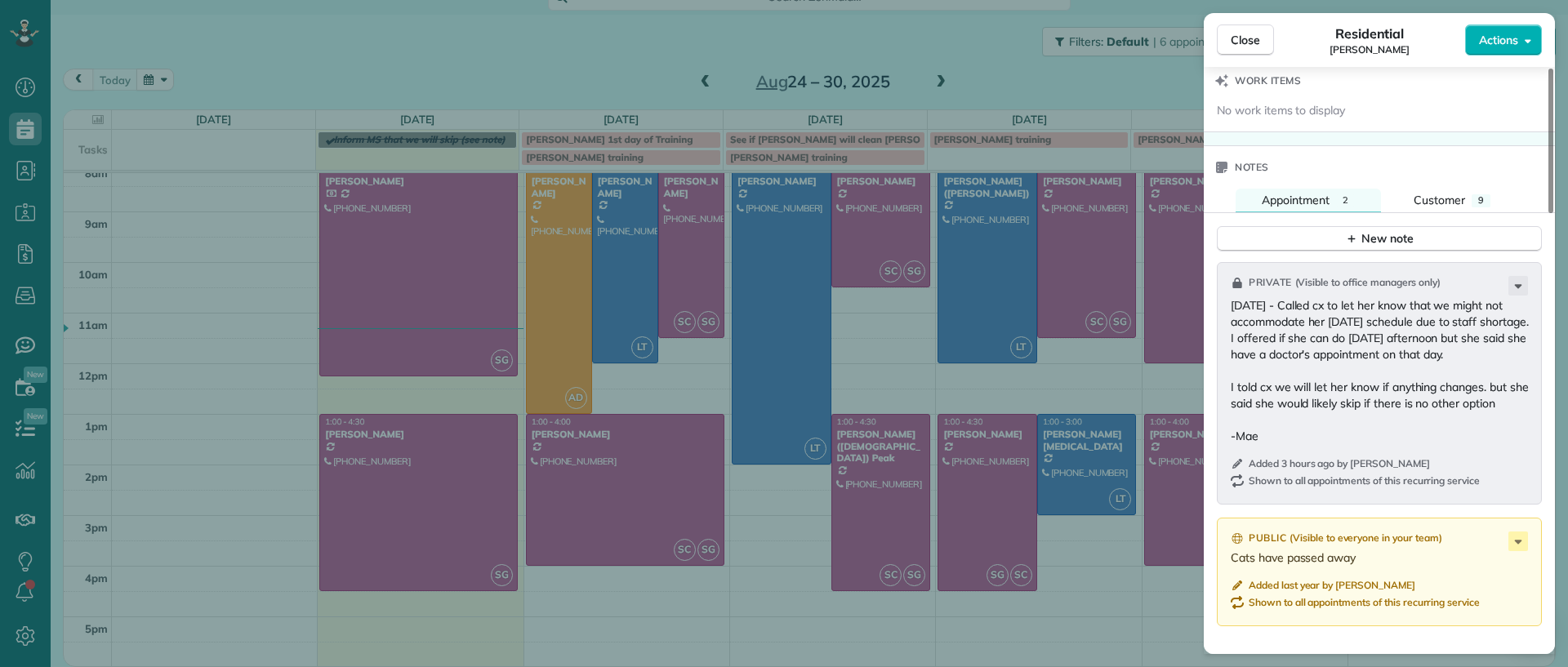
scroll to position [1246, 0]
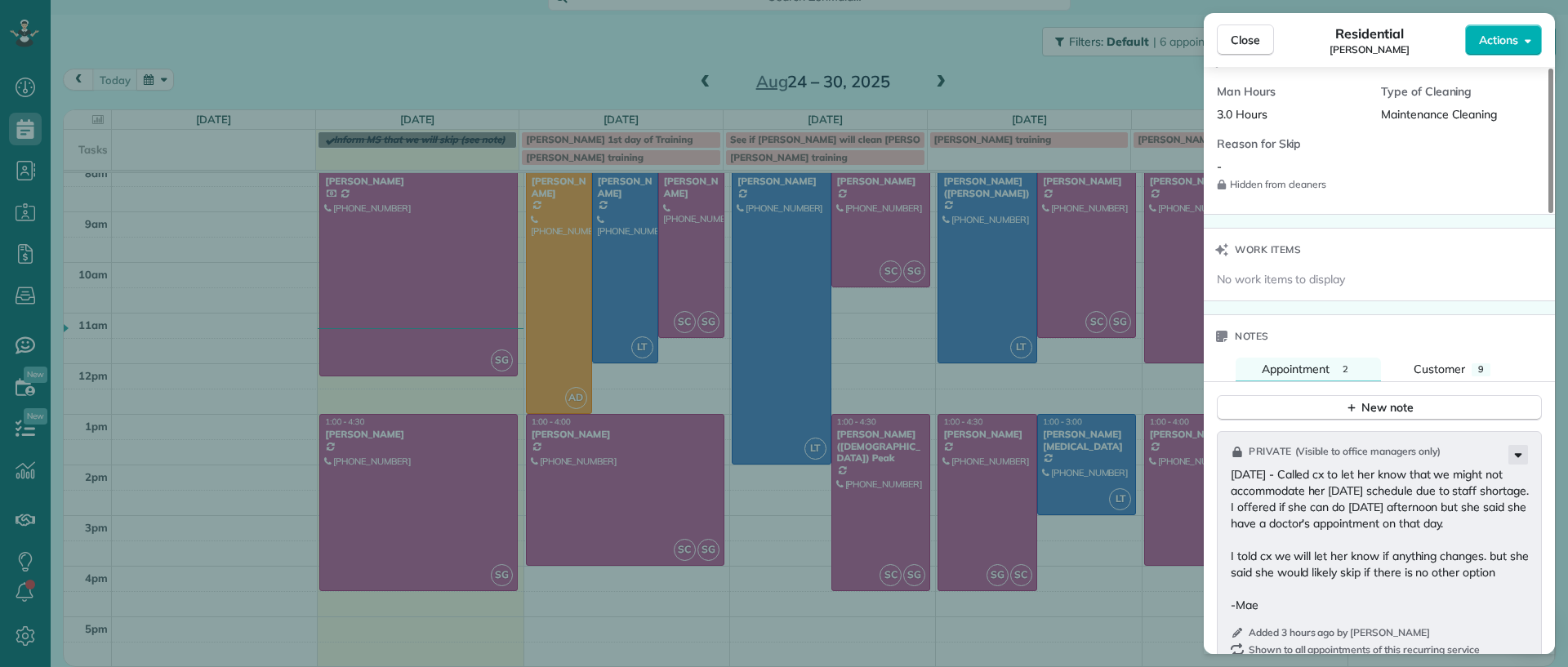
click at [1518, 454] on icon at bounding box center [1517, 456] width 7 height 4
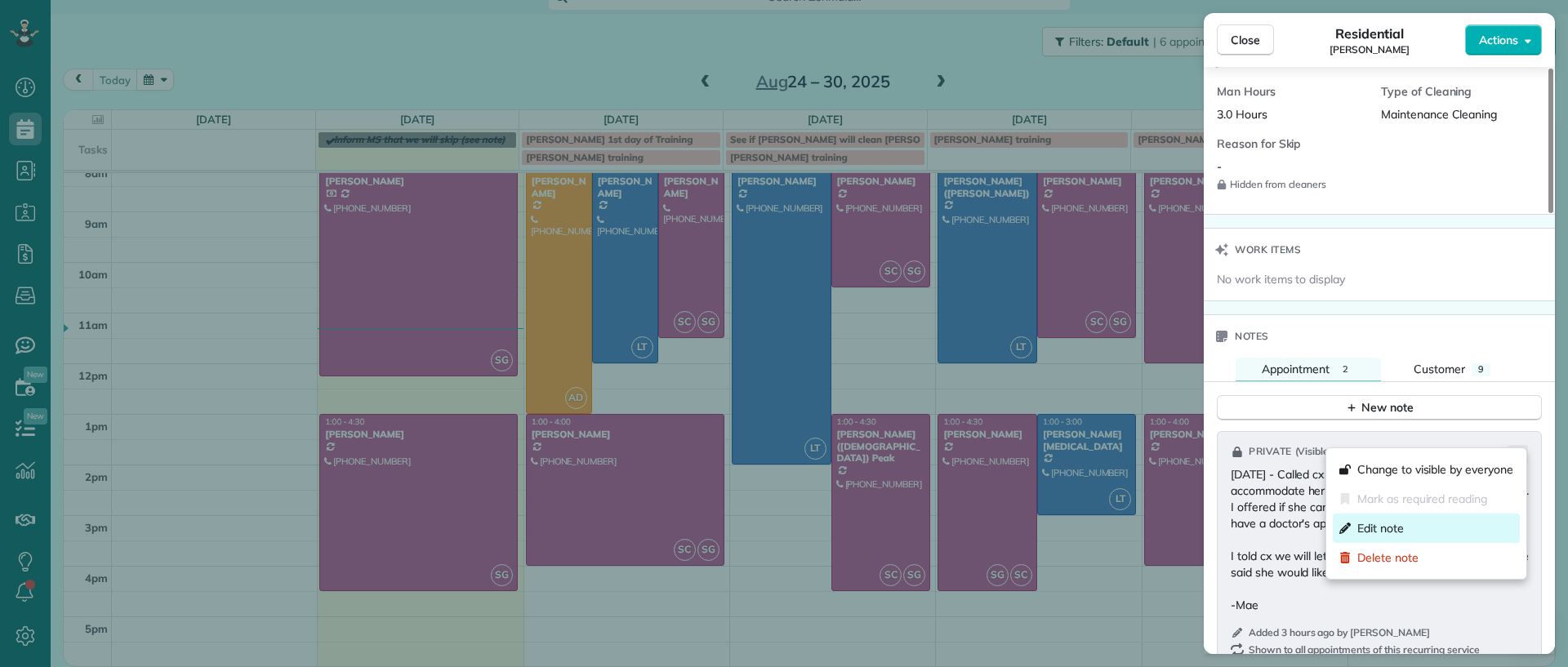
click at [1392, 524] on span "Edit note" at bounding box center [1380, 528] width 47 height 16
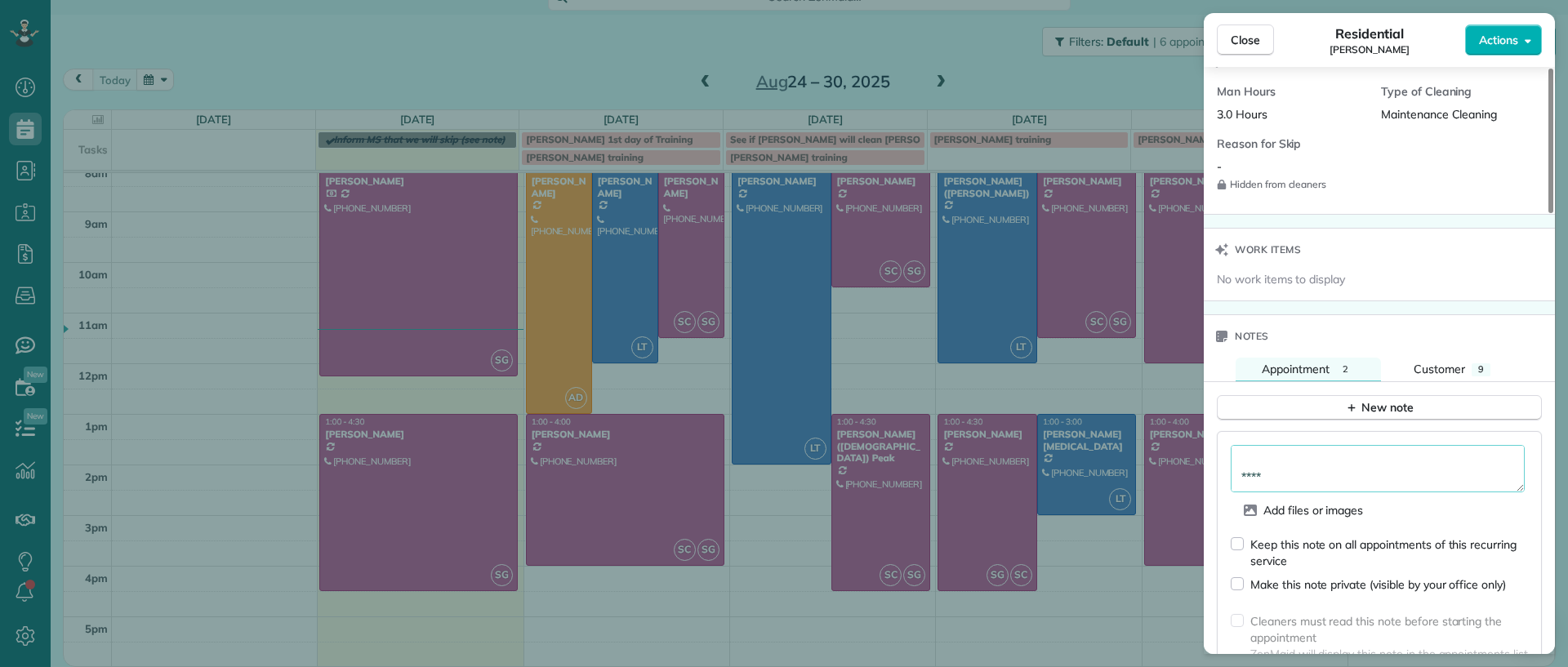
scroll to position [106, 0]
click at [1366, 474] on textarea "**********" at bounding box center [1377, 469] width 294 height 48
click at [1415, 445] on textarea "**********" at bounding box center [1377, 469] width 294 height 48
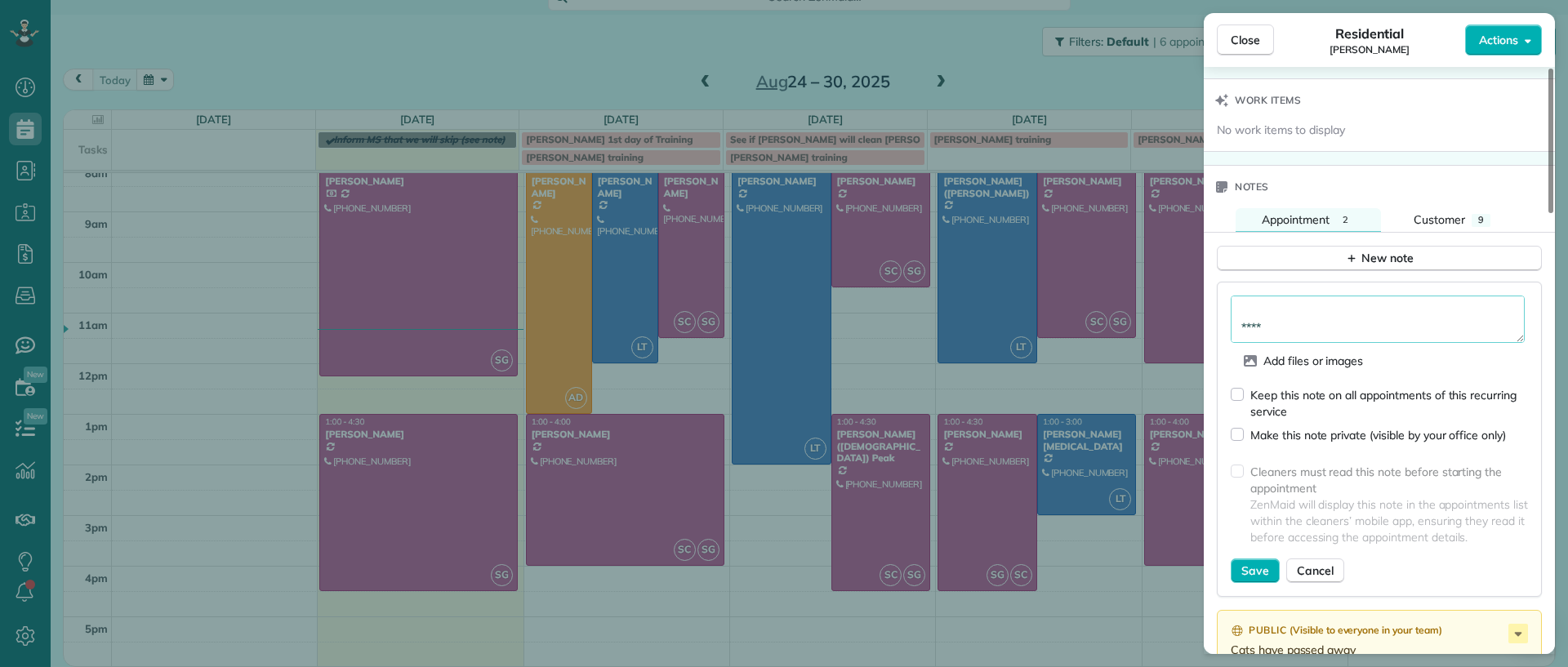
scroll to position [1756, 0]
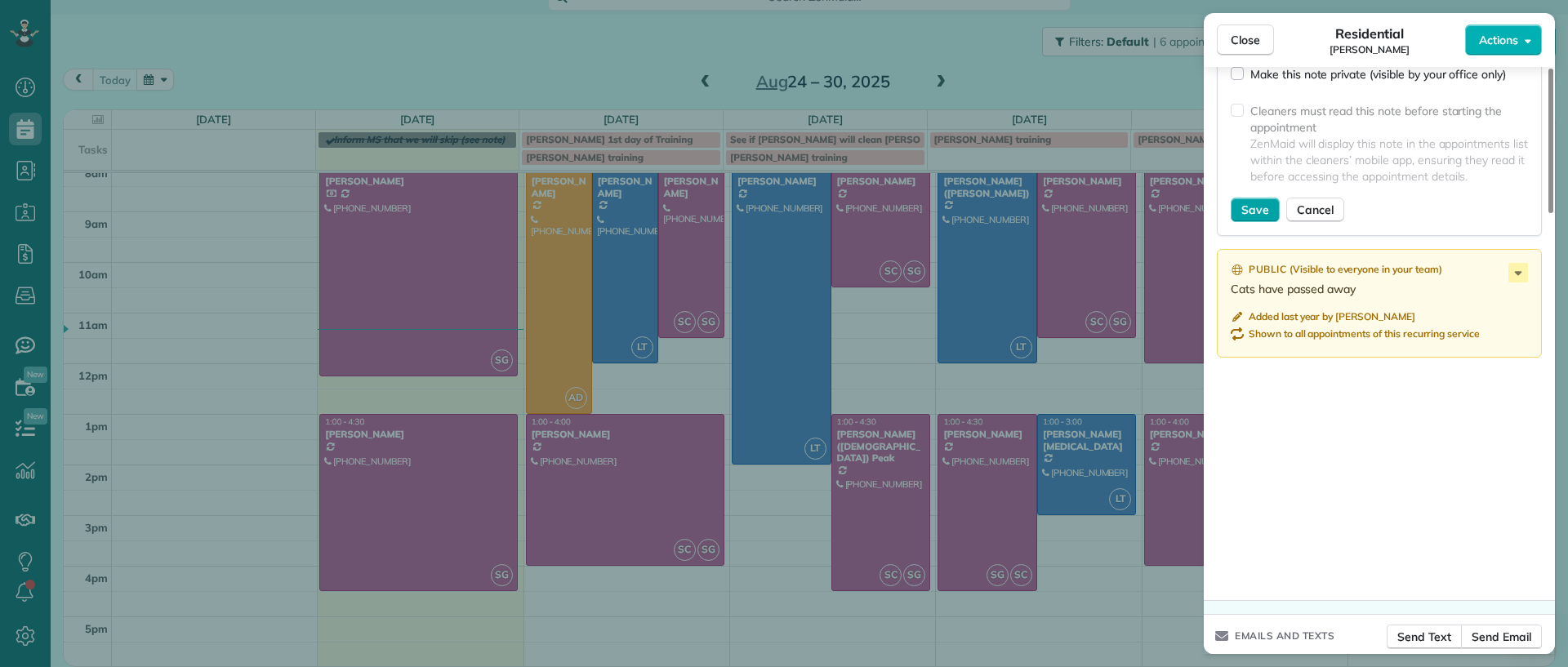
type textarea "**********"
click at [1258, 202] on span "Save" at bounding box center [1255, 210] width 28 height 16
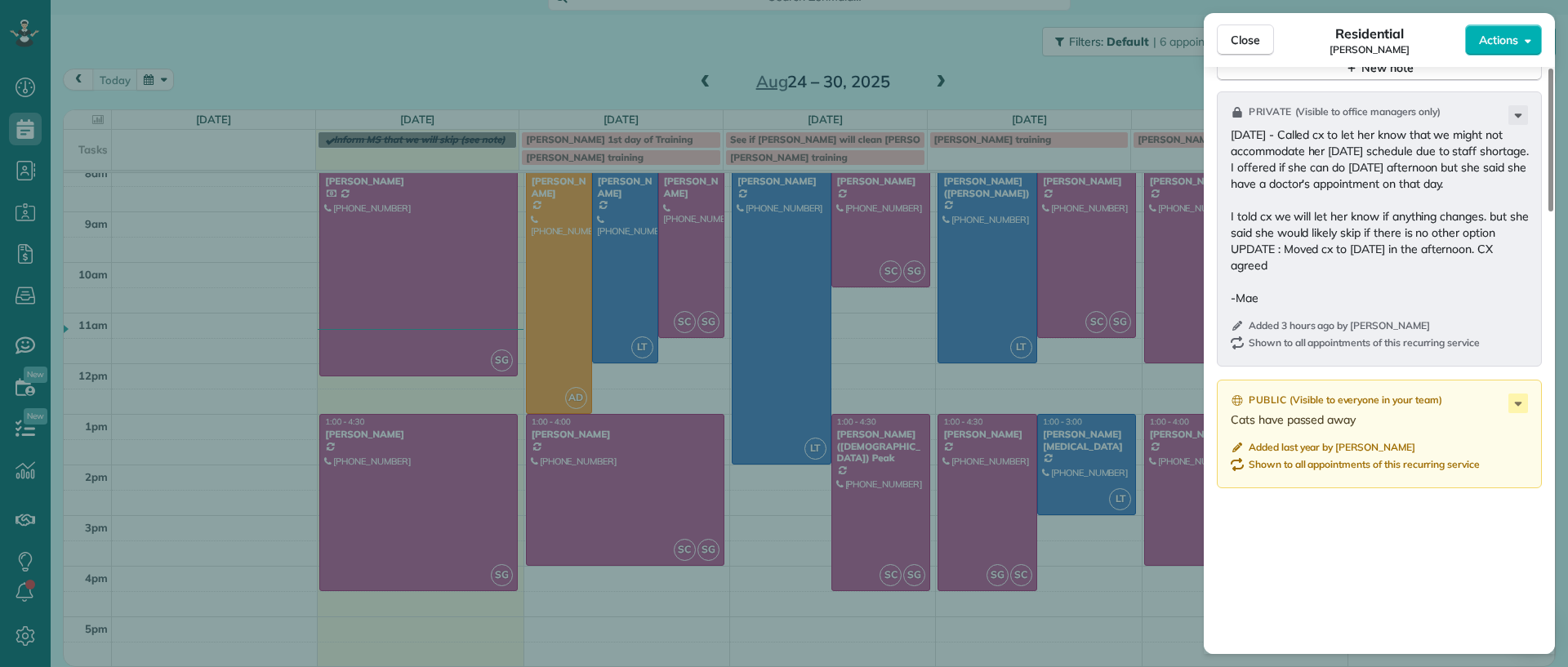
scroll to position [1552, 0]
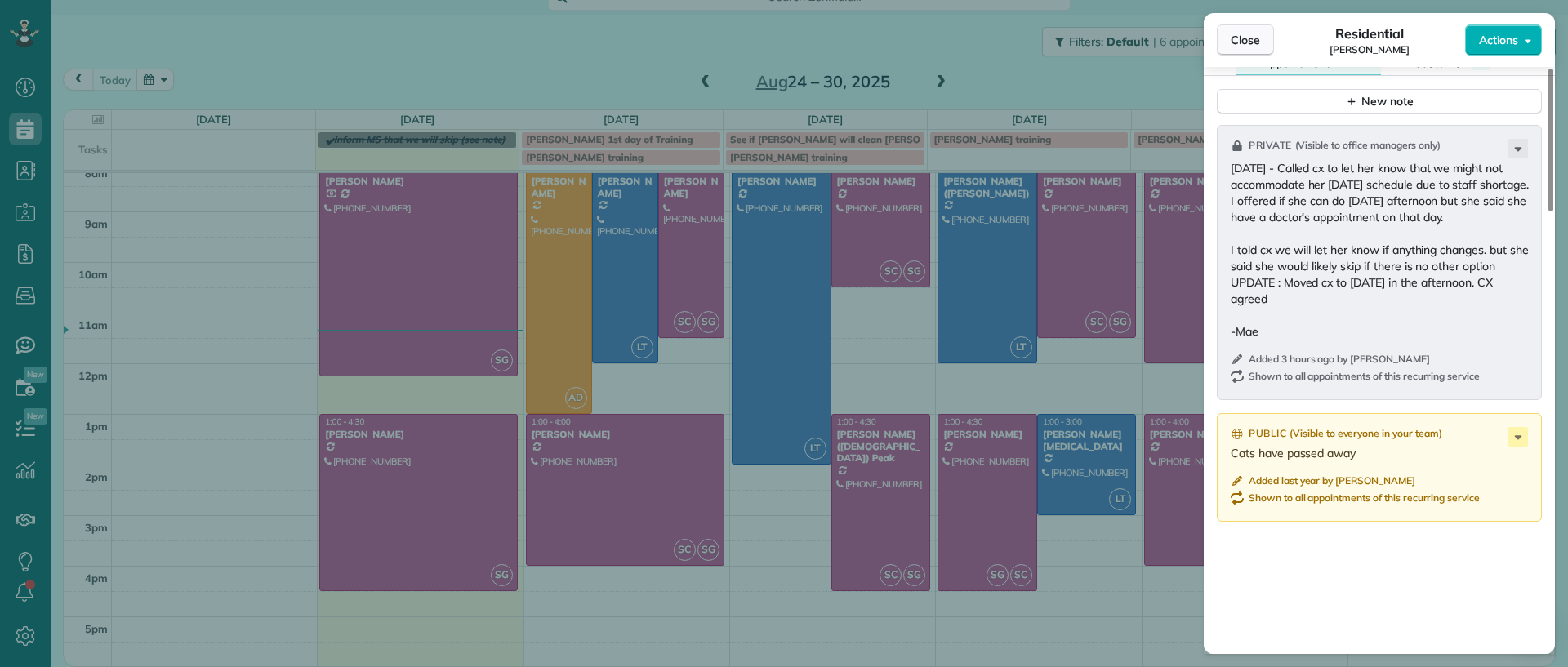
click at [1249, 45] on span "Close" at bounding box center [1245, 40] width 30 height 16
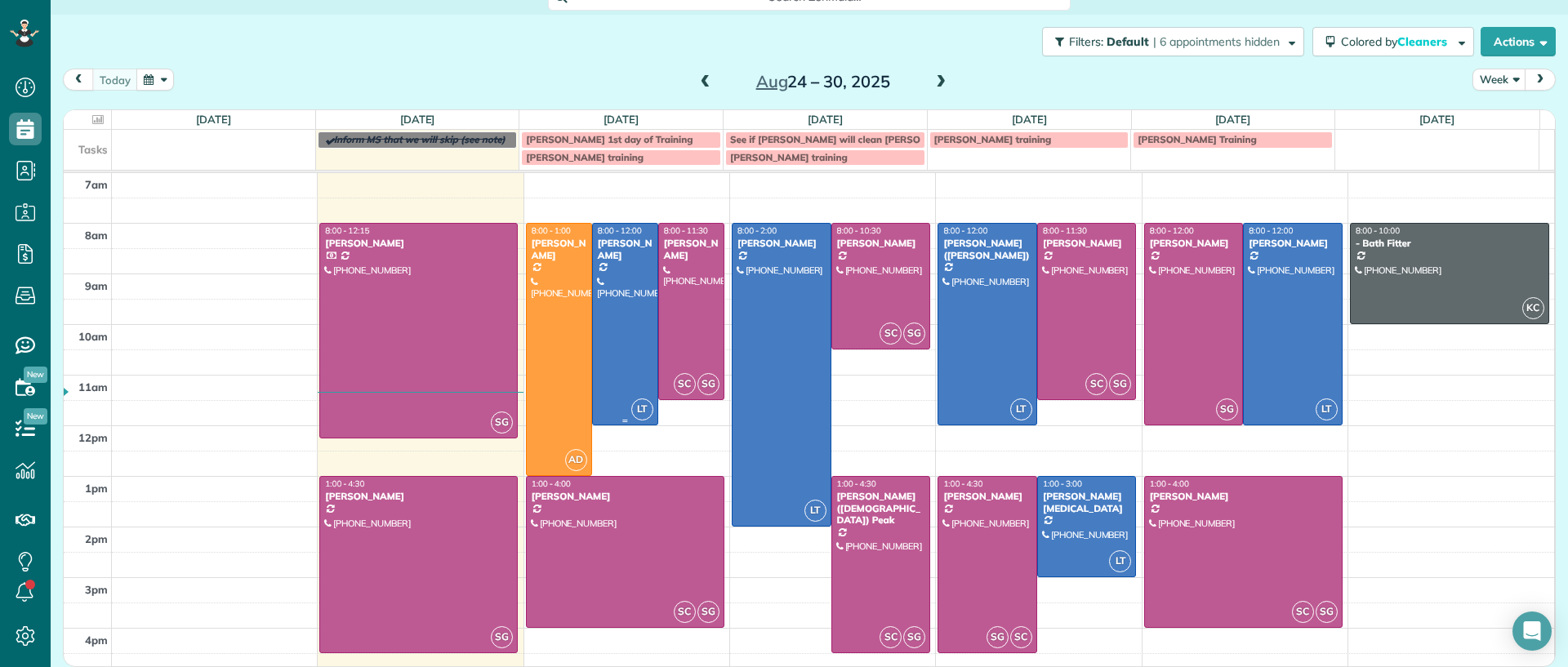
click at [598, 290] on div at bounding box center [625, 324] width 65 height 201
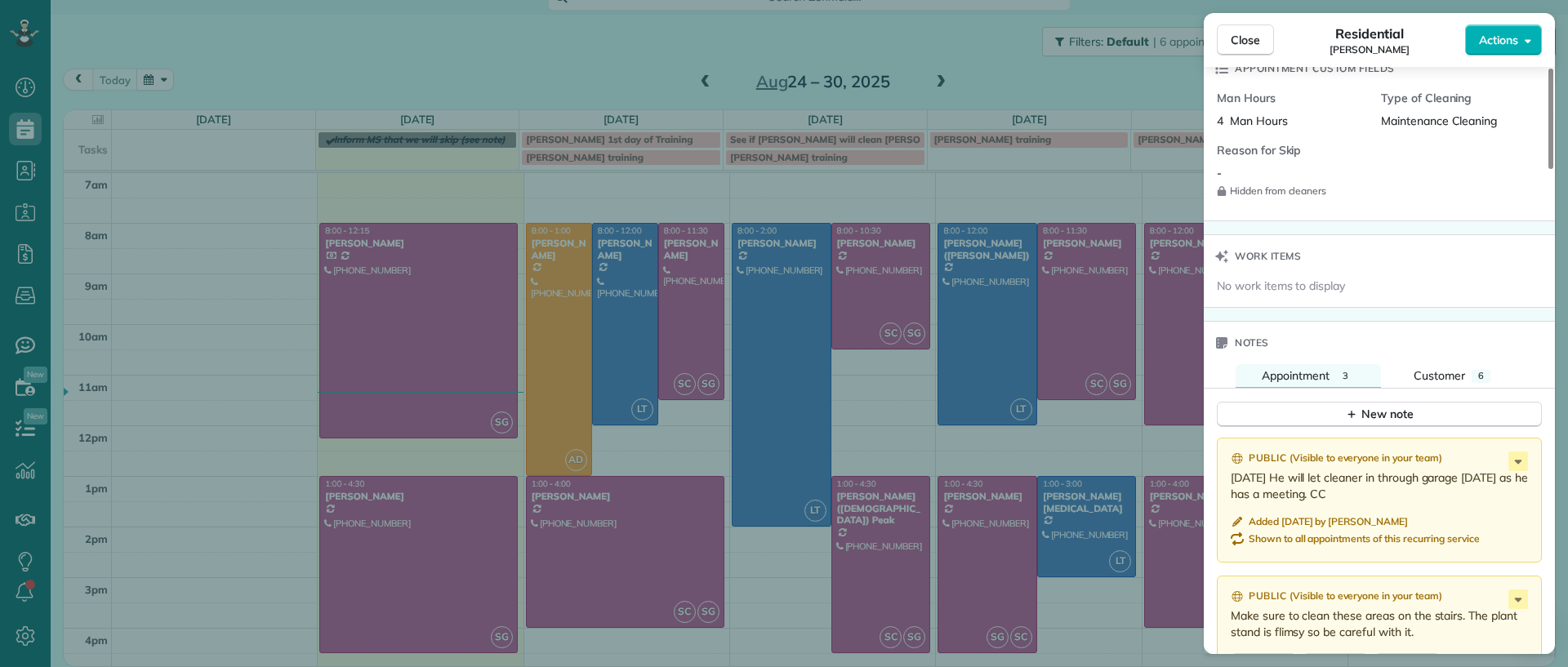
scroll to position [1231, 0]
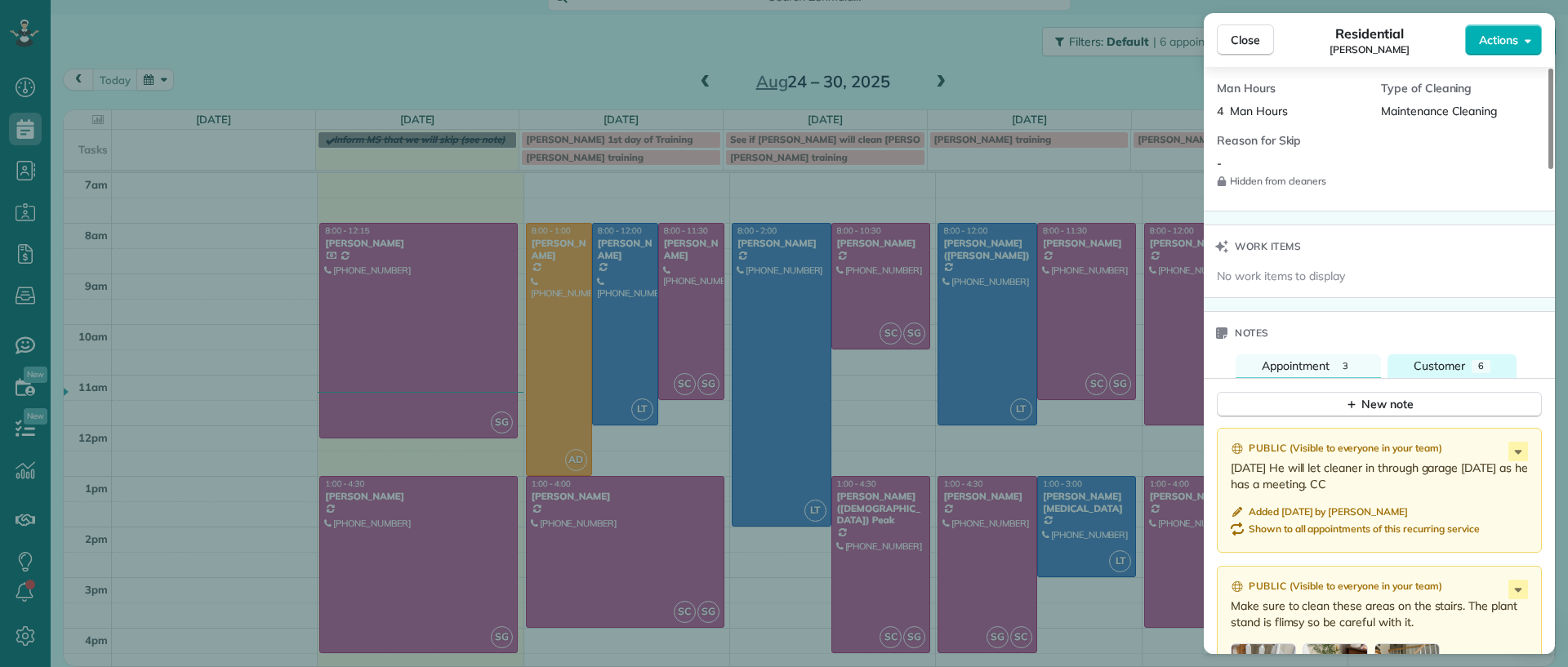
click at [1441, 360] on span "Customer" at bounding box center [1439, 366] width 52 height 15
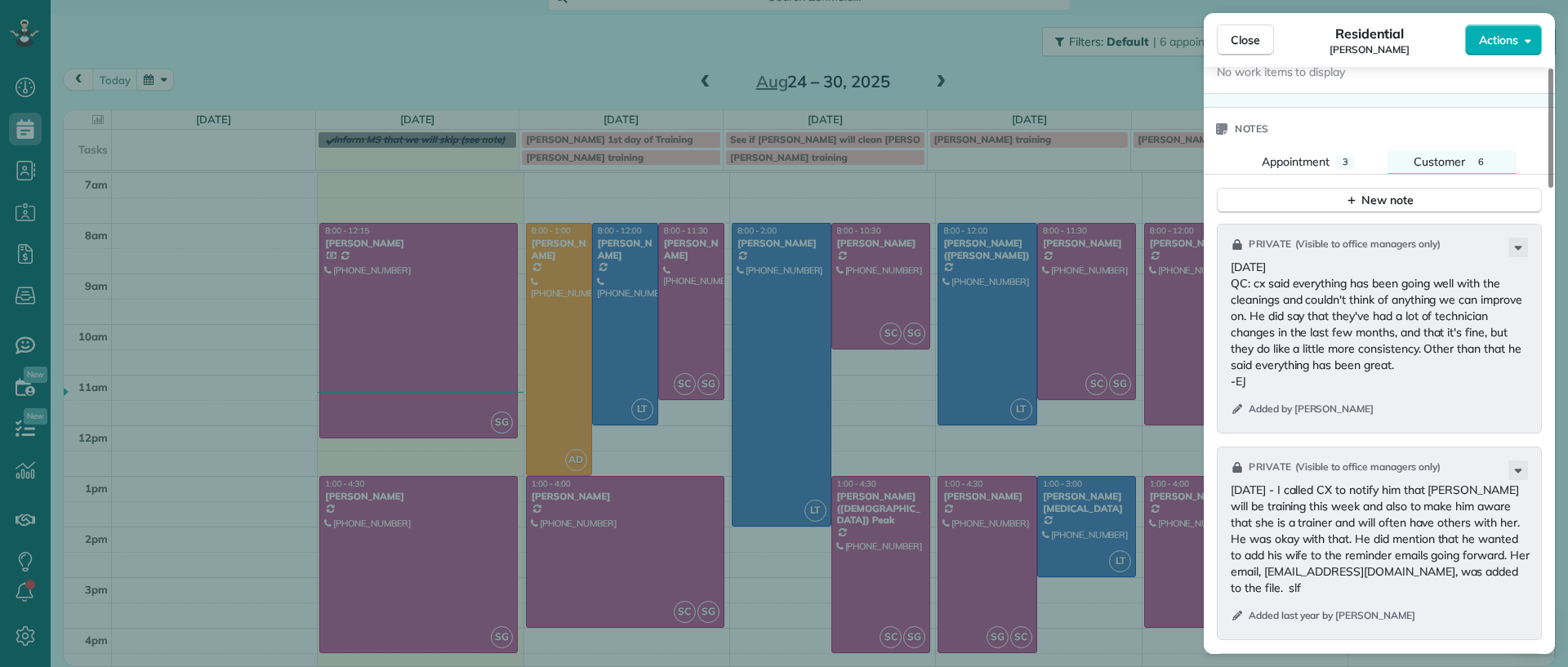
scroll to position [1538, 0]
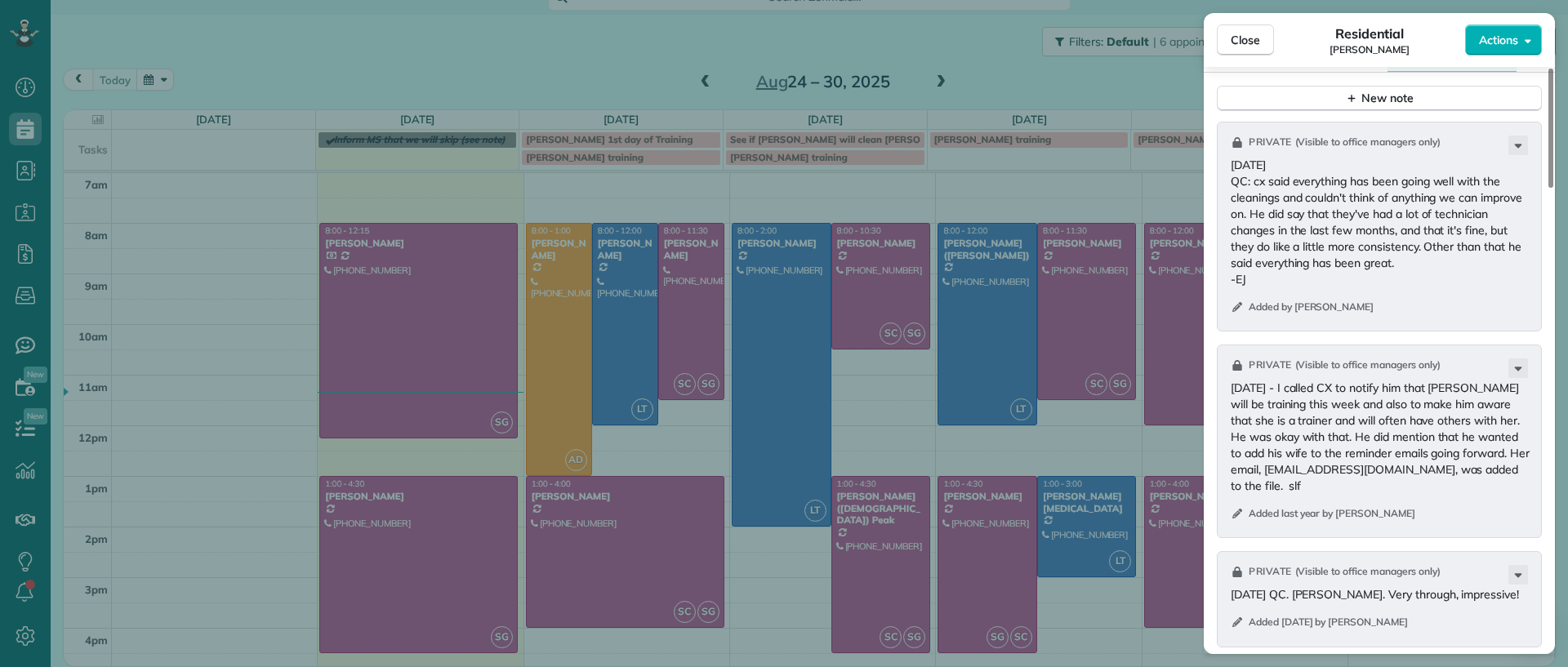
click at [681, 278] on div "Close Residential [PERSON_NAME] Actions Status Active [PERSON_NAME] · Open prof…" at bounding box center [784, 333] width 1568 height 667
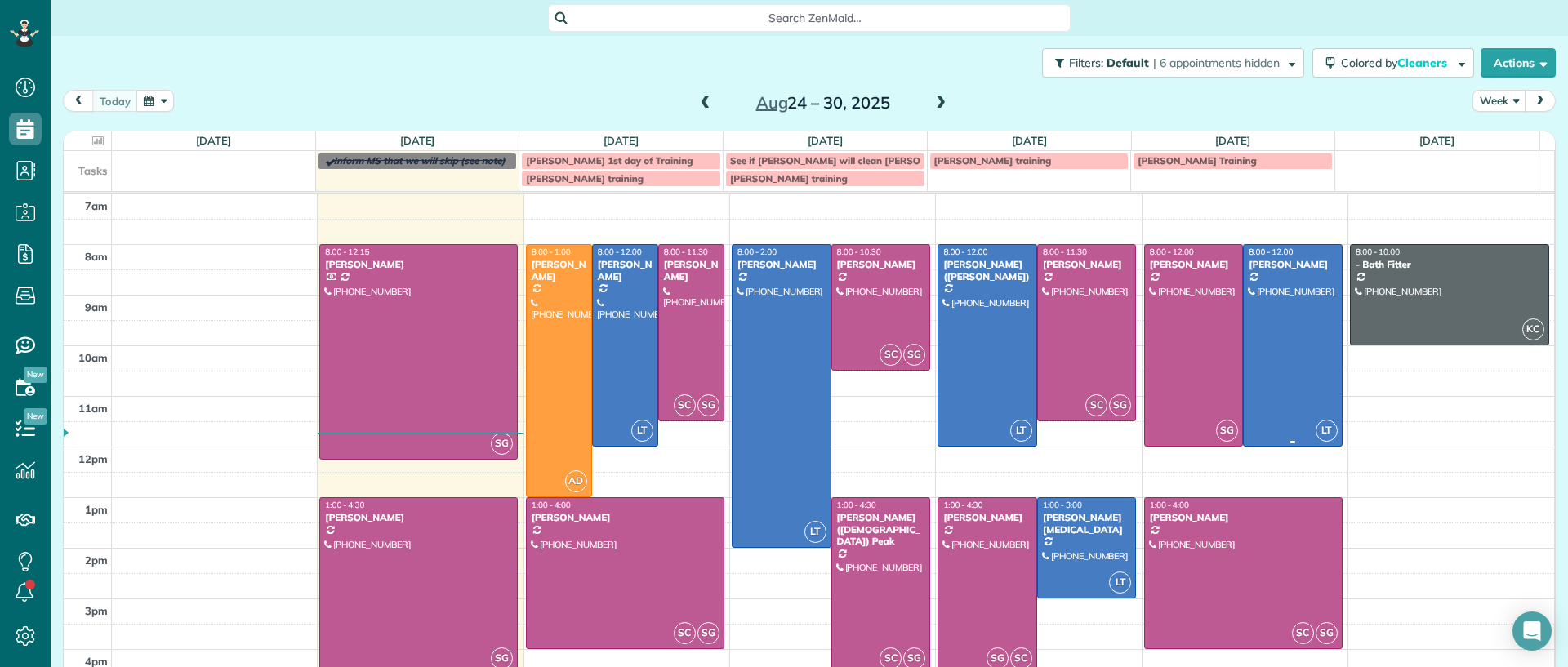
click at [1270, 269] on div "[PERSON_NAME]" at bounding box center [1293, 264] width 89 height 12
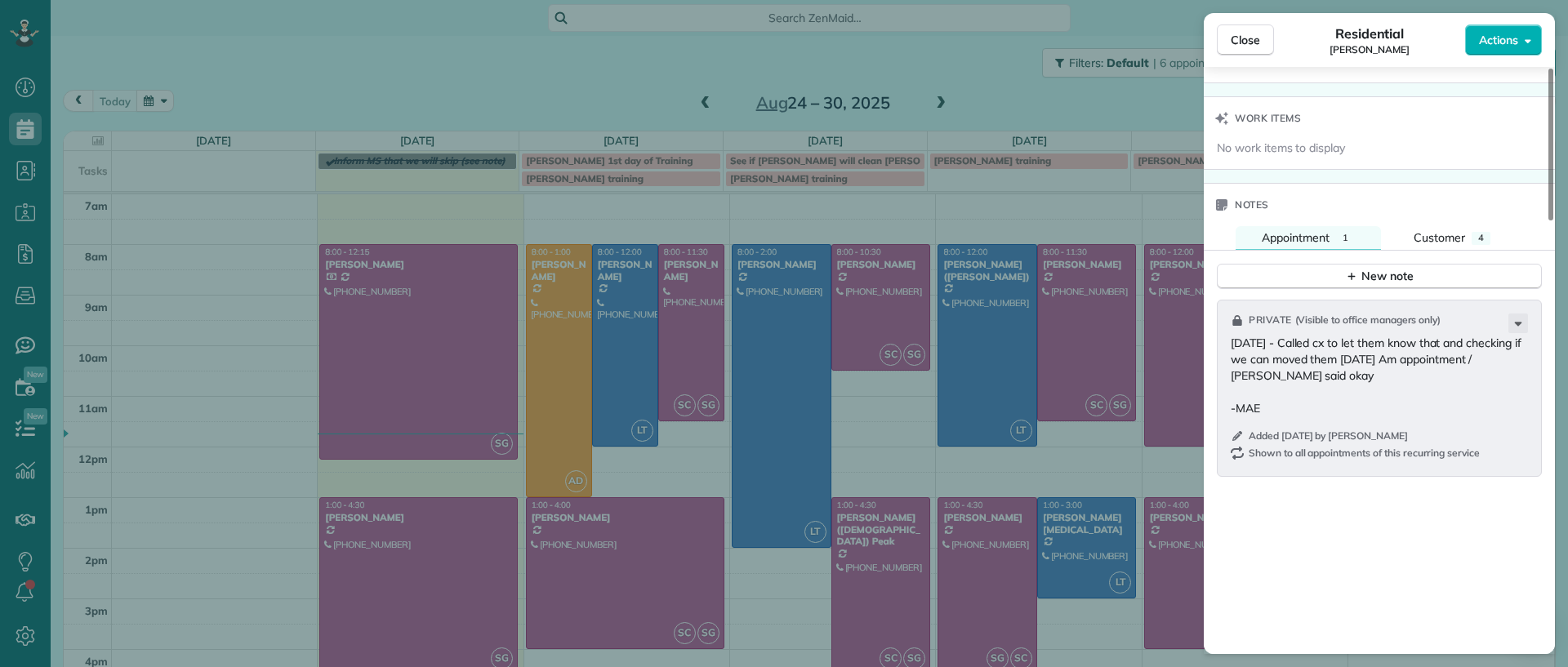
scroll to position [1536, 0]
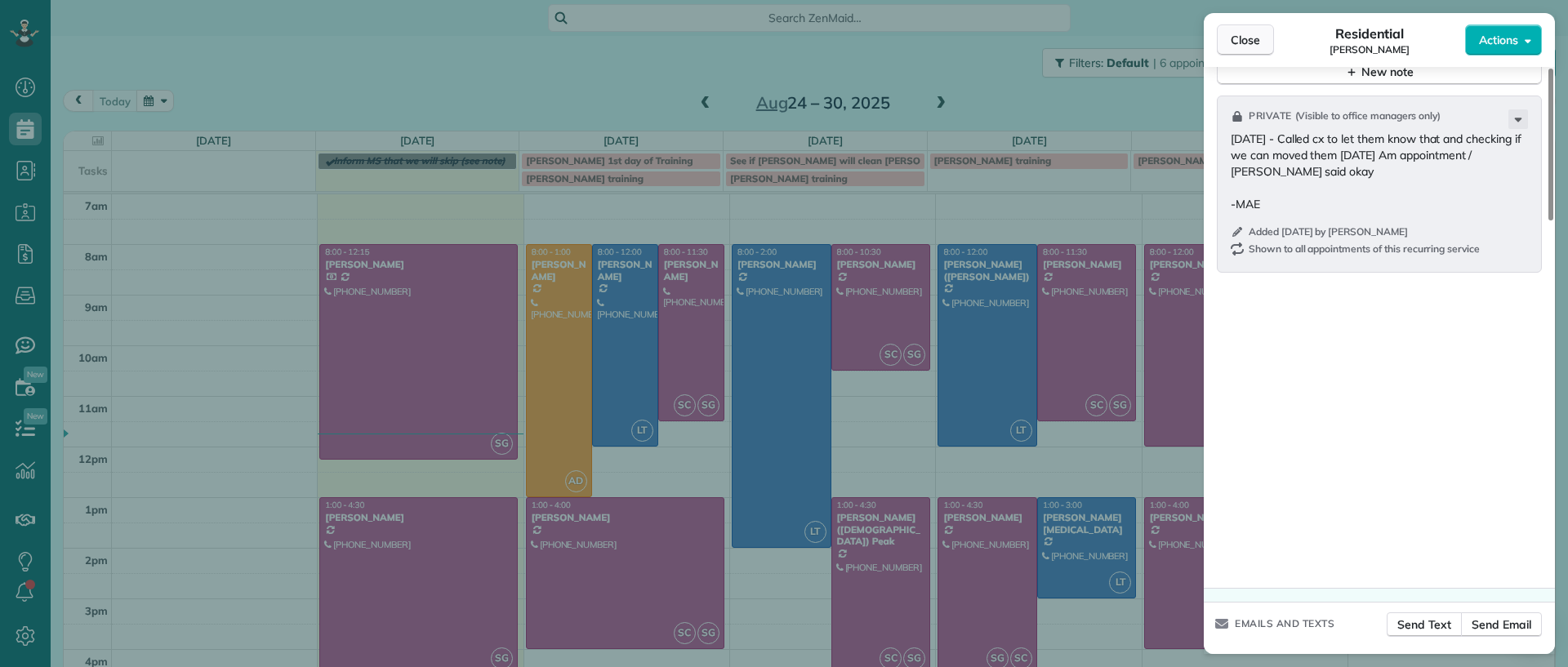
click at [1243, 38] on span "Close" at bounding box center [1245, 40] width 30 height 16
